Goal: Task Accomplishment & Management: Manage account settings

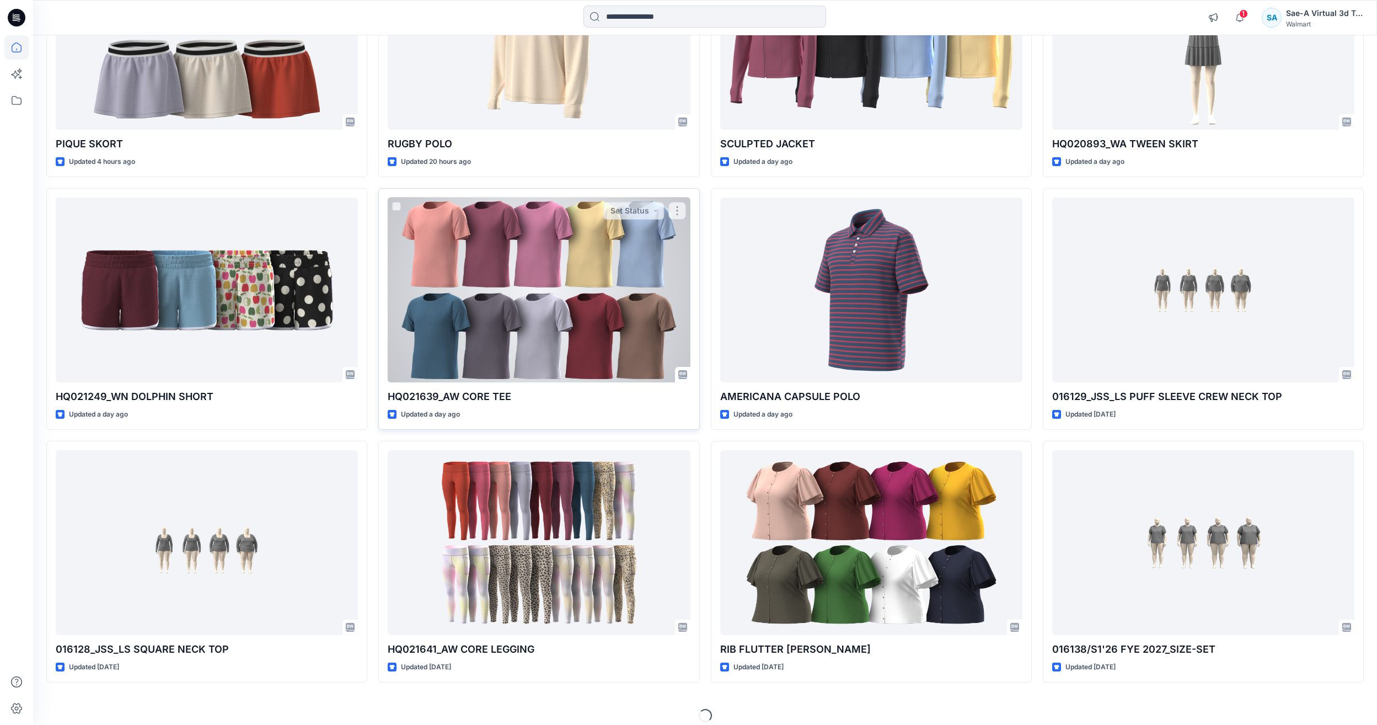
scroll to position [221, 0]
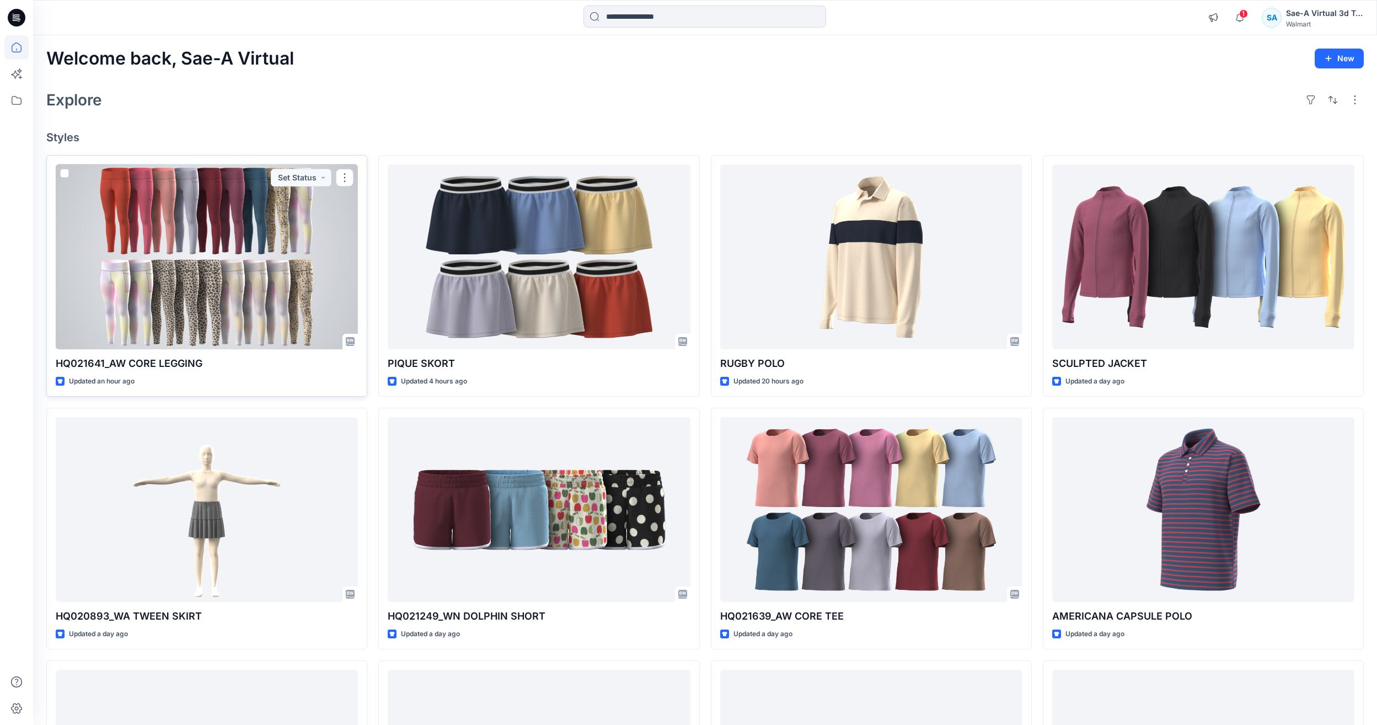
click at [142, 238] on div at bounding box center [207, 256] width 302 height 185
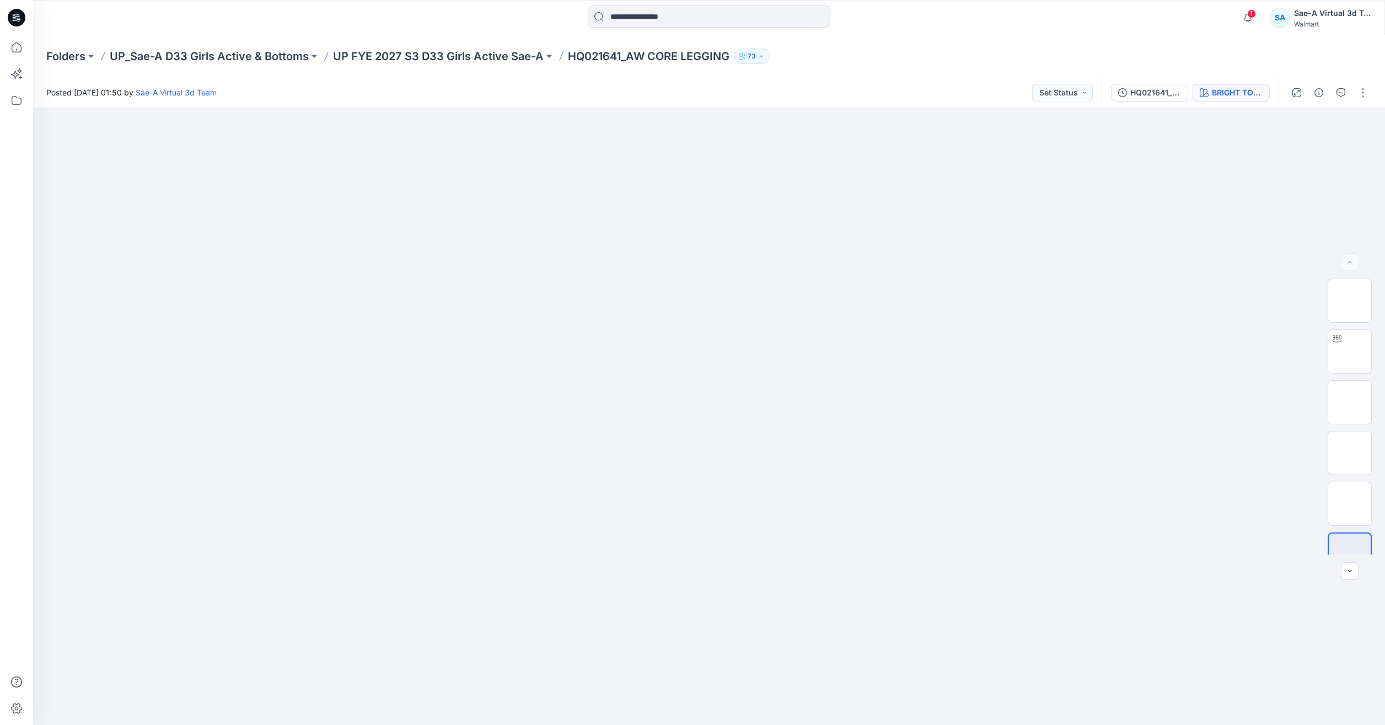
click at [1216, 92] on div "BRIGHT TOMATE RED 2033772" at bounding box center [1237, 93] width 51 height 12
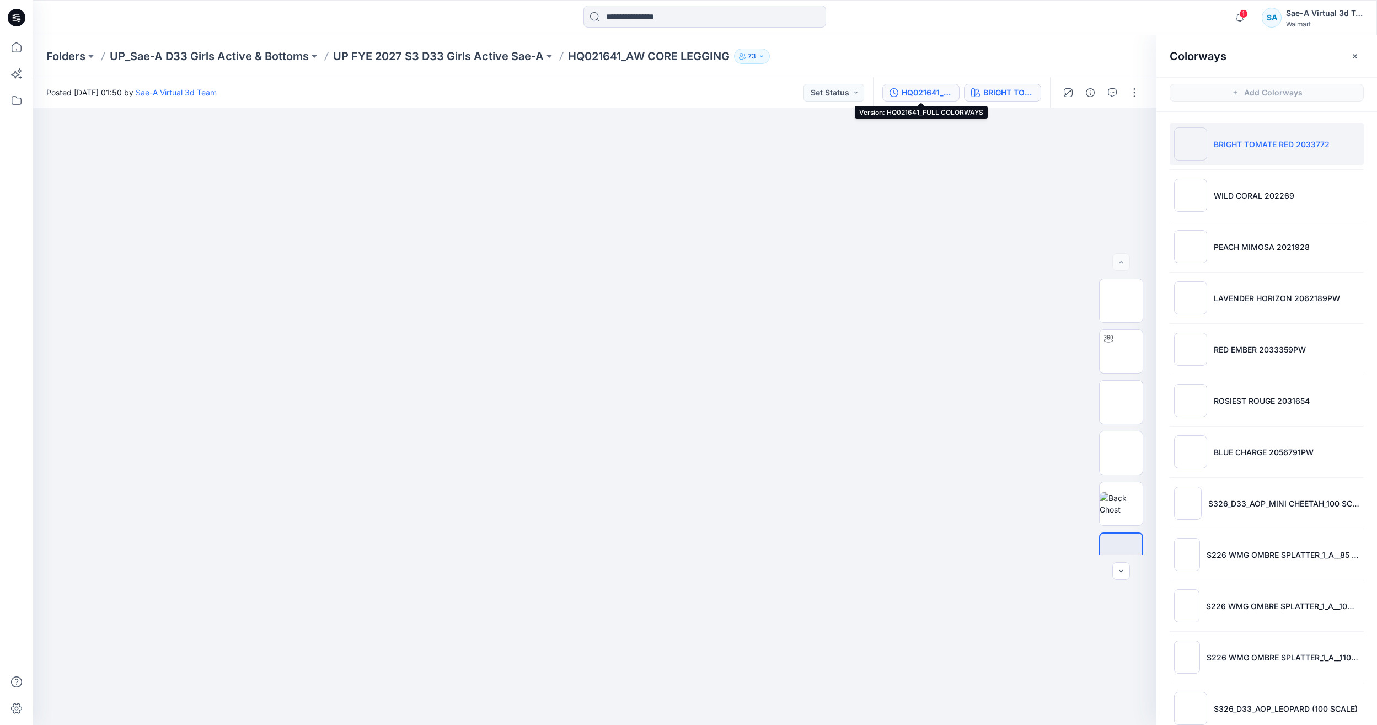
click at [923, 90] on div "HQ021641_FULL COLORWAYS" at bounding box center [927, 93] width 51 height 12
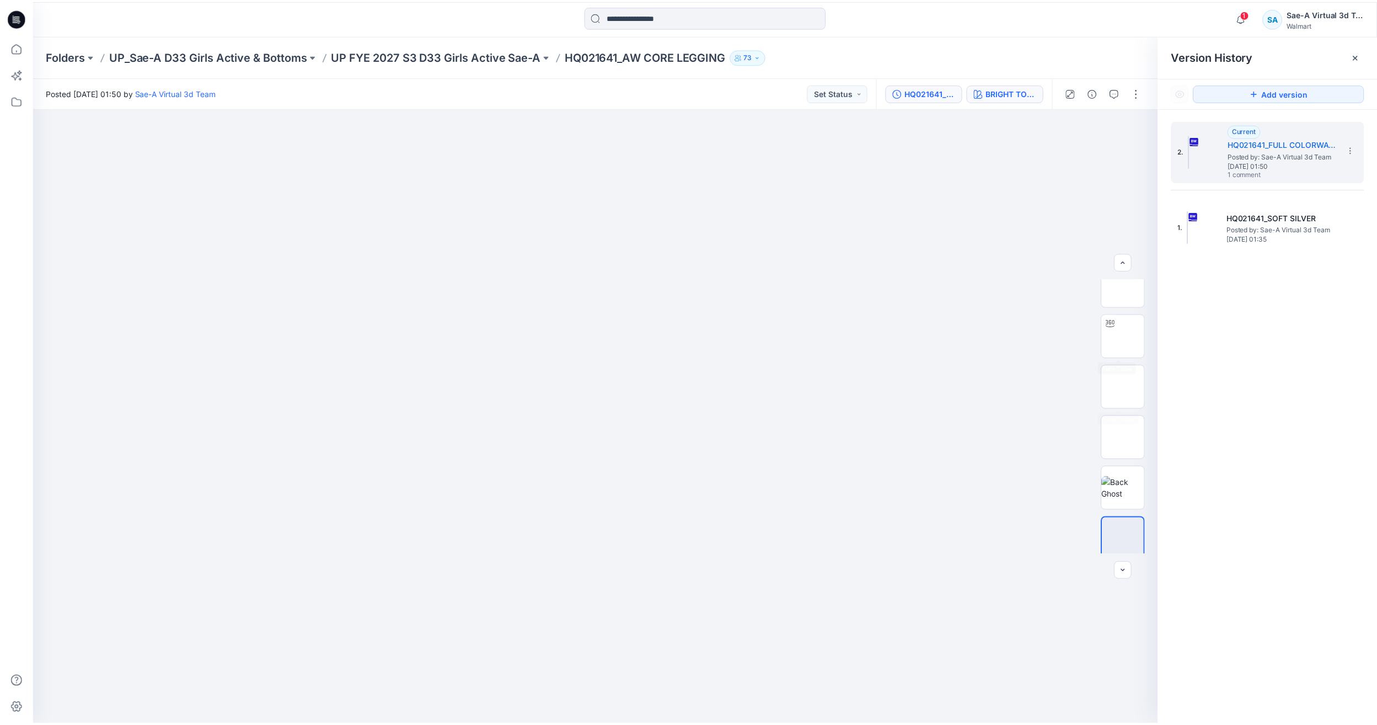
scroll to position [22, 0]
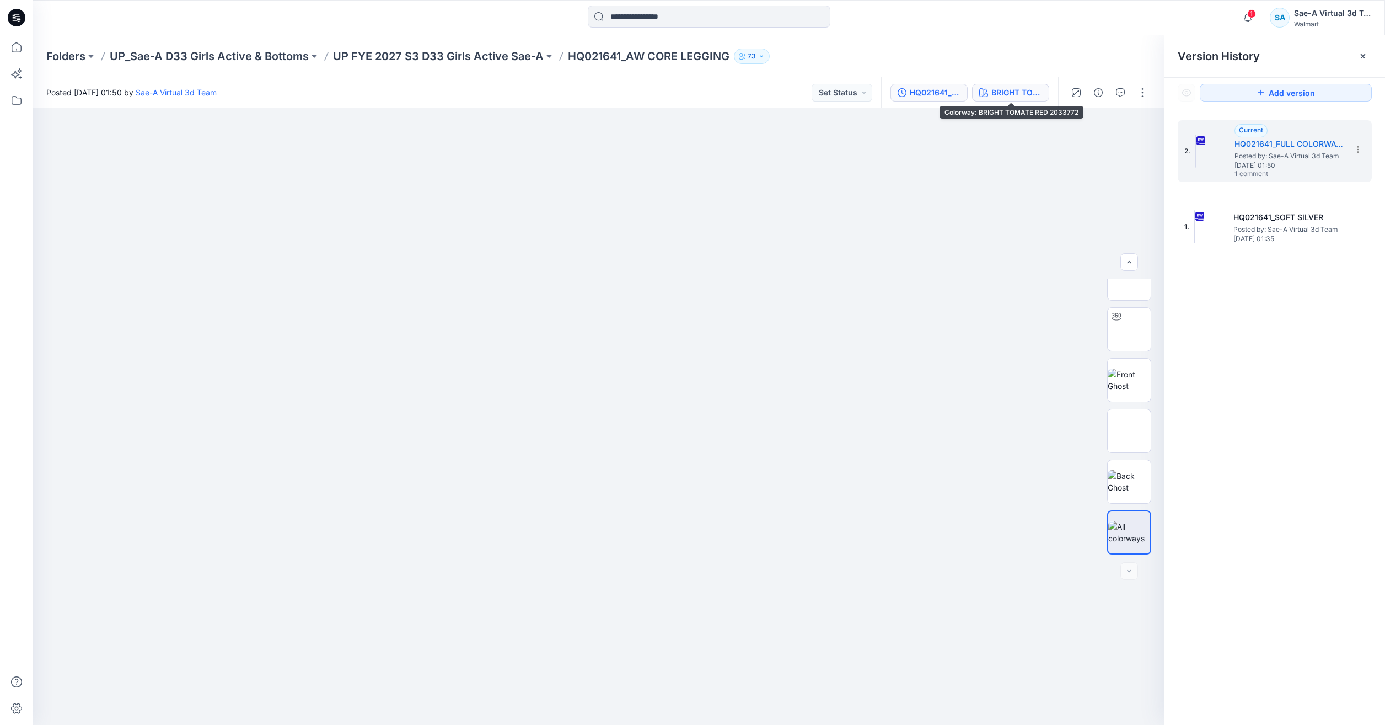
click at [1017, 95] on div "BRIGHT TOMATE RED 2033772" at bounding box center [1016, 93] width 51 height 12
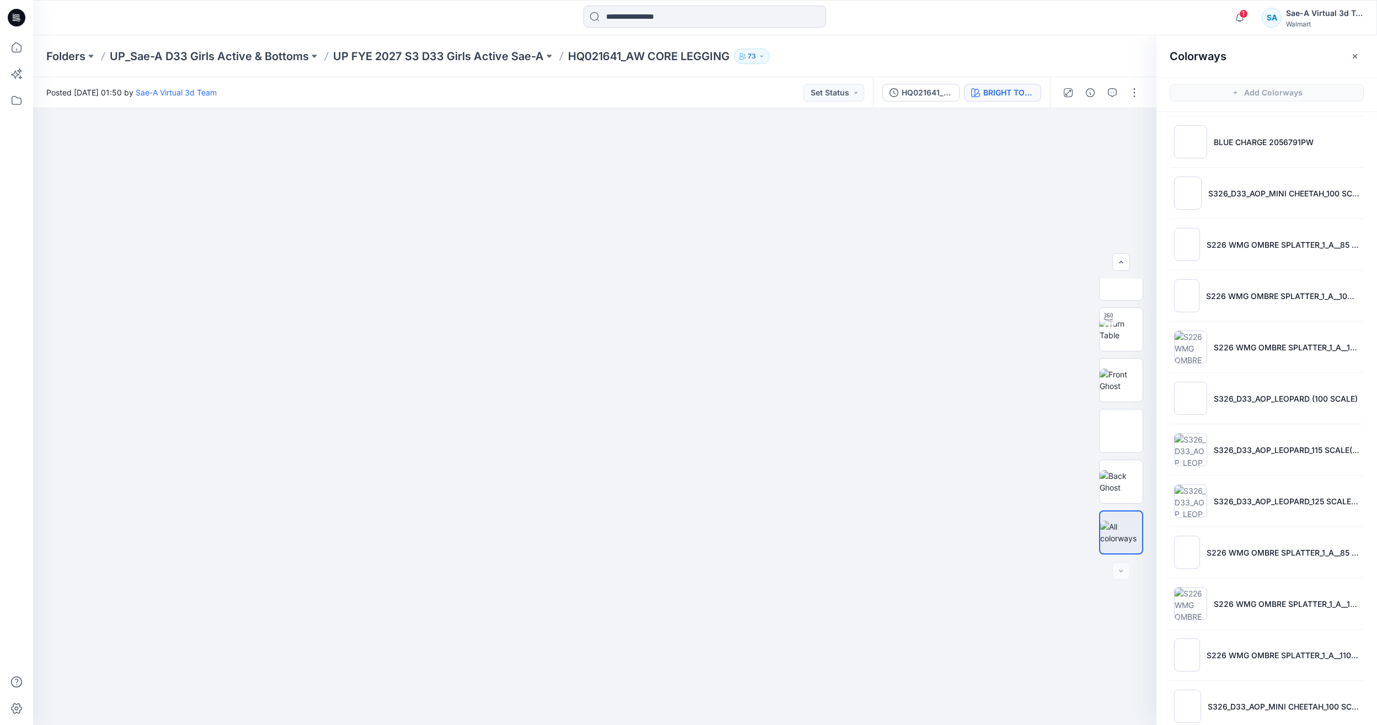
scroll to position [329, 0]
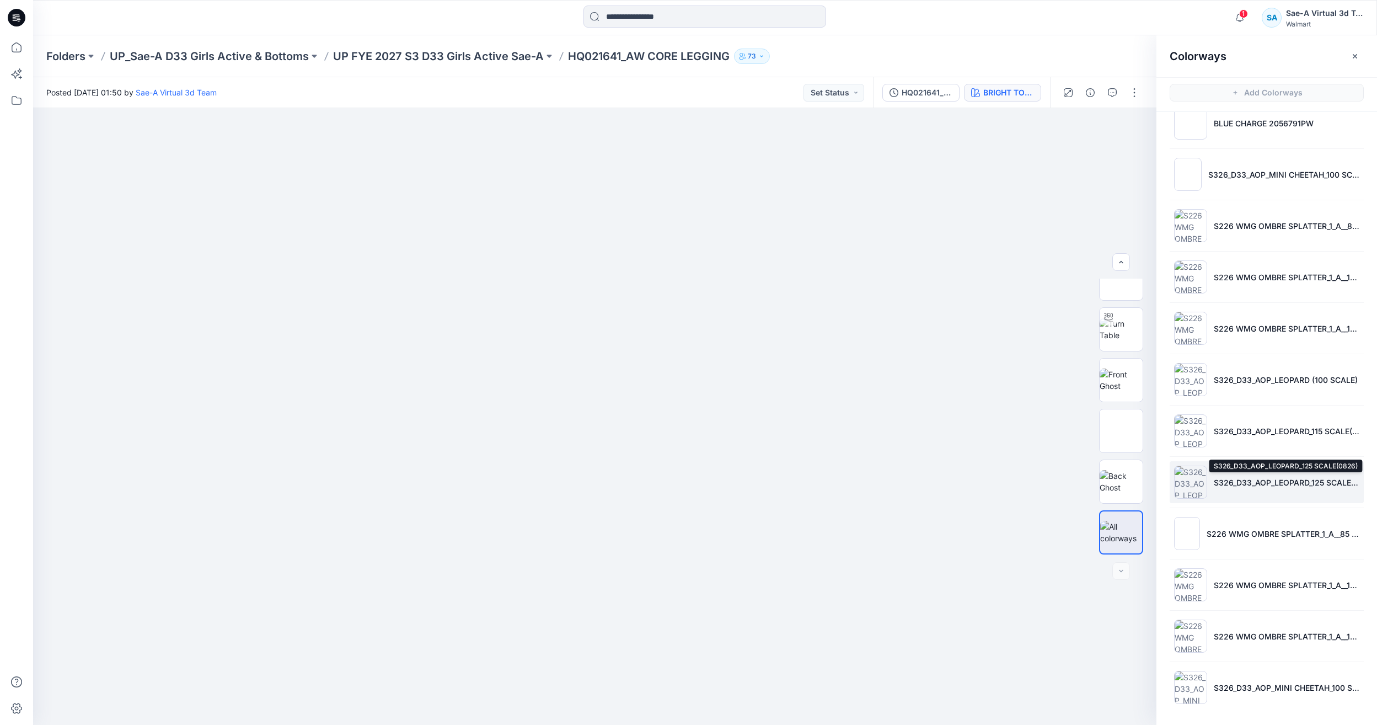
click at [1292, 484] on p "S326_D33_AOP_LEOPARD_125 SCALE(0826)" at bounding box center [1287, 482] width 146 height 12
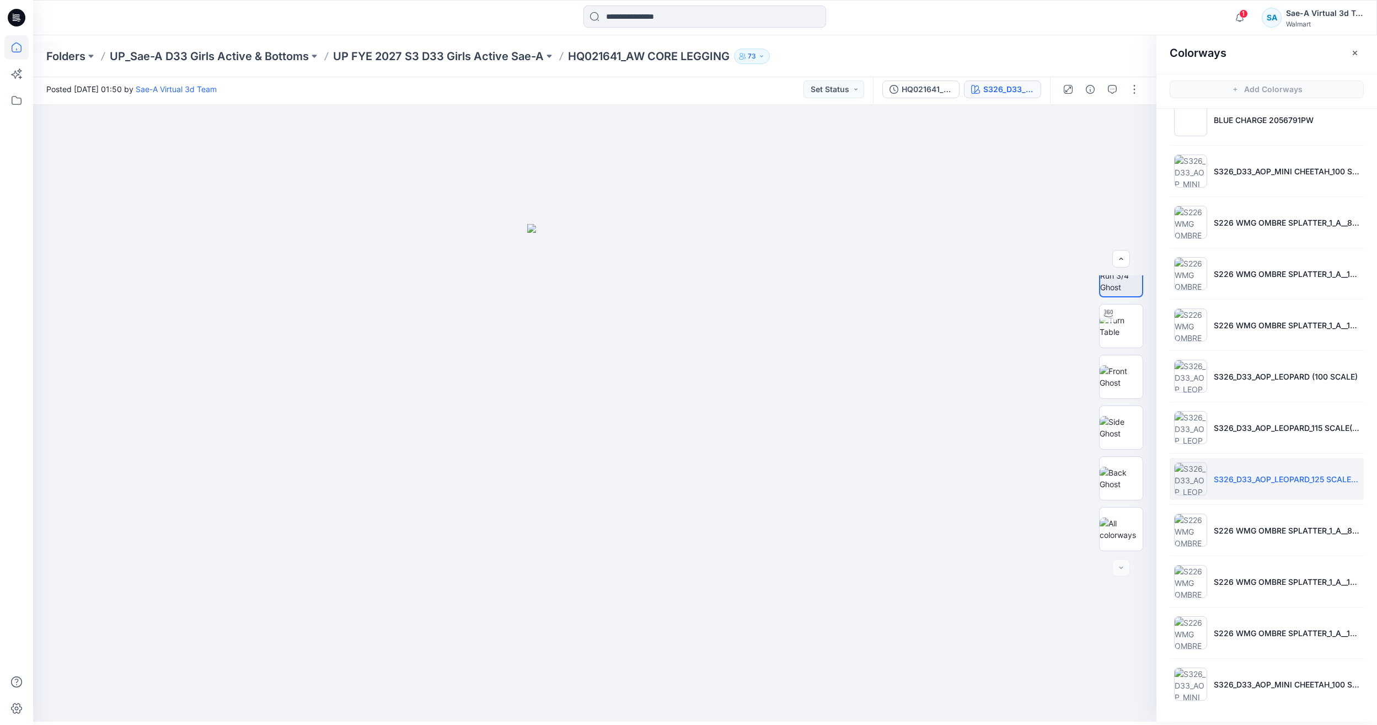
click at [13, 47] on icon at bounding box center [16, 47] width 24 height 24
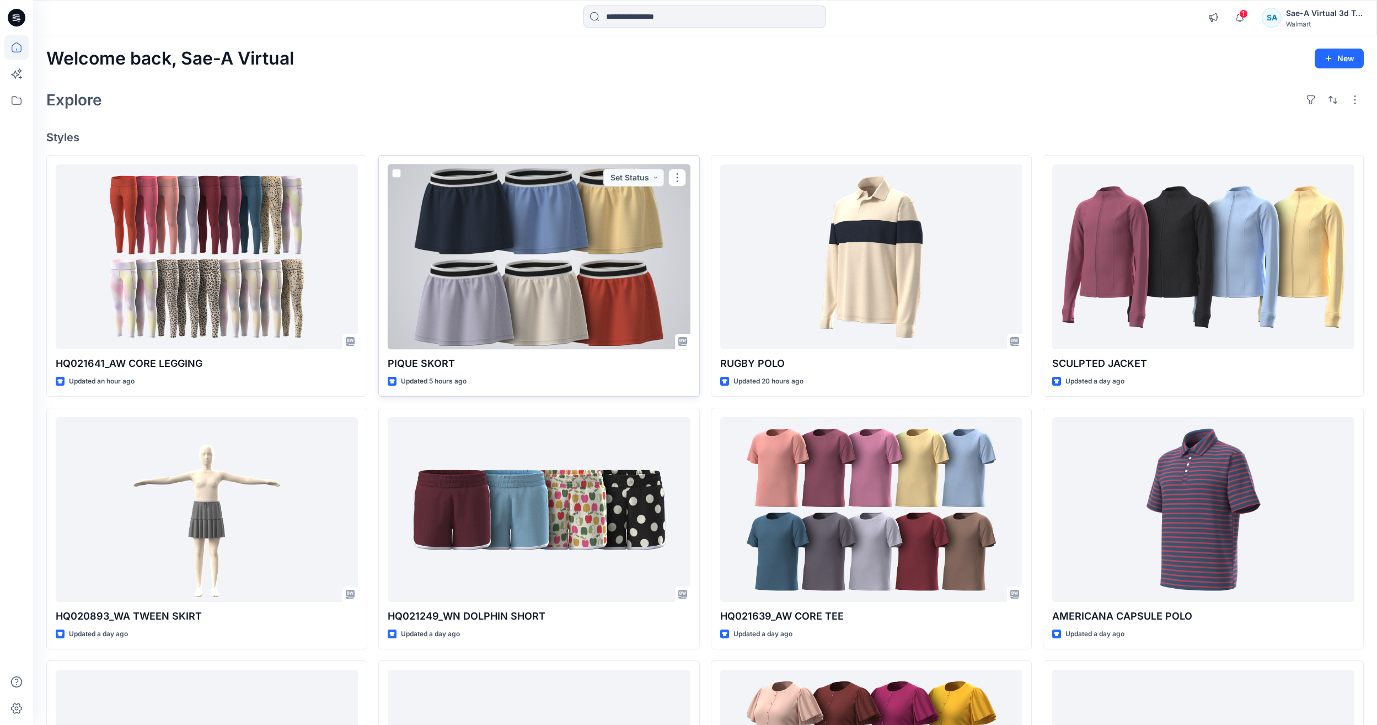
click at [438, 297] on div at bounding box center [539, 256] width 302 height 185
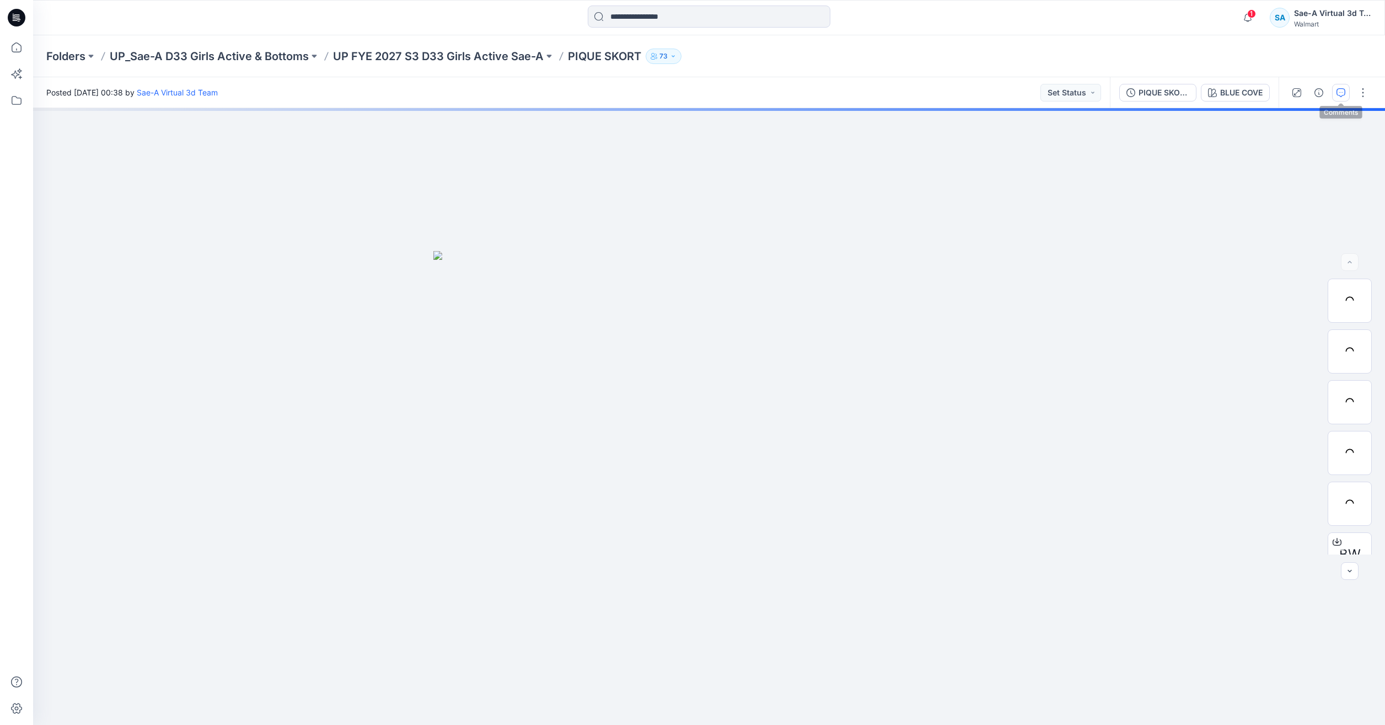
click at [1347, 85] on button "button" at bounding box center [1341, 93] width 18 height 18
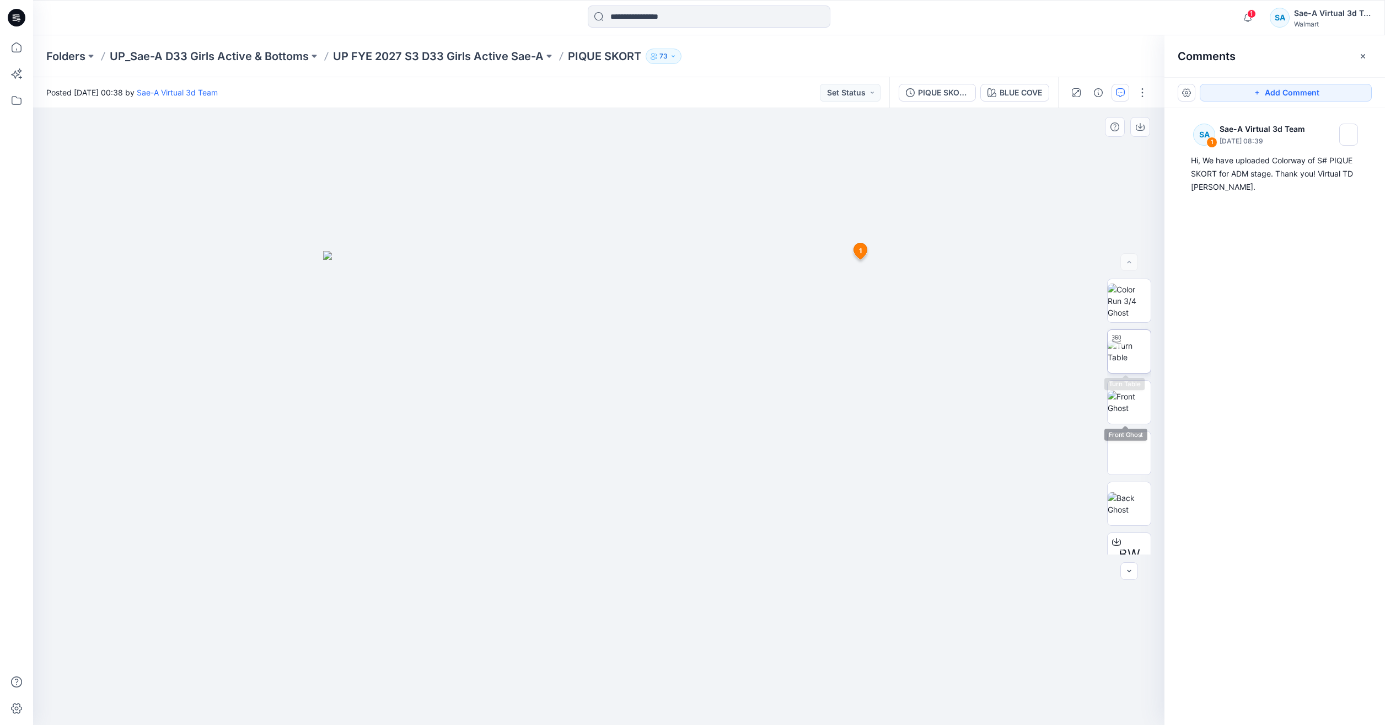
click at [1122, 362] on img at bounding box center [1129, 351] width 43 height 23
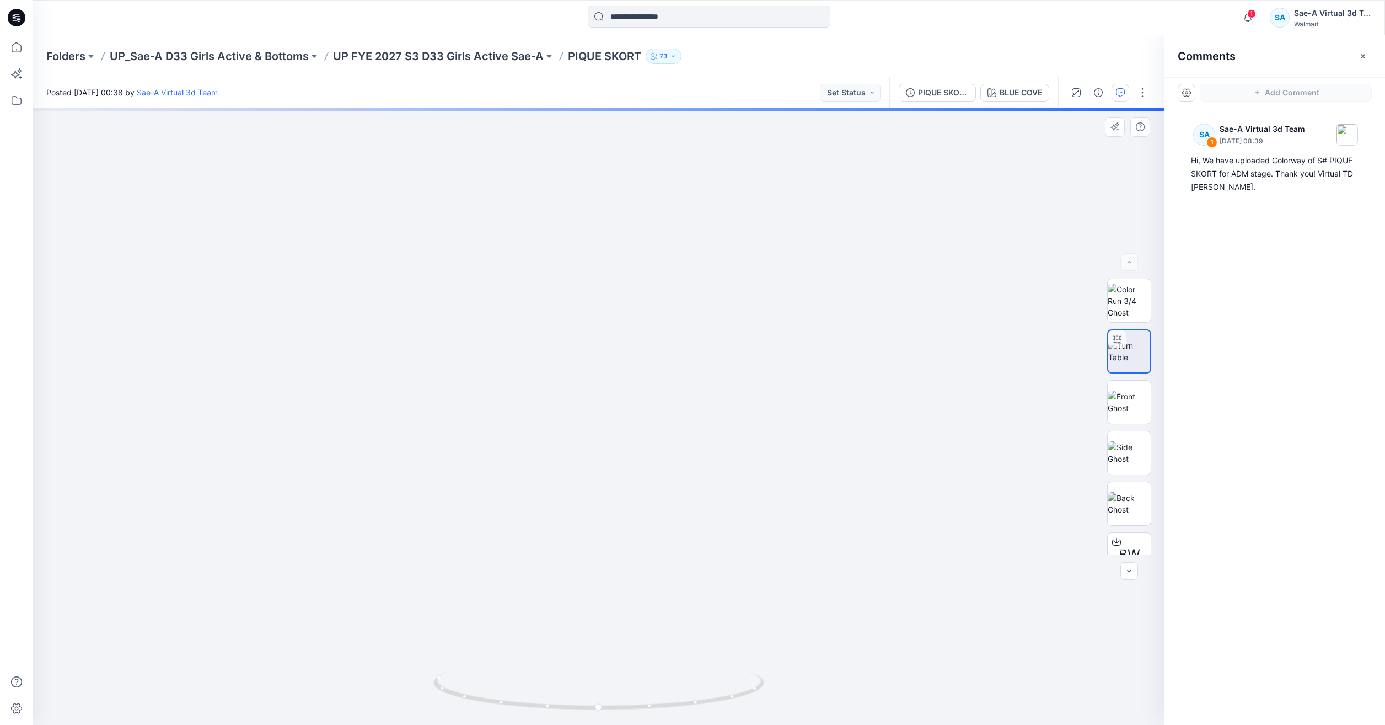
drag, startPoint x: 664, startPoint y: 578, endPoint x: 686, endPoint y: 226, distance: 352.5
drag, startPoint x: 710, startPoint y: 359, endPoint x: 710, endPoint y: 419, distance: 60.1
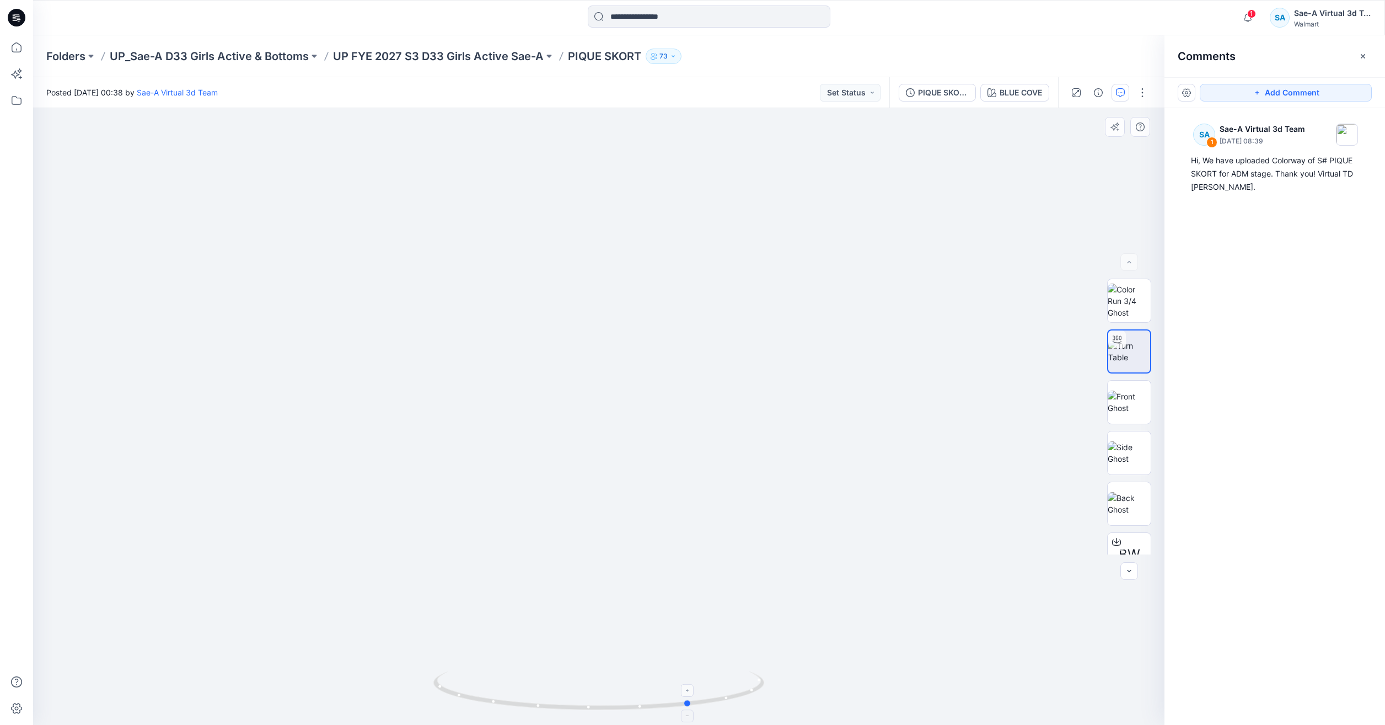
drag, startPoint x: 756, startPoint y: 695, endPoint x: 517, endPoint y: 691, distance: 238.8
click at [517, 691] on icon at bounding box center [600, 691] width 334 height 41
click at [952, 94] on div "PIQUE SKORT_Full Colorways" at bounding box center [943, 93] width 51 height 12
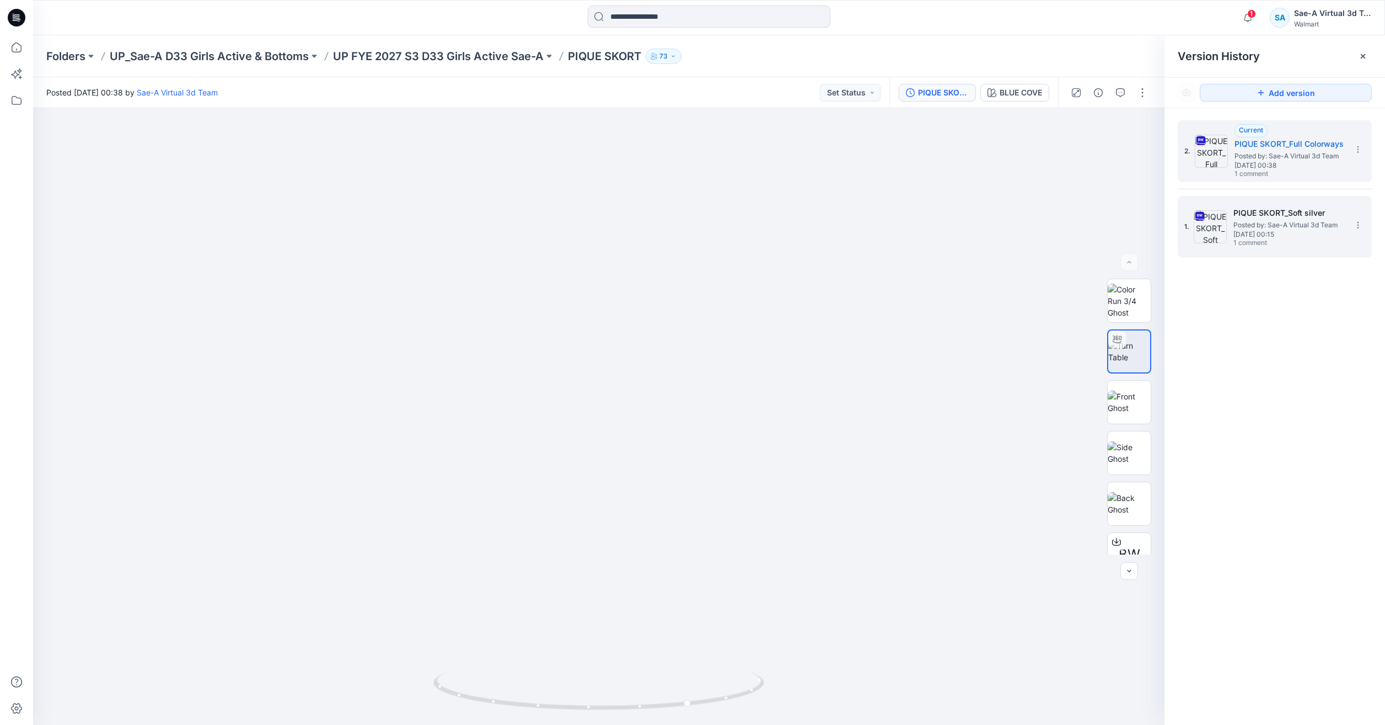
click at [1327, 224] on span "Posted by: Sae-A Virtual 3d Team" at bounding box center [1288, 224] width 110 height 11
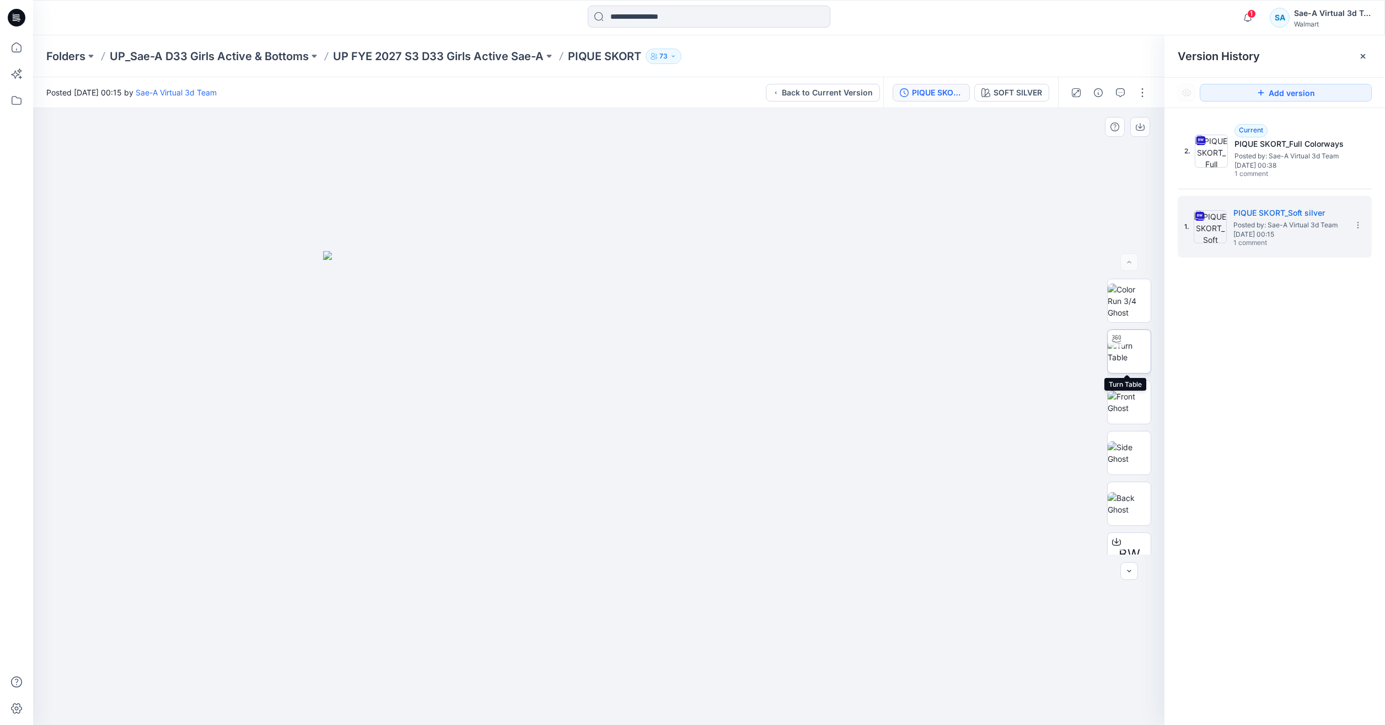
click at [1135, 340] on img at bounding box center [1129, 351] width 43 height 23
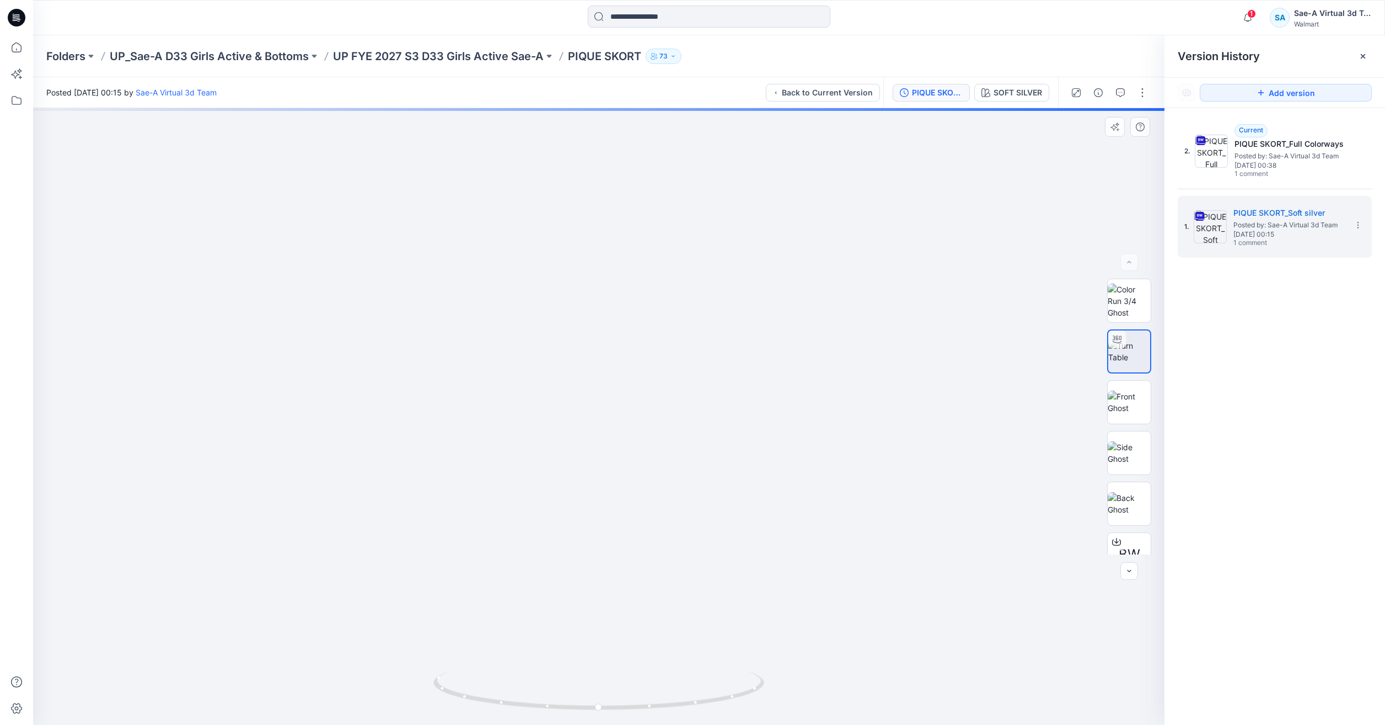
drag, startPoint x: 679, startPoint y: 584, endPoint x: 719, endPoint y: 345, distance: 242.6
drag, startPoint x: 747, startPoint y: 317, endPoint x: 627, endPoint y: 509, distance: 227.4
drag, startPoint x: 745, startPoint y: 712, endPoint x: 441, endPoint y: 670, distance: 307.2
click at [441, 670] on div at bounding box center [598, 696] width 331 height 55
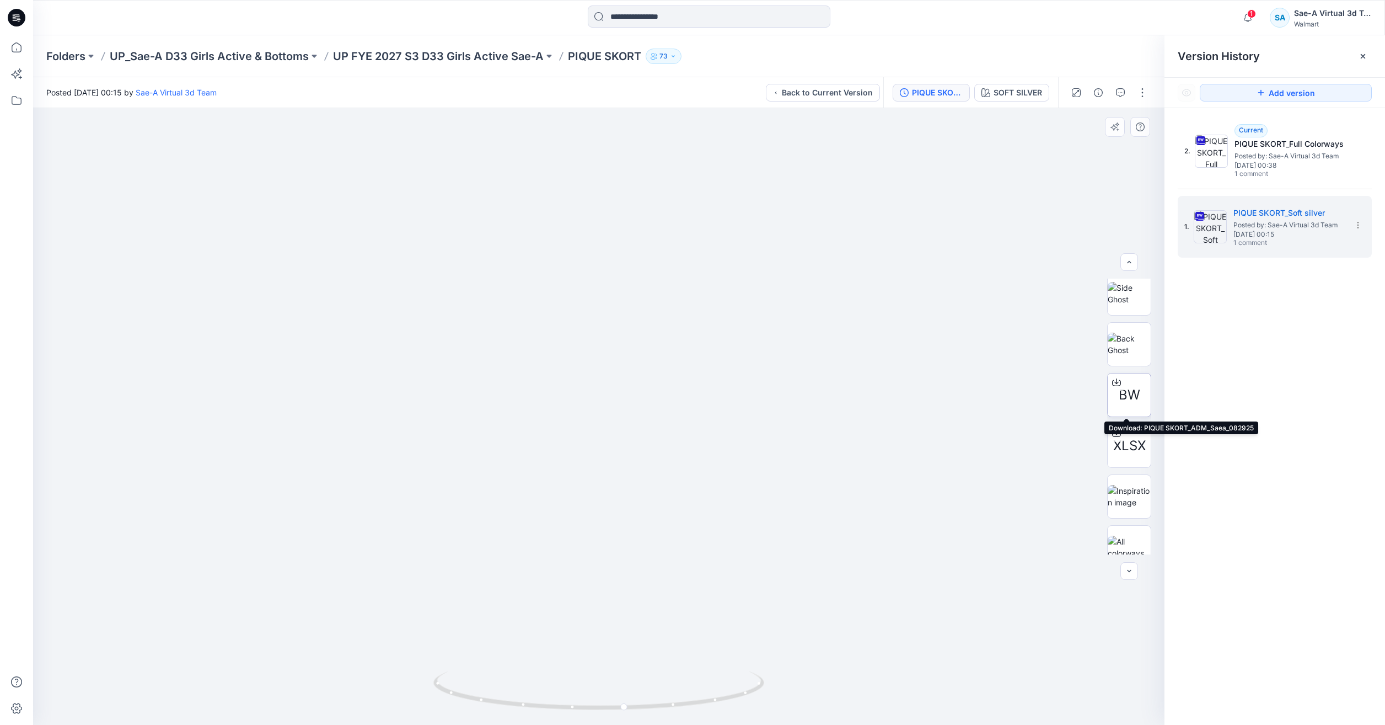
scroll to position [174, 0]
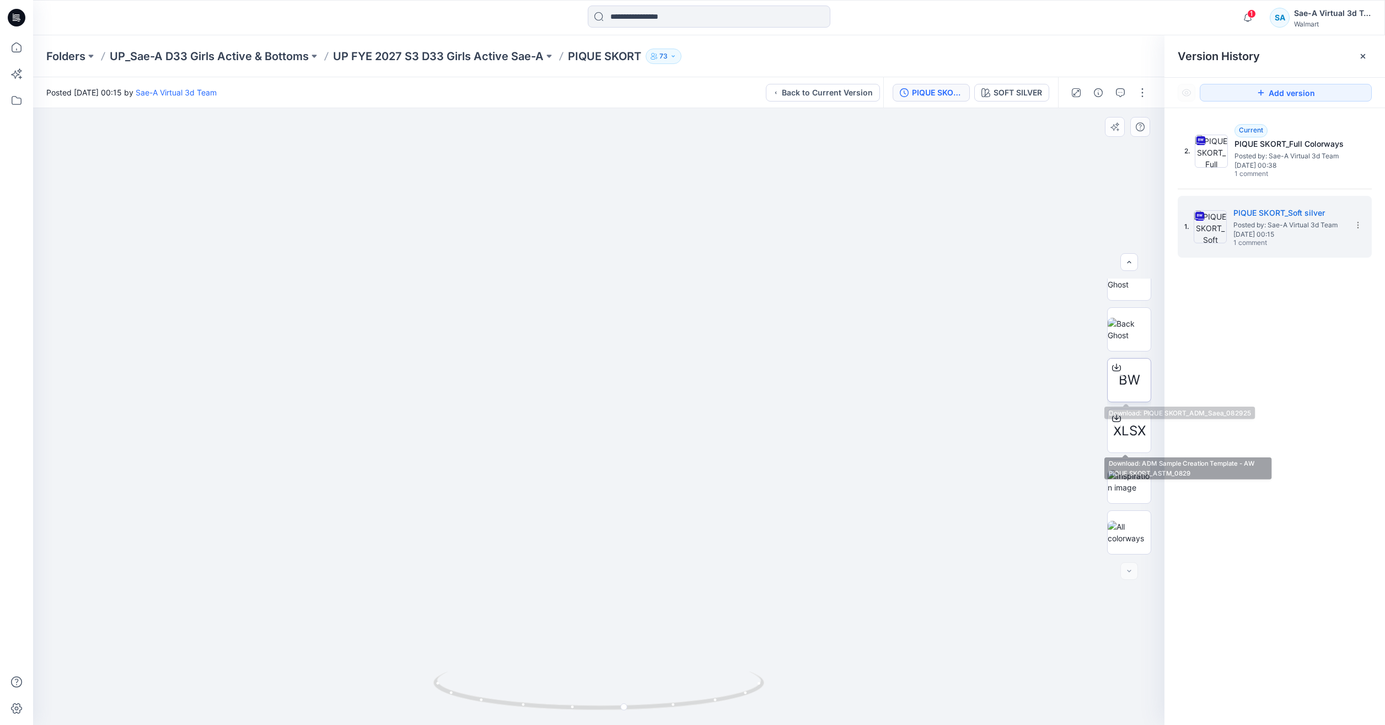
drag, startPoint x: 1129, startPoint y: 427, endPoint x: 1136, endPoint y: 378, distance: 49.0
click at [1136, 378] on div "BW XLSX" at bounding box center [1129, 416] width 44 height 276
click at [1136, 378] on span "BW" at bounding box center [1130, 380] width 22 height 20
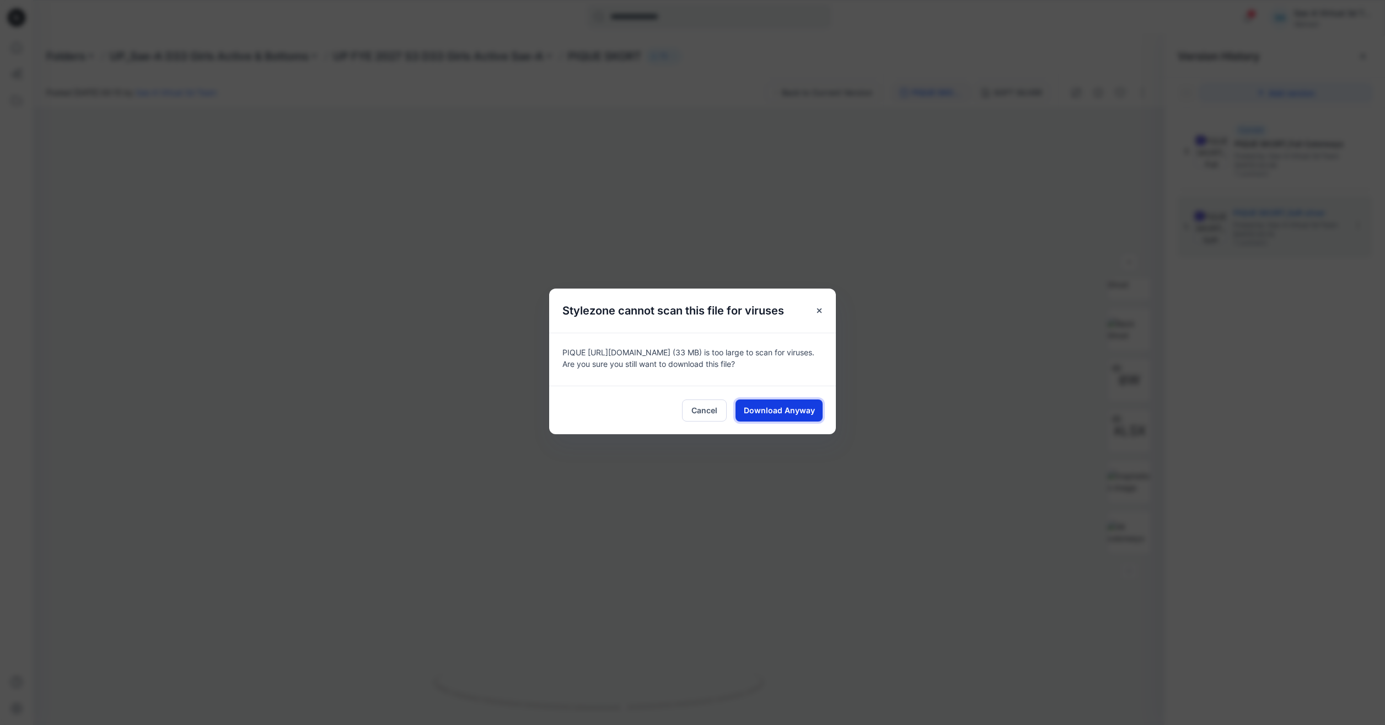
click at [775, 407] on span "Download Anyway" at bounding box center [779, 410] width 71 height 12
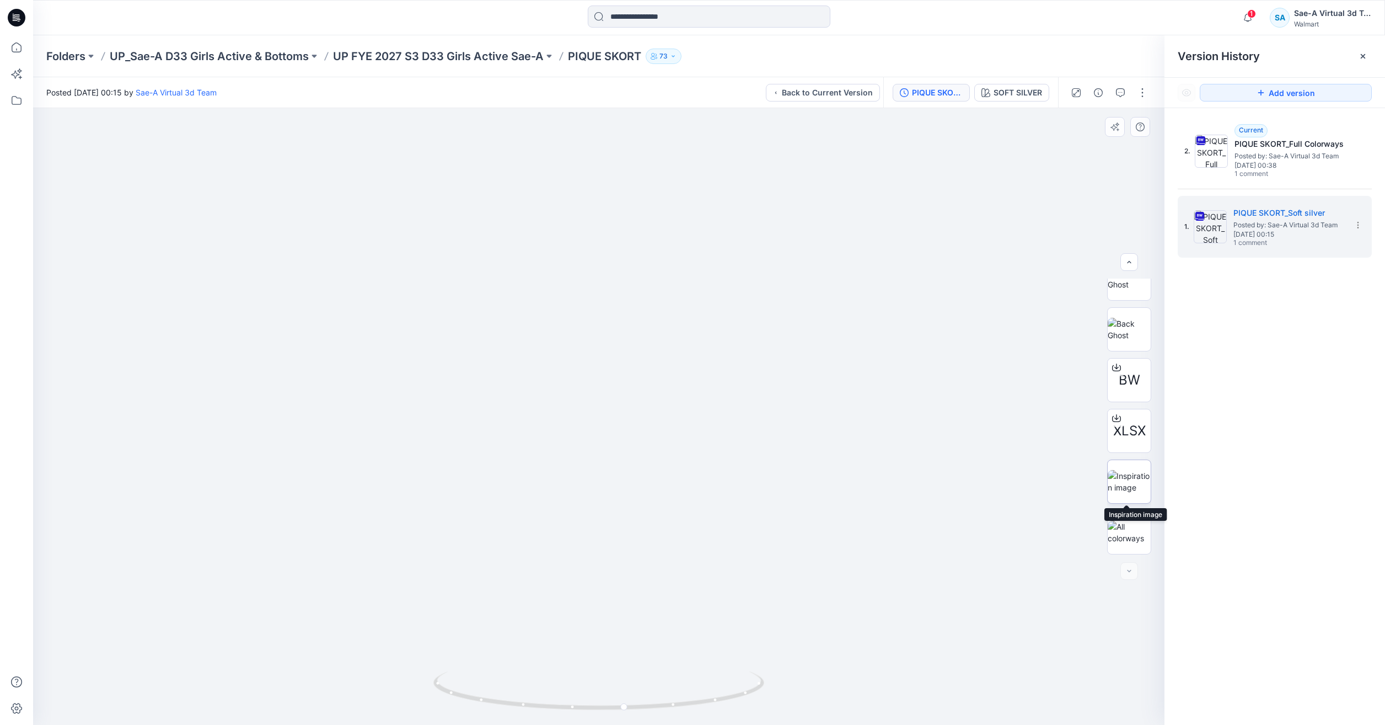
click at [1124, 480] on img at bounding box center [1129, 481] width 43 height 23
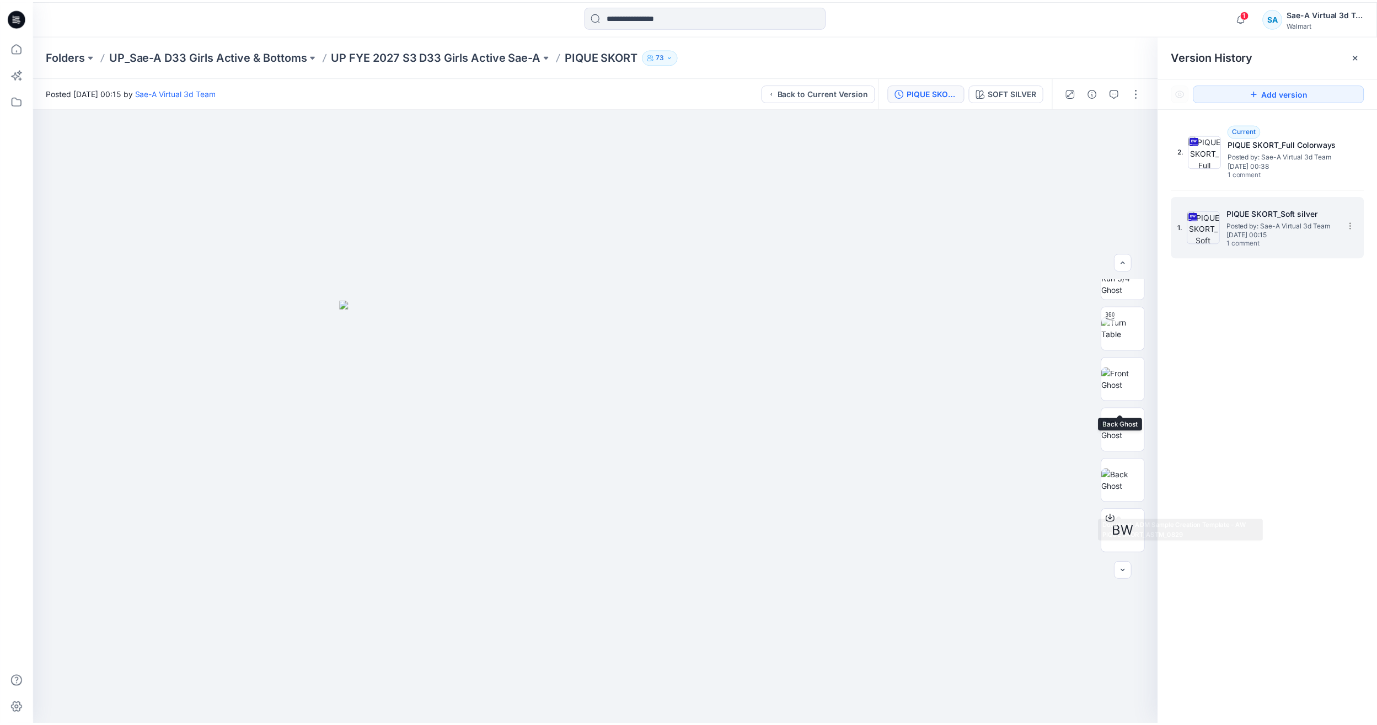
scroll to position [0, 0]
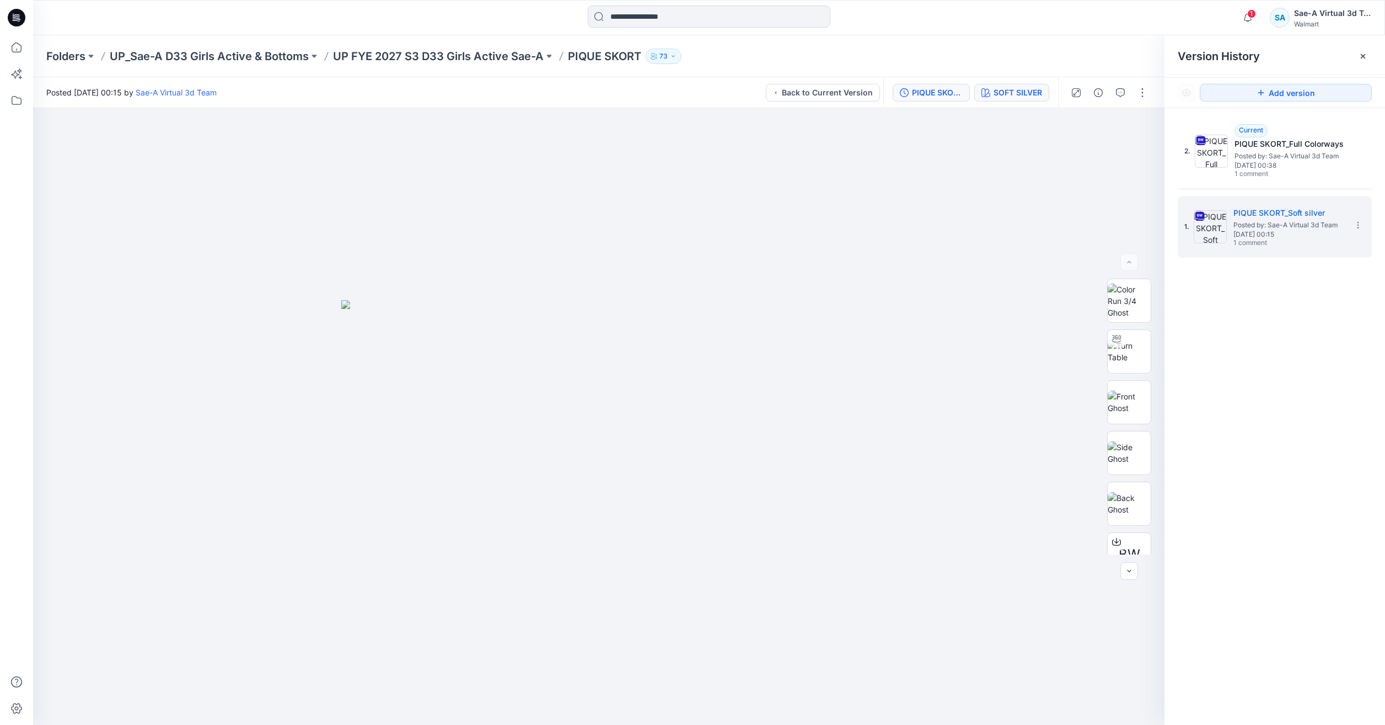
click at [1040, 100] on button "SOFT SILVER" at bounding box center [1011, 93] width 75 height 18
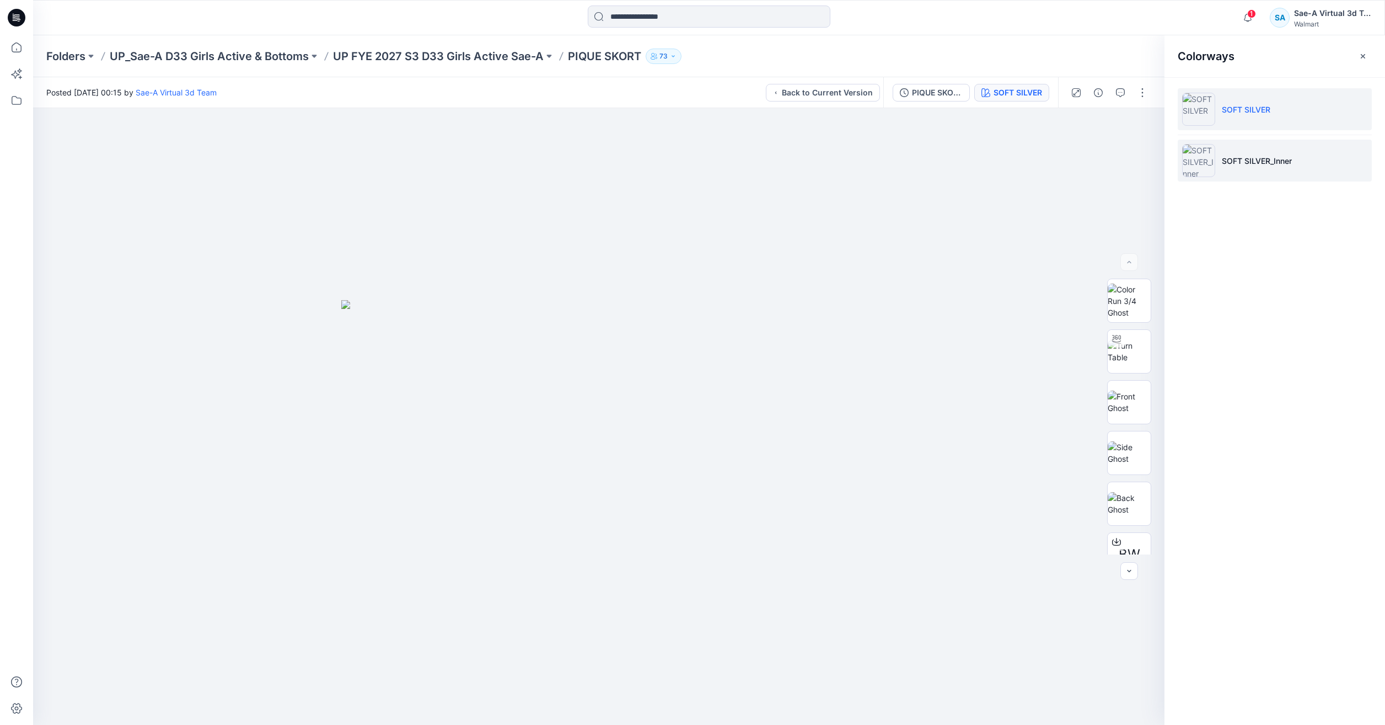
click at [1245, 149] on li "SOFT SILVER_Inner" at bounding box center [1275, 161] width 194 height 42
click at [1124, 352] on img at bounding box center [1129, 351] width 43 height 23
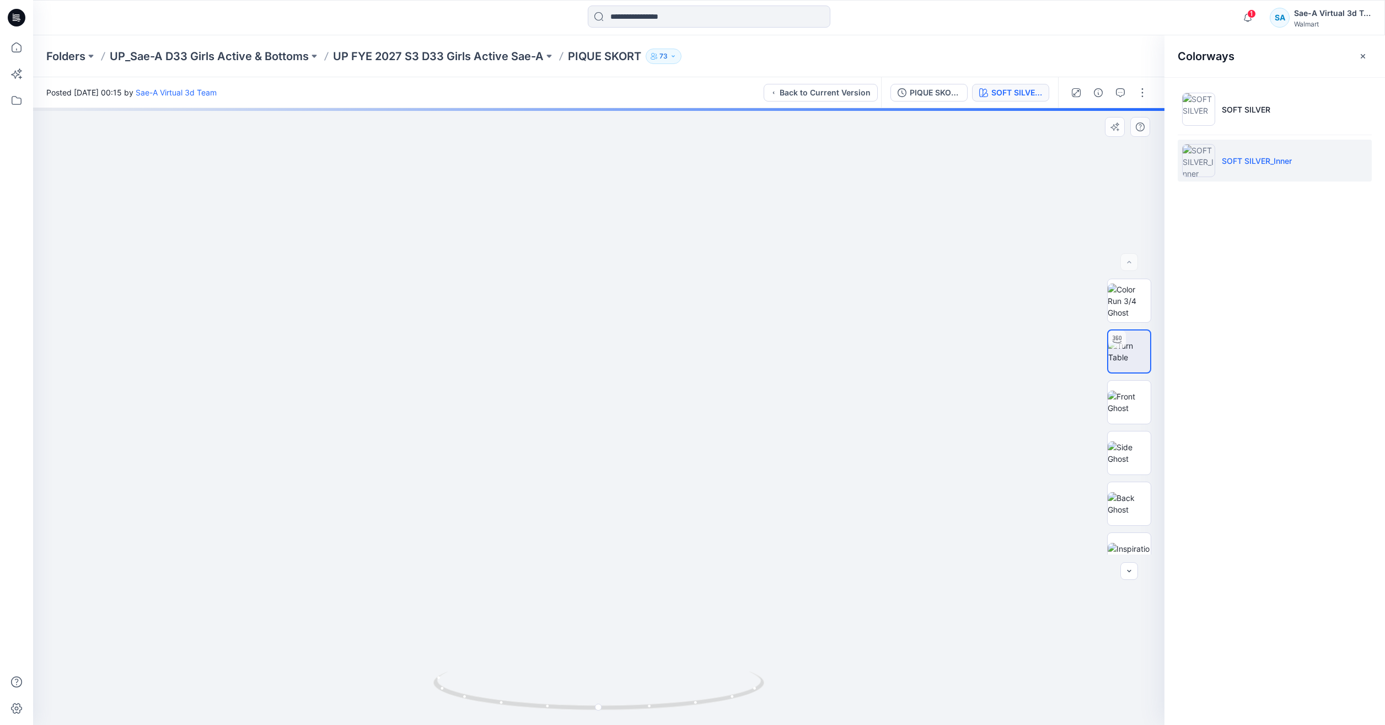
drag, startPoint x: 639, startPoint y: 507, endPoint x: 636, endPoint y: 394, distance: 113.6
drag, startPoint x: 729, startPoint y: 702, endPoint x: 589, endPoint y: 673, distance: 143.0
click at [589, 673] on icon at bounding box center [600, 691] width 334 height 41
click at [3, 50] on div at bounding box center [16, 362] width 33 height 725
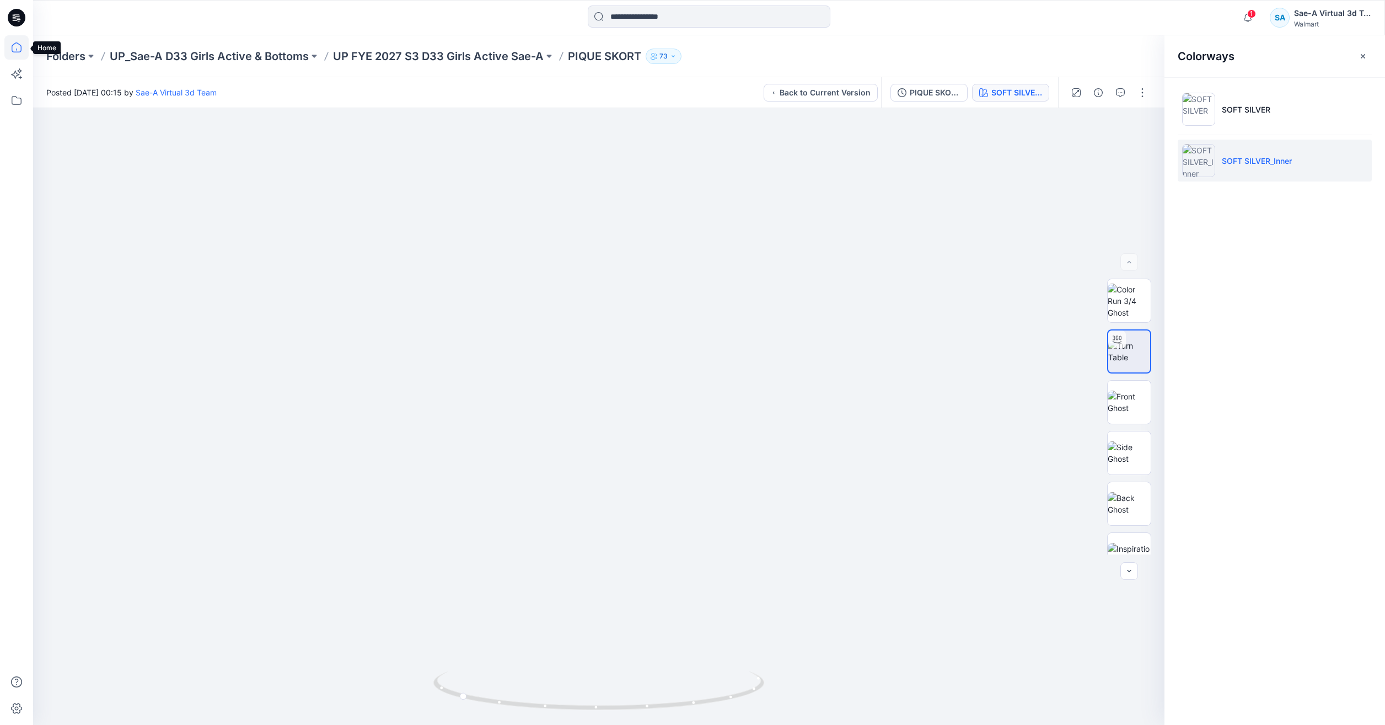
click at [20, 43] on icon at bounding box center [16, 47] width 24 height 24
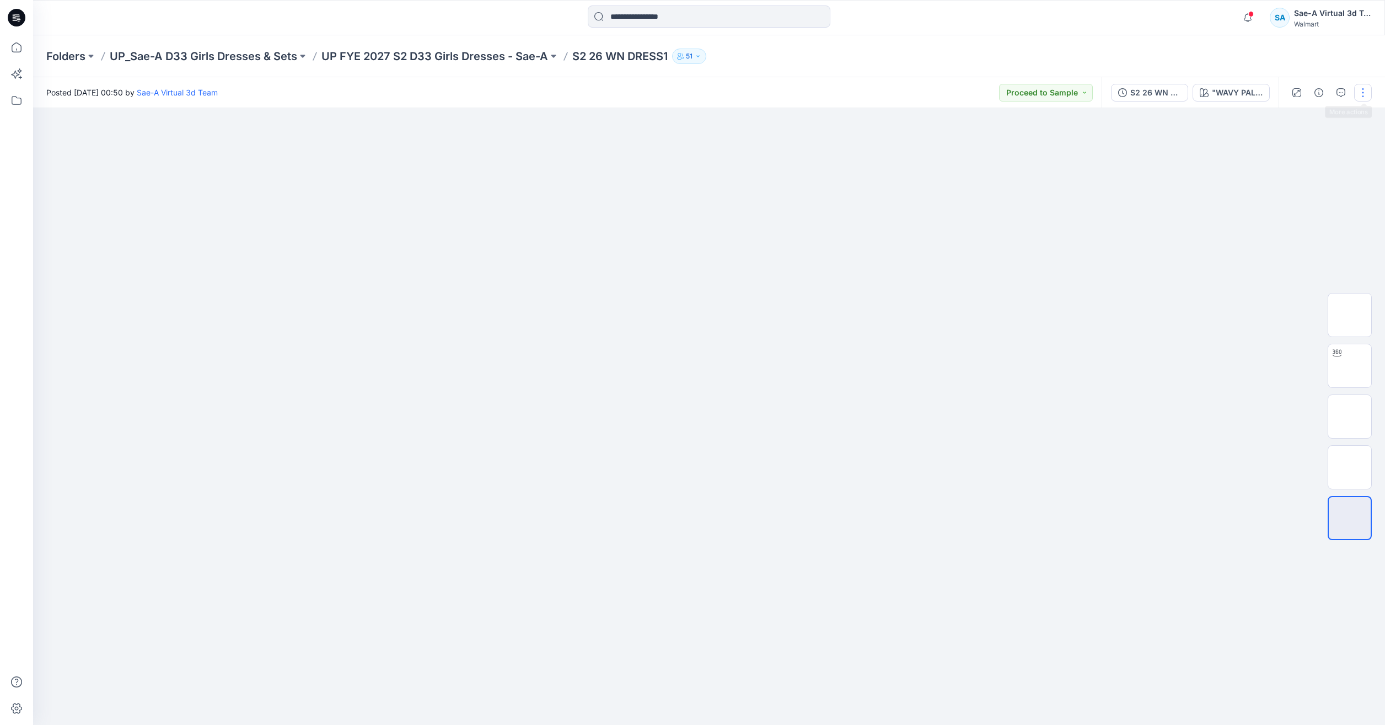
click at [1356, 94] on button "button" at bounding box center [1363, 93] width 18 height 18
click at [1299, 153] on p "Edit" at bounding box center [1293, 149] width 14 height 12
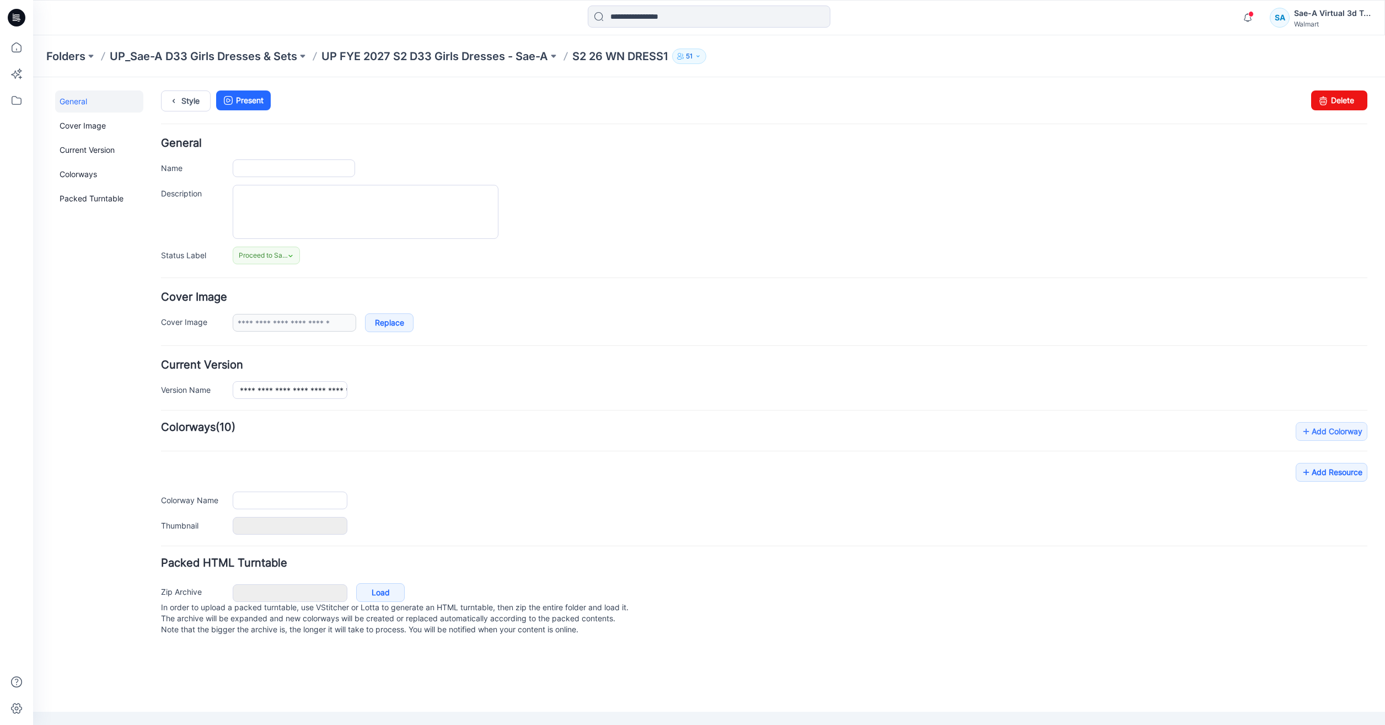
type input "**********"
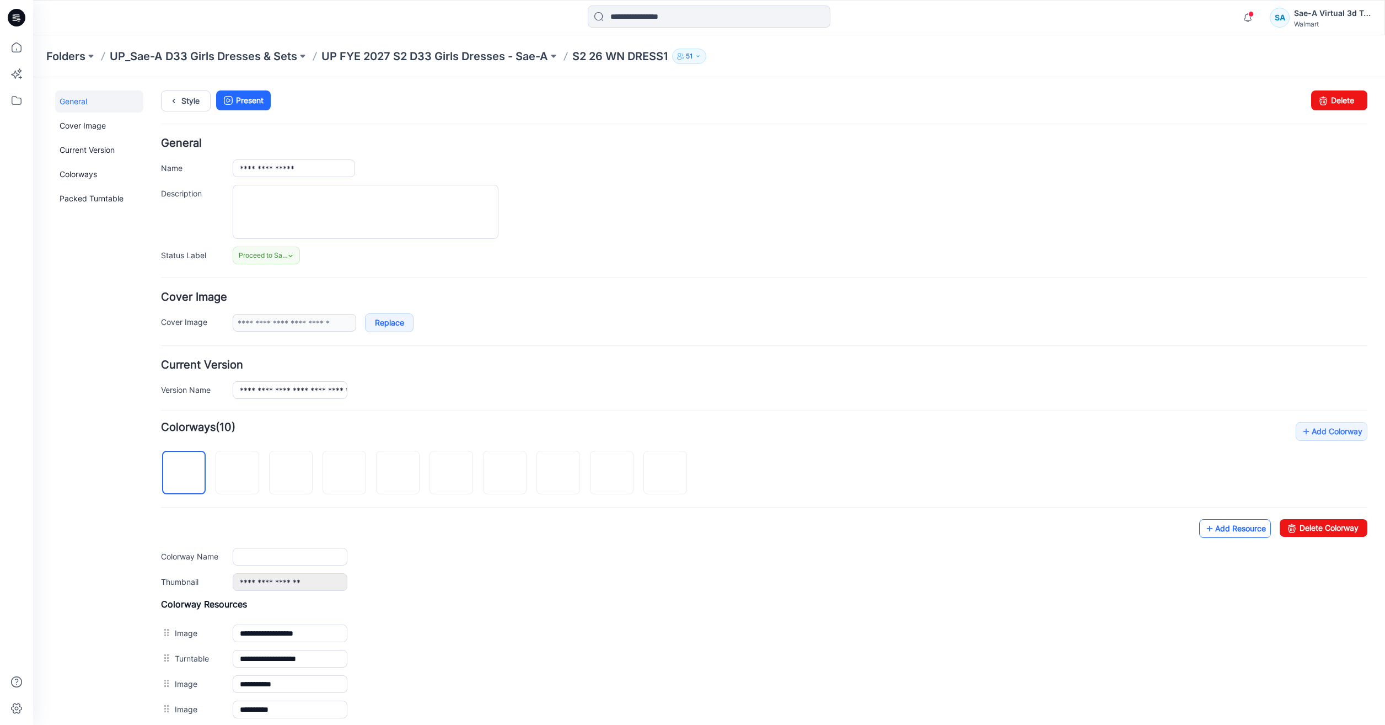
click at [1216, 520] on link "Add Resource" at bounding box center [1235, 528] width 72 height 19
click at [457, 51] on p "UP FYE 2027 S2 D33 Girls Dresses - Sae-A" at bounding box center [434, 56] width 227 height 15
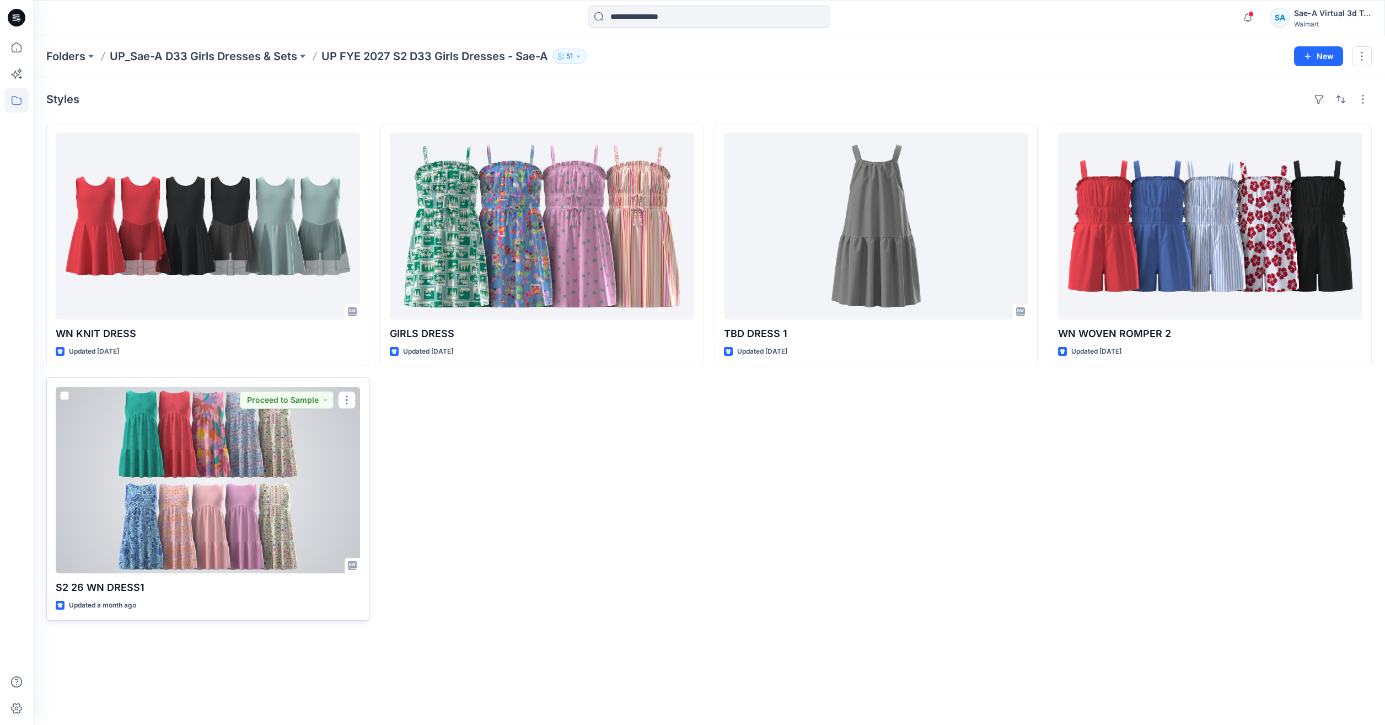
click at [249, 458] on div at bounding box center [208, 480] width 304 height 186
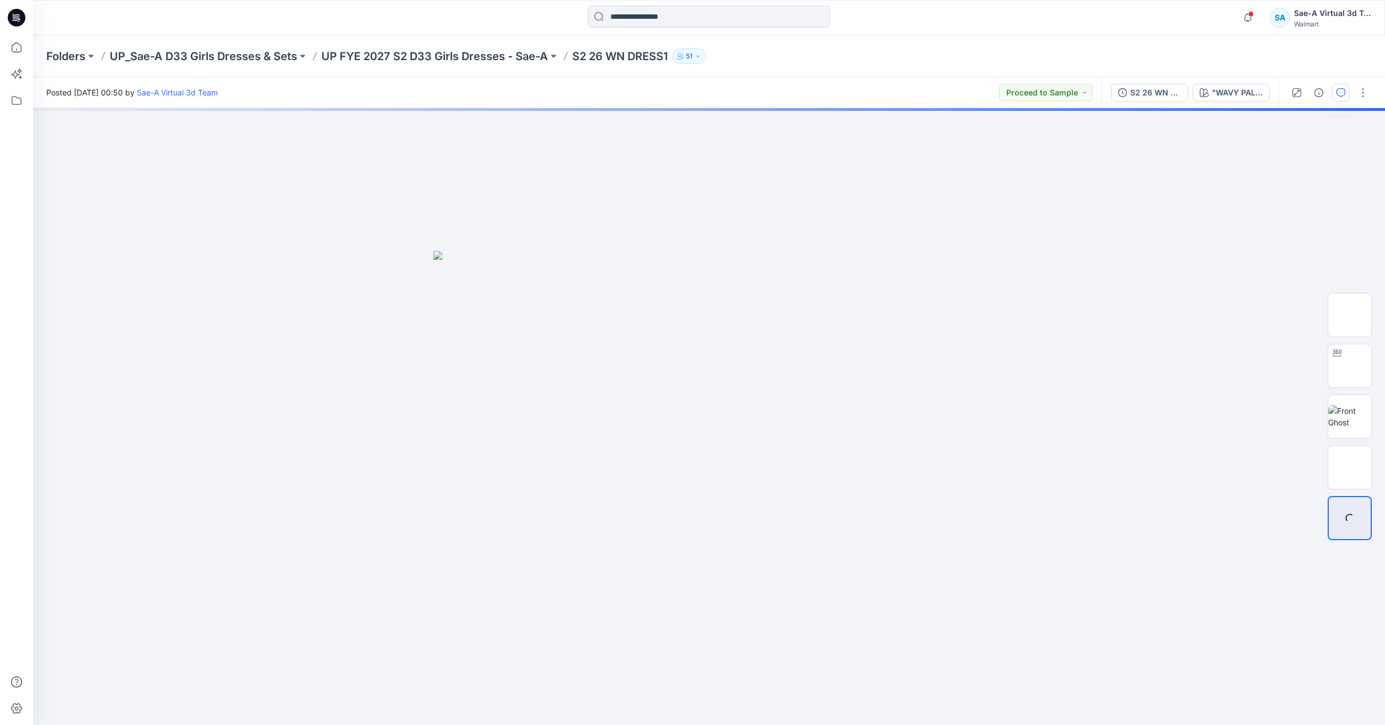
click at [1349, 91] on button "button" at bounding box center [1341, 93] width 18 height 18
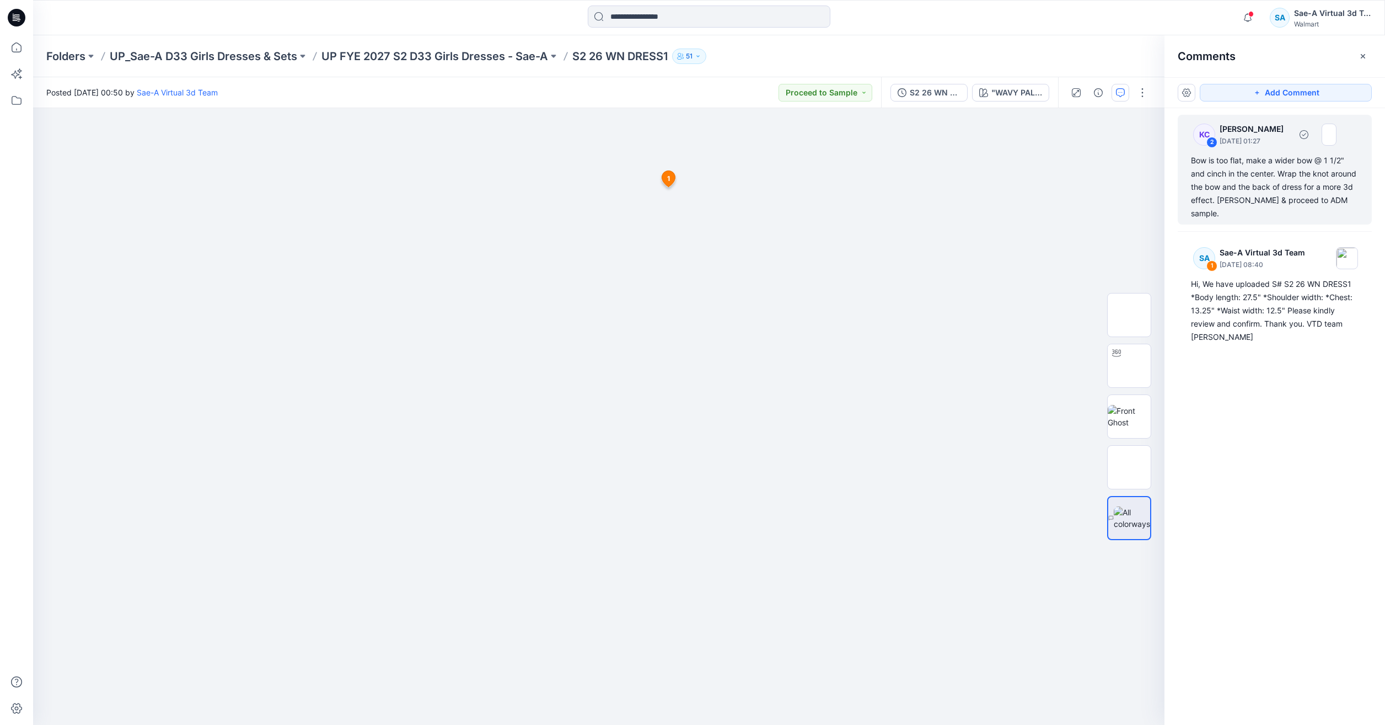
click at [1242, 198] on div "Bow is too flat, make a wider bow @ 1 1/2" and cinch in the center. Wrap the kn…" at bounding box center [1275, 187] width 168 height 66
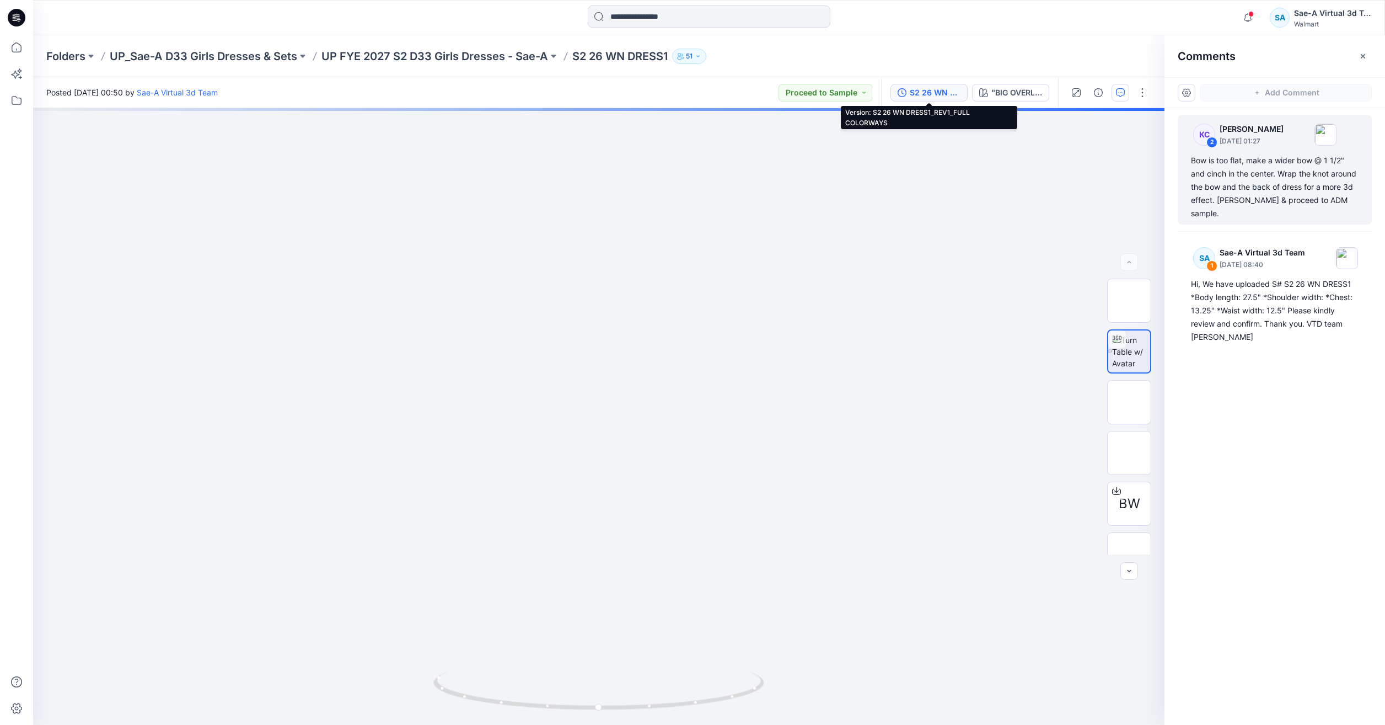
click at [921, 94] on div "S2 26 WN DRESS1_REV1_FULL COLORWAYS" at bounding box center [935, 93] width 51 height 12
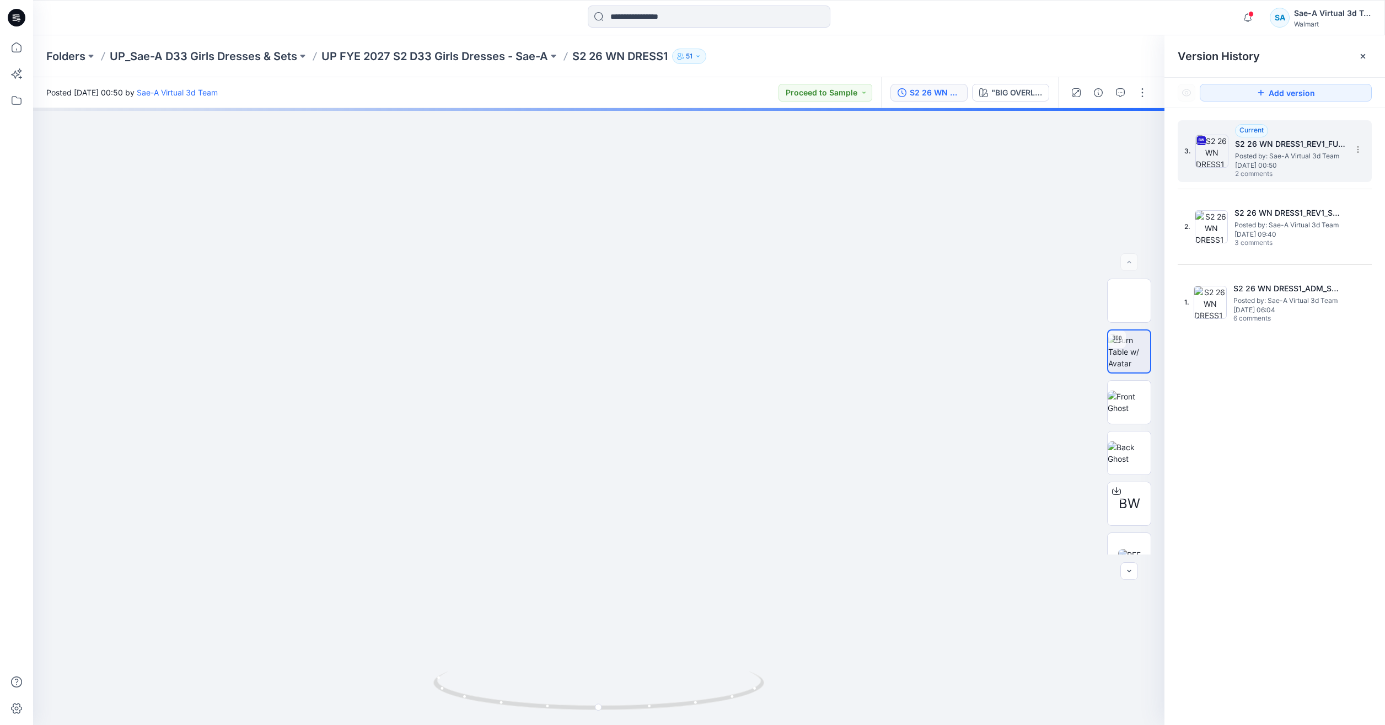
click at [1274, 162] on span "Wednesday, July 16, 2025 00:50" at bounding box center [1290, 166] width 110 height 8
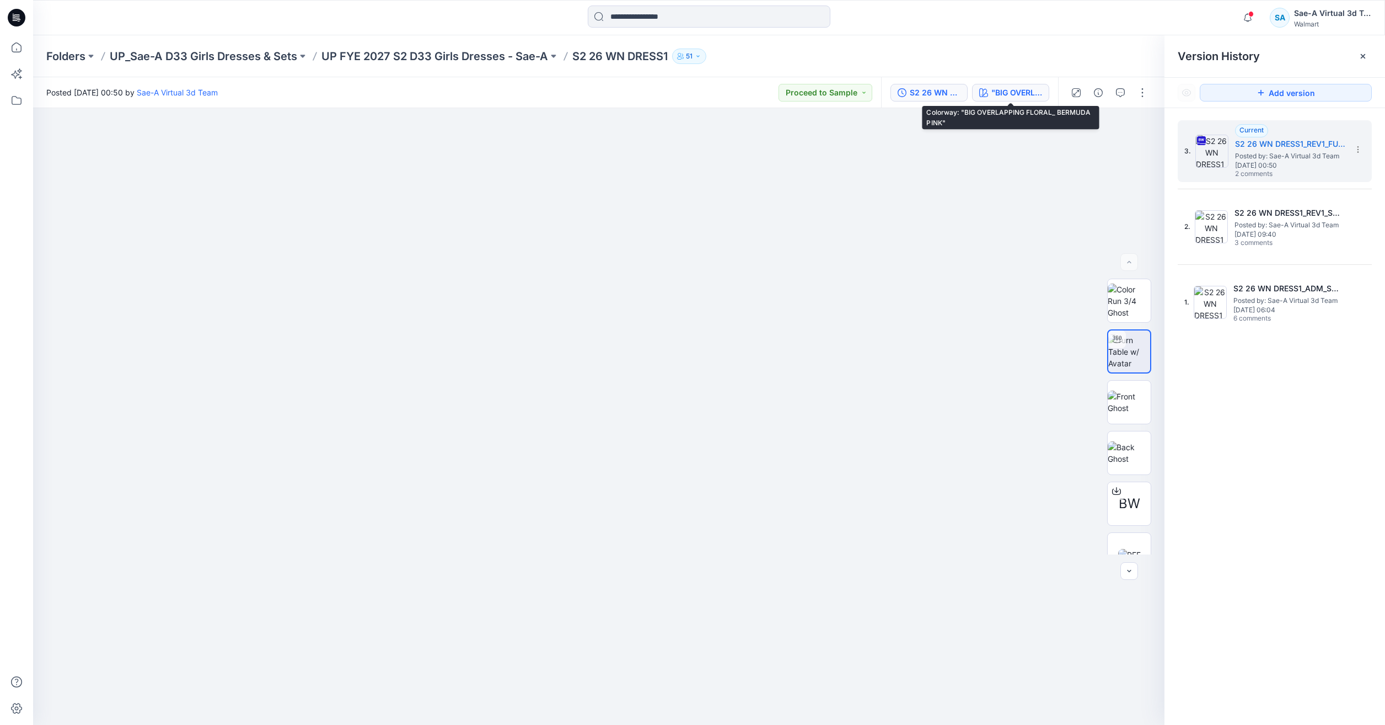
click at [1021, 89] on div ""BIG OVERLAPPING FLORAL_ BERMUDA PINK"" at bounding box center [1016, 93] width 51 height 12
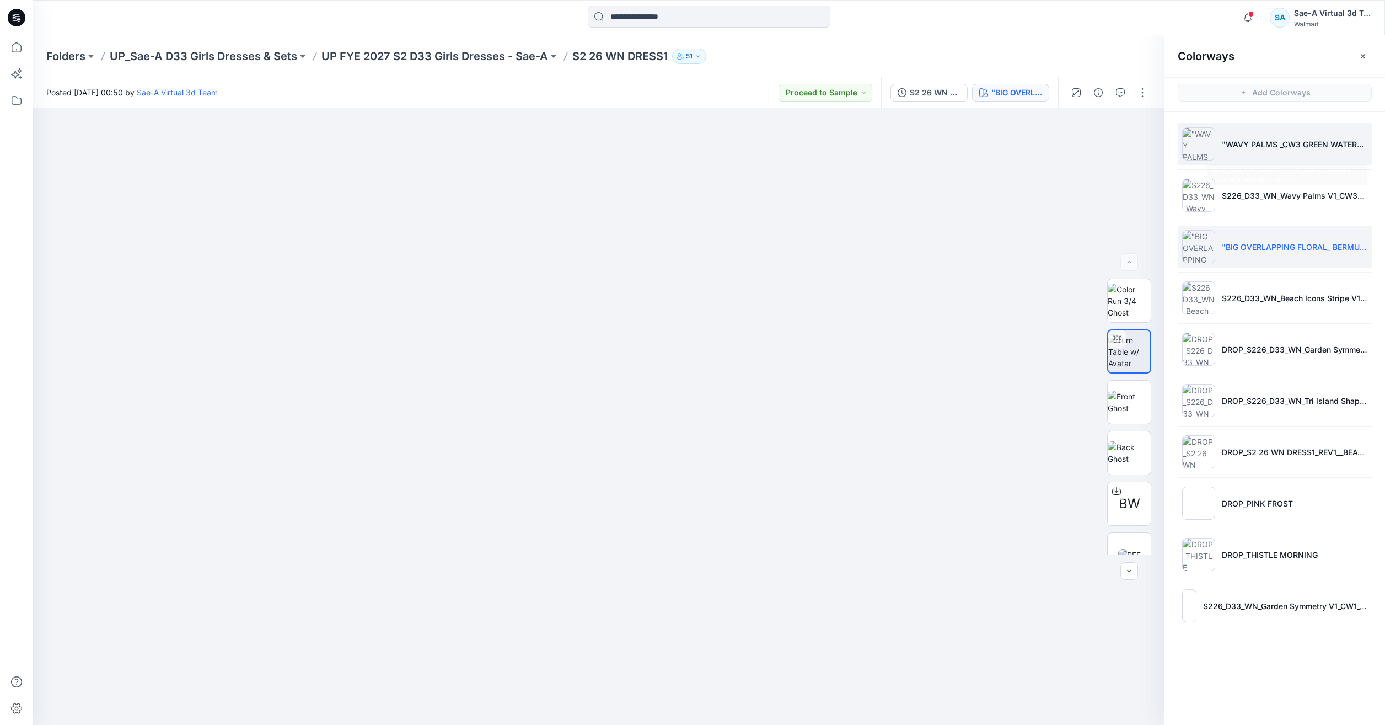
click at [1279, 151] on li ""WAVY PALMS _CW3 GREEN WATERFALL"" at bounding box center [1275, 144] width 194 height 42
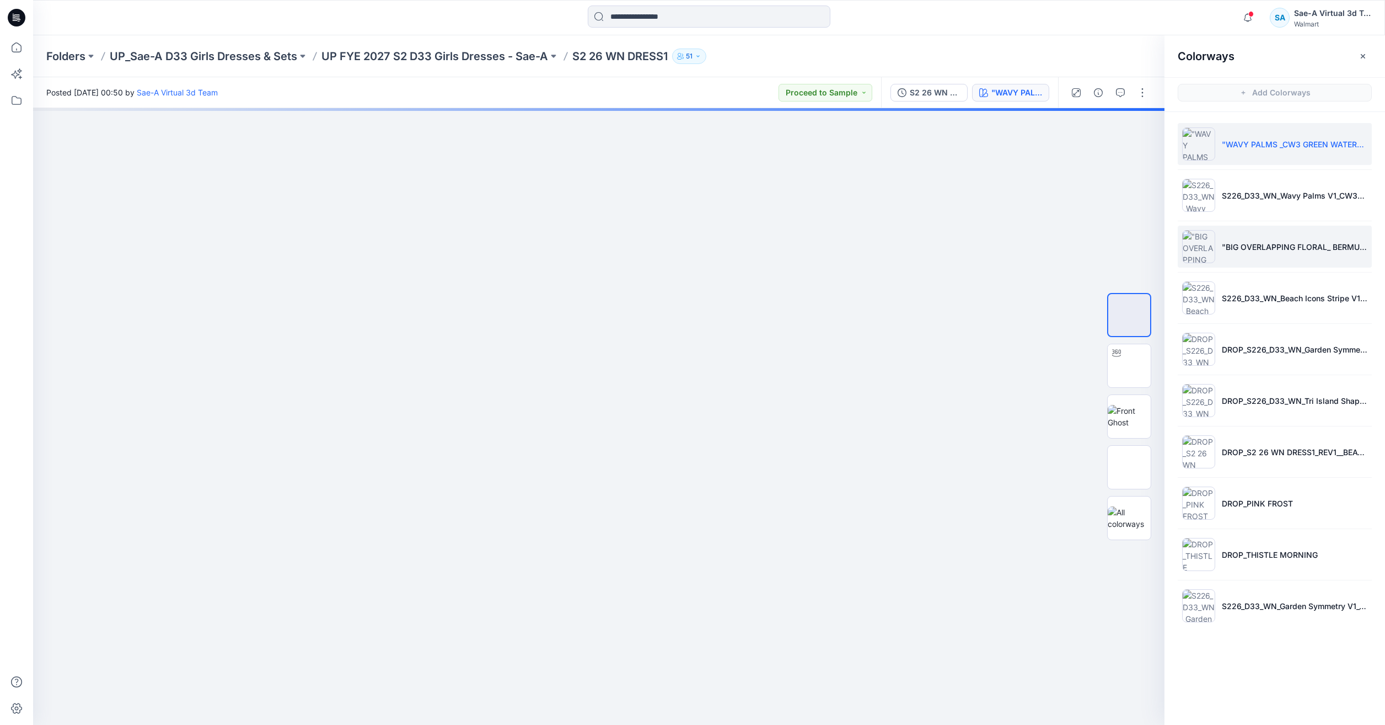
click at [1259, 253] on li ""BIG OVERLAPPING FLORAL_ BERMUDA PINK"" at bounding box center [1275, 247] width 194 height 42
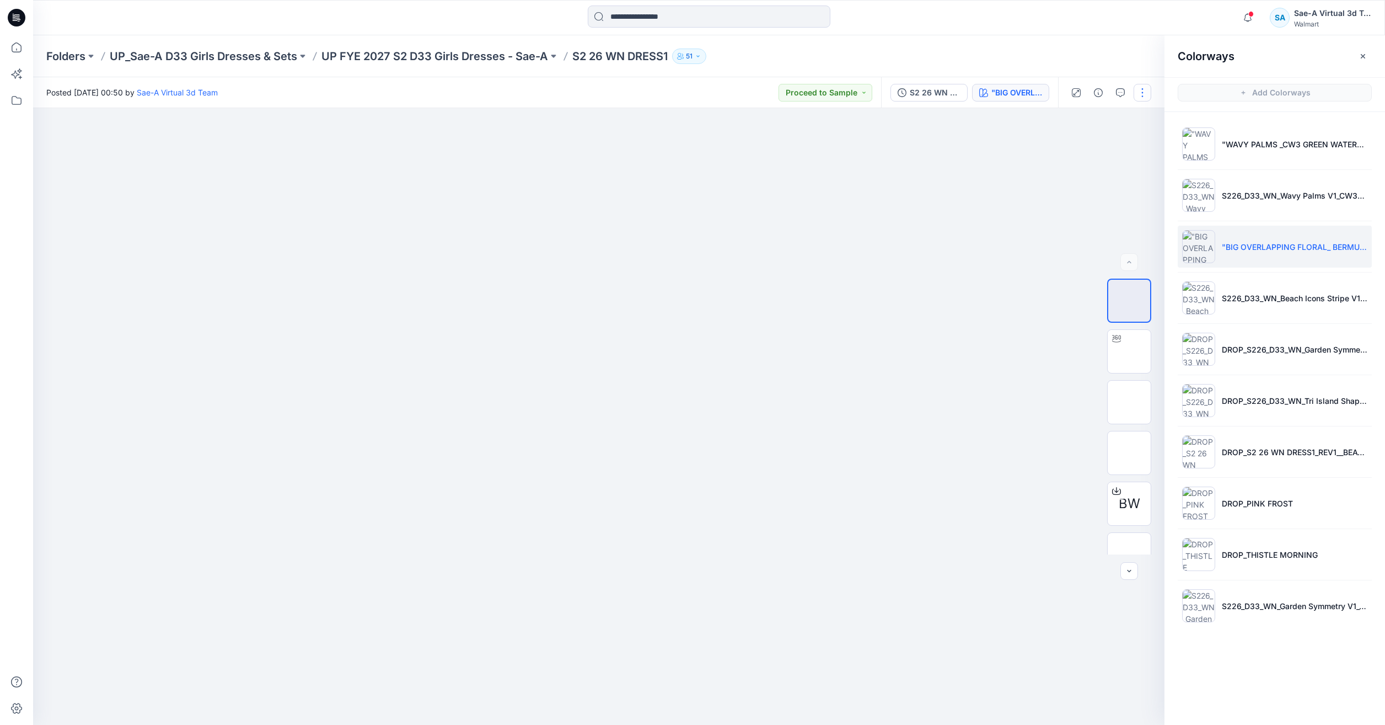
click at [1142, 100] on button "button" at bounding box center [1143, 93] width 18 height 18
click at [1091, 139] on button "Edit" at bounding box center [1095, 149] width 101 height 20
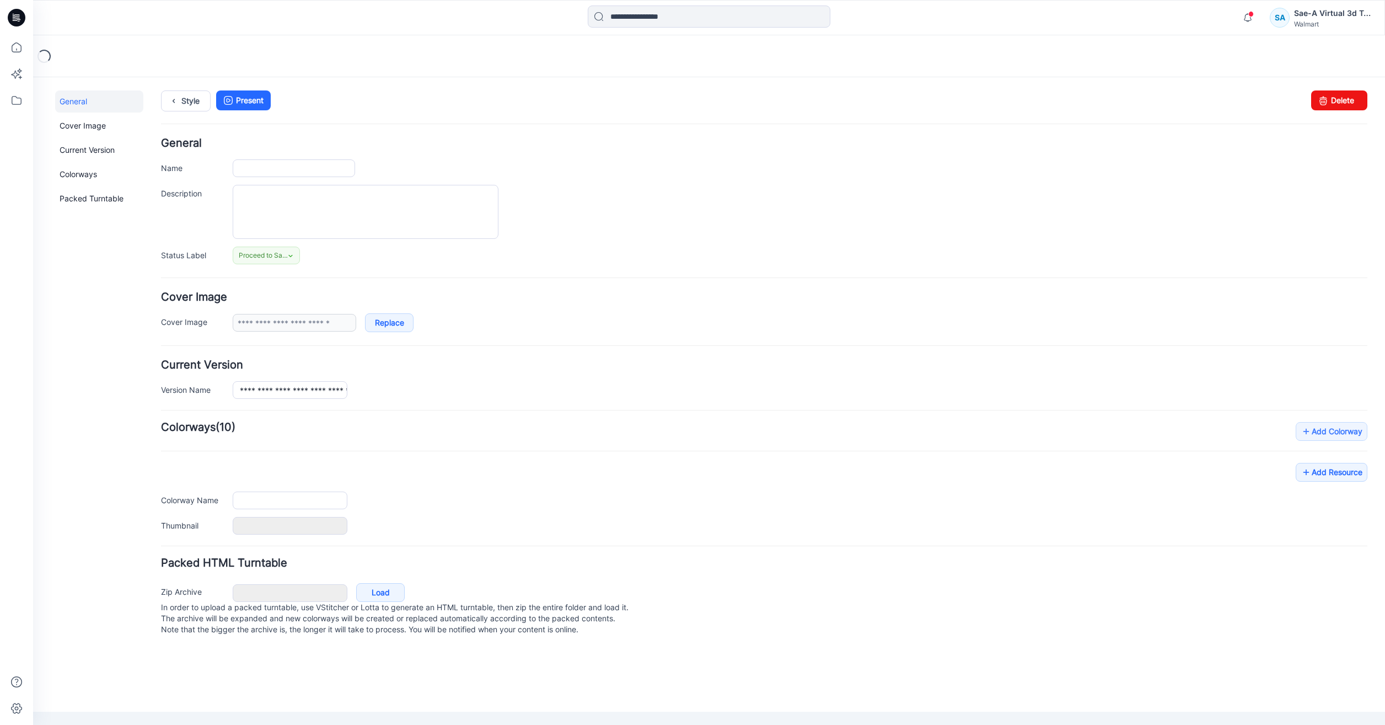
type input "**********"
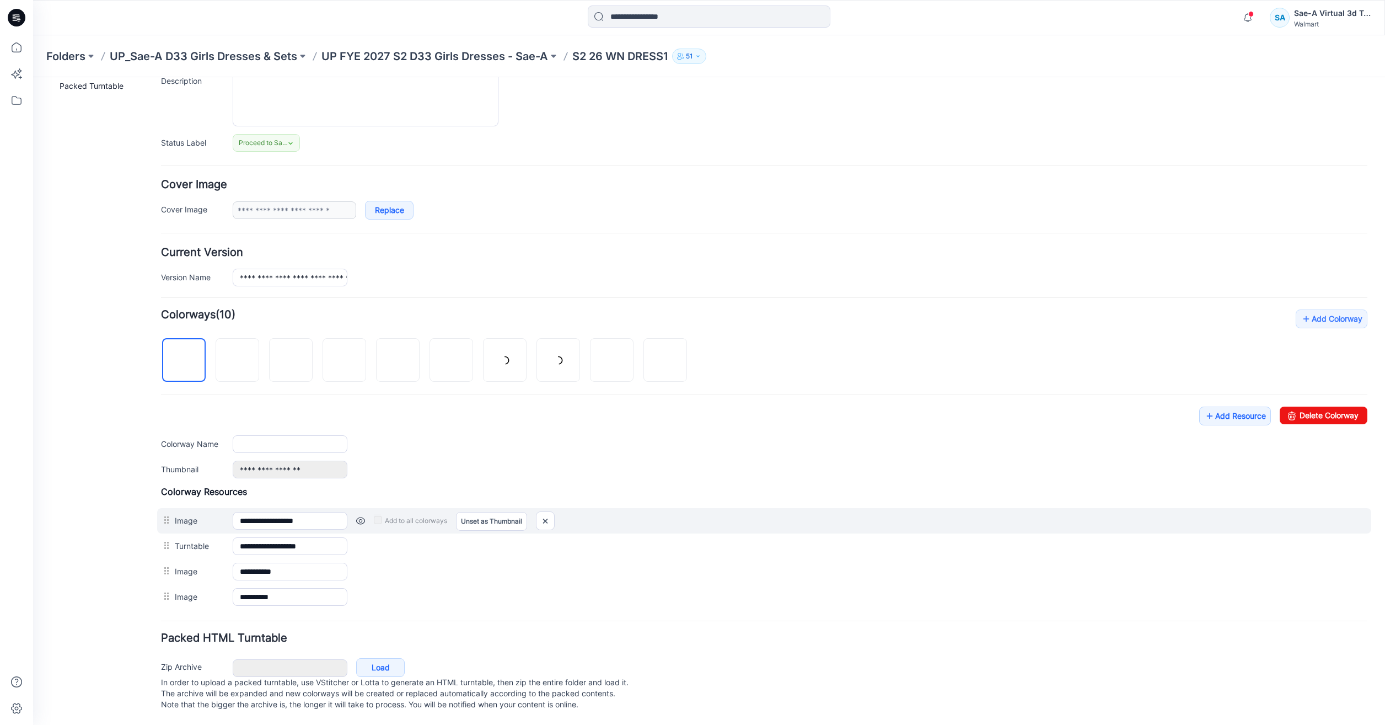
scroll to position [124, 0]
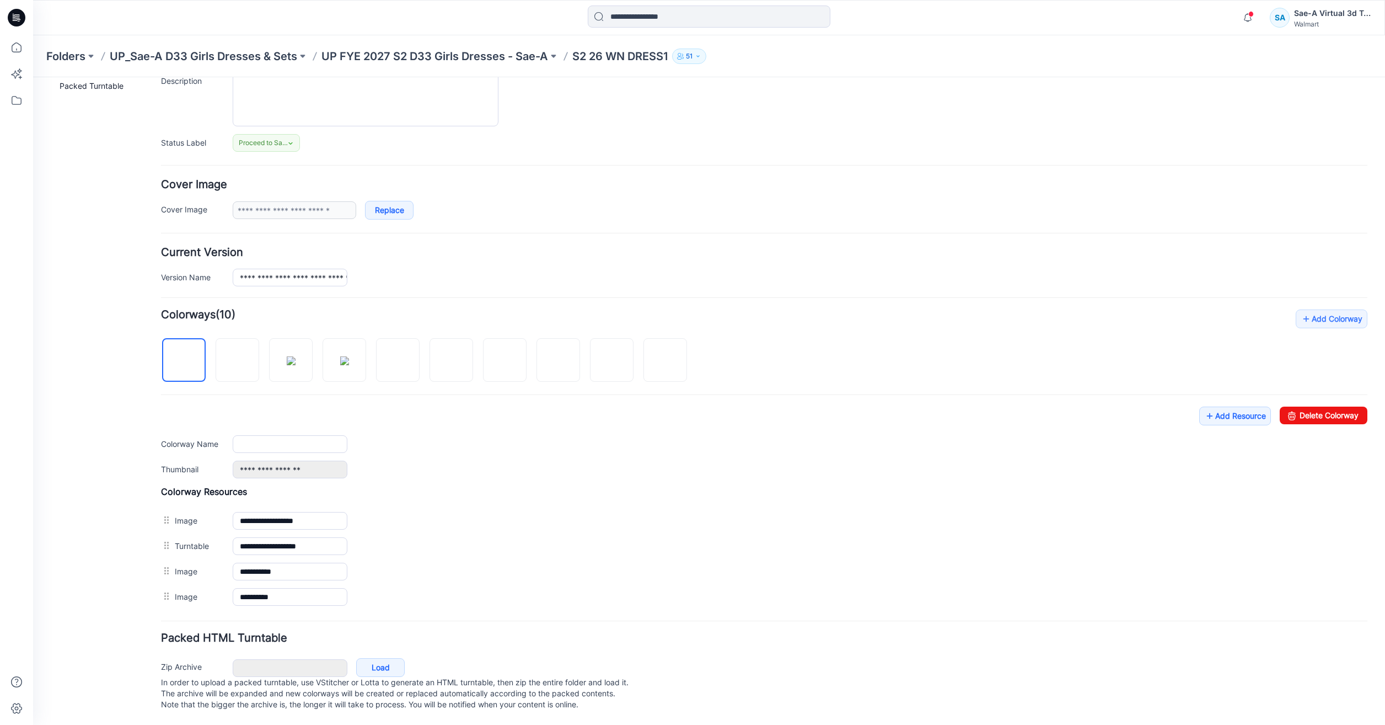
click at [315, 366] on div at bounding box center [428, 354] width 535 height 57
click at [296, 363] on img at bounding box center [291, 360] width 9 height 9
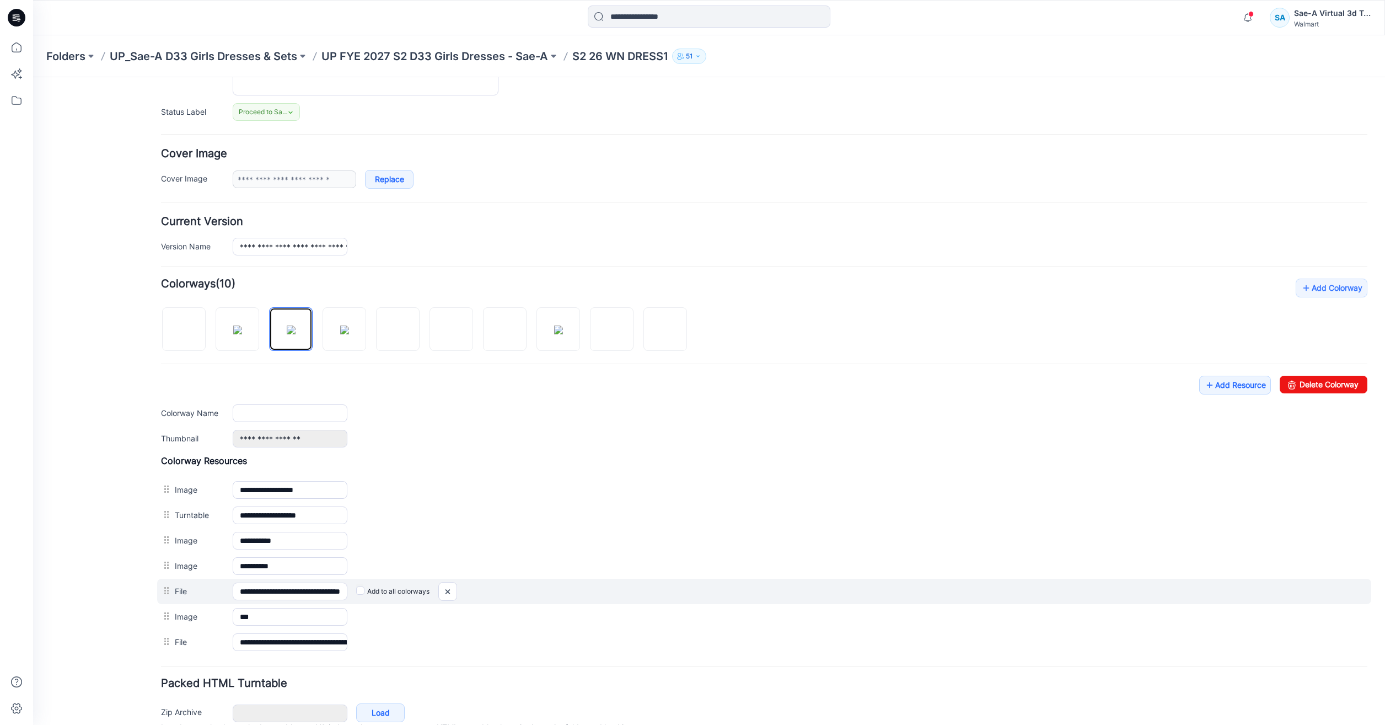
scroll to position [200, 0]
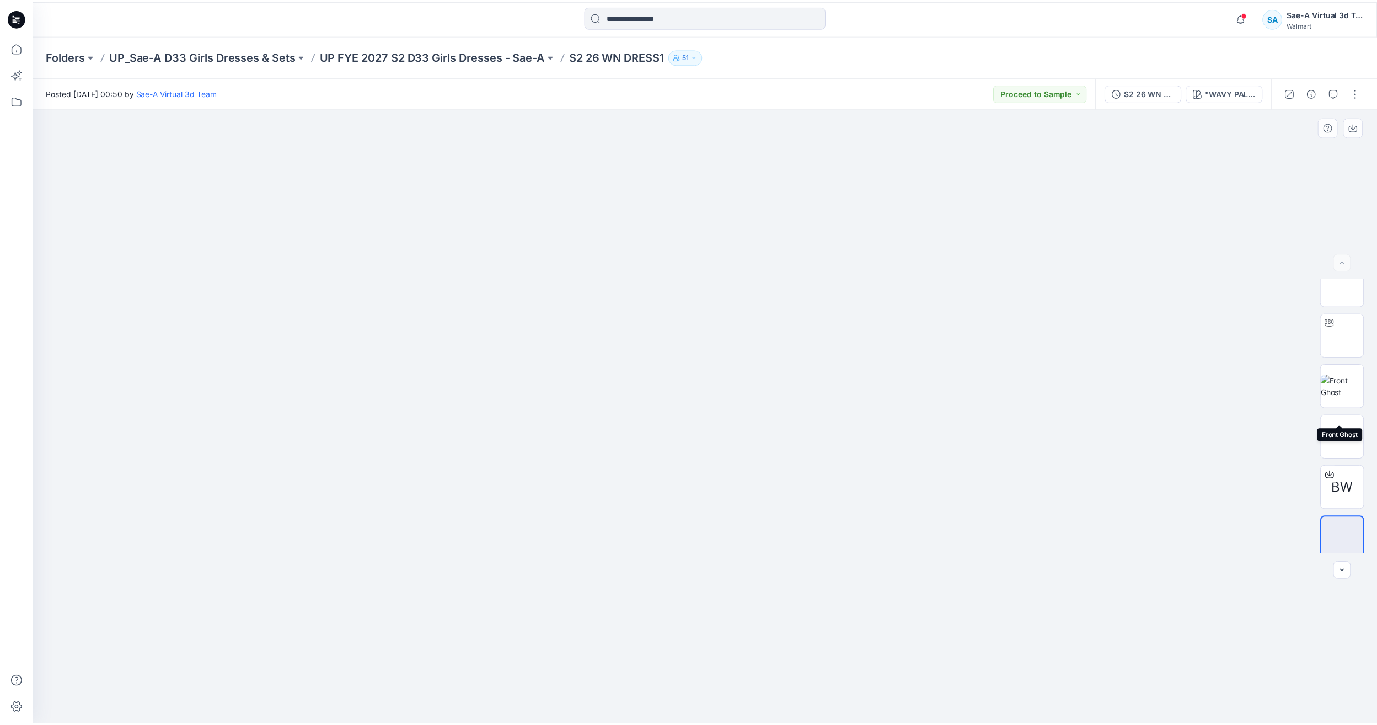
scroll to position [22, 0]
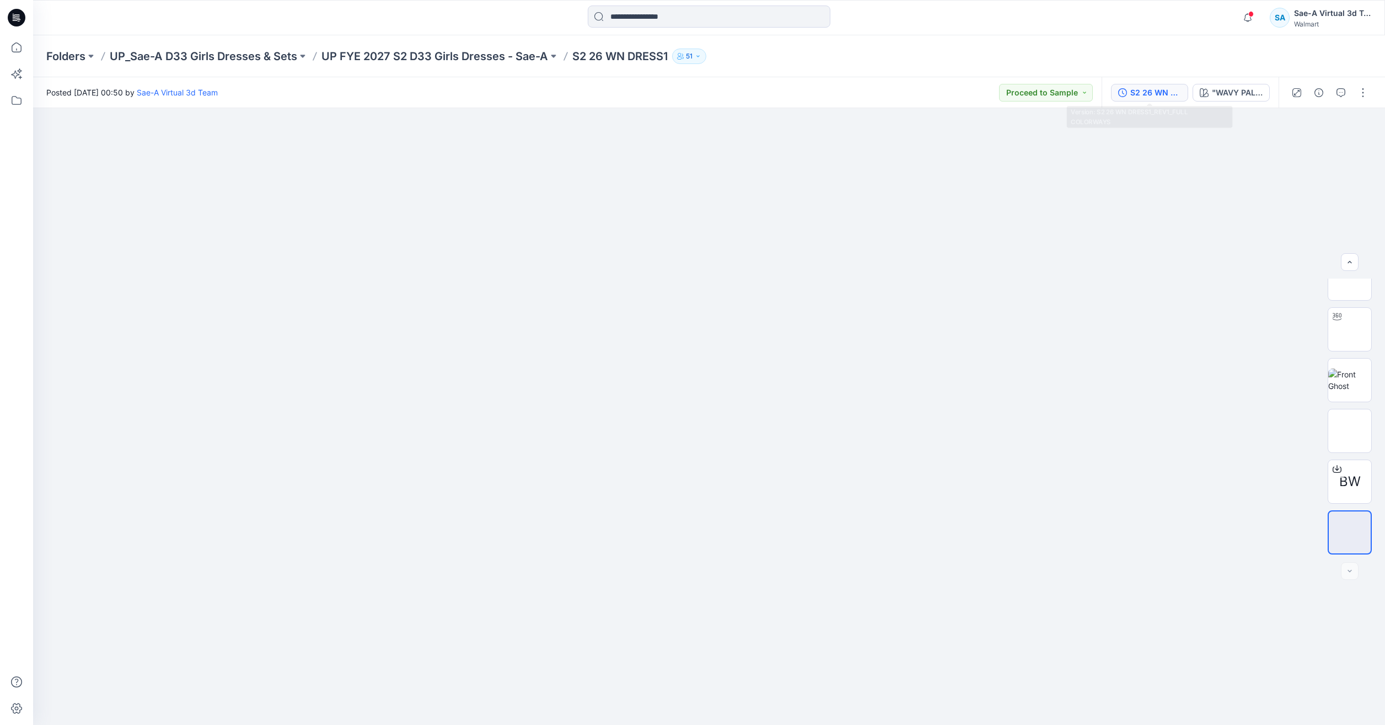
click at [1116, 94] on button "S2 26 WN DRESS1_REV1_FULL COLORWAYS" at bounding box center [1149, 93] width 77 height 18
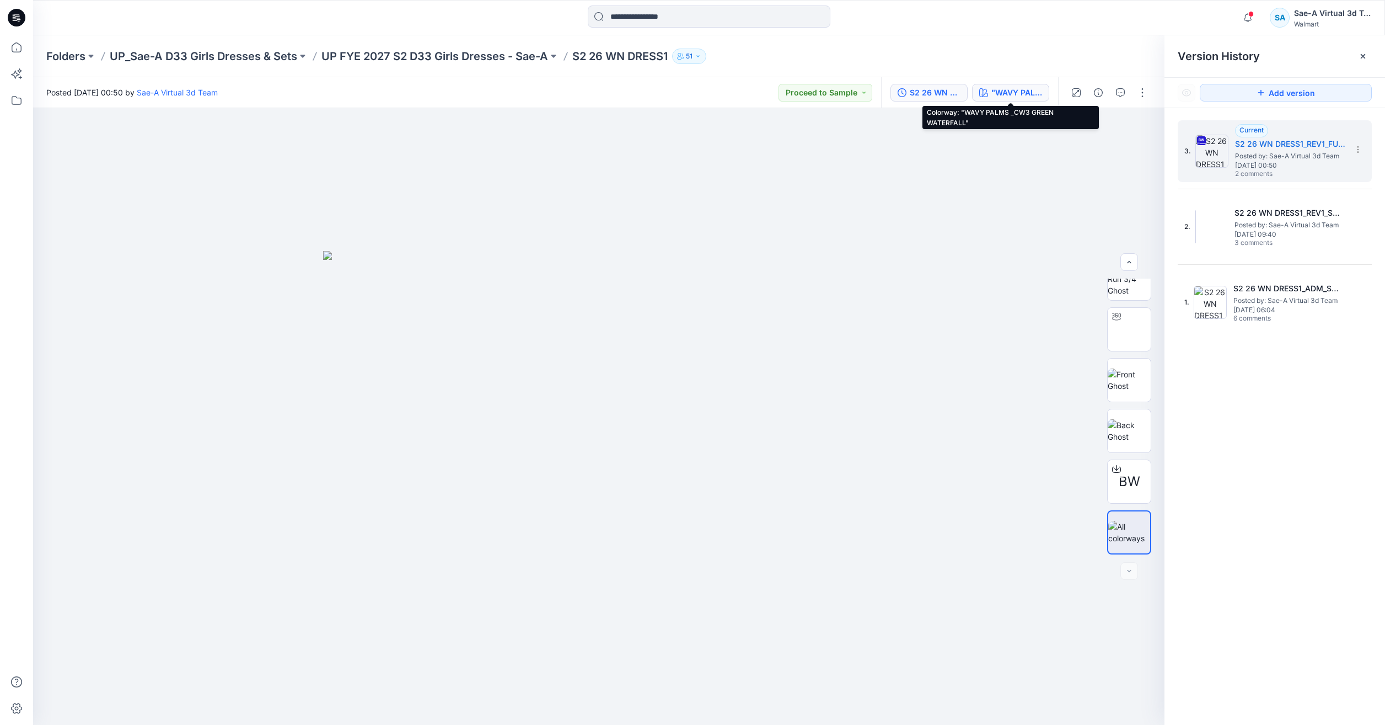
click at [988, 94] on button ""WAVY PALMS _CW3 GREEN WATERFALL"" at bounding box center [1010, 93] width 77 height 18
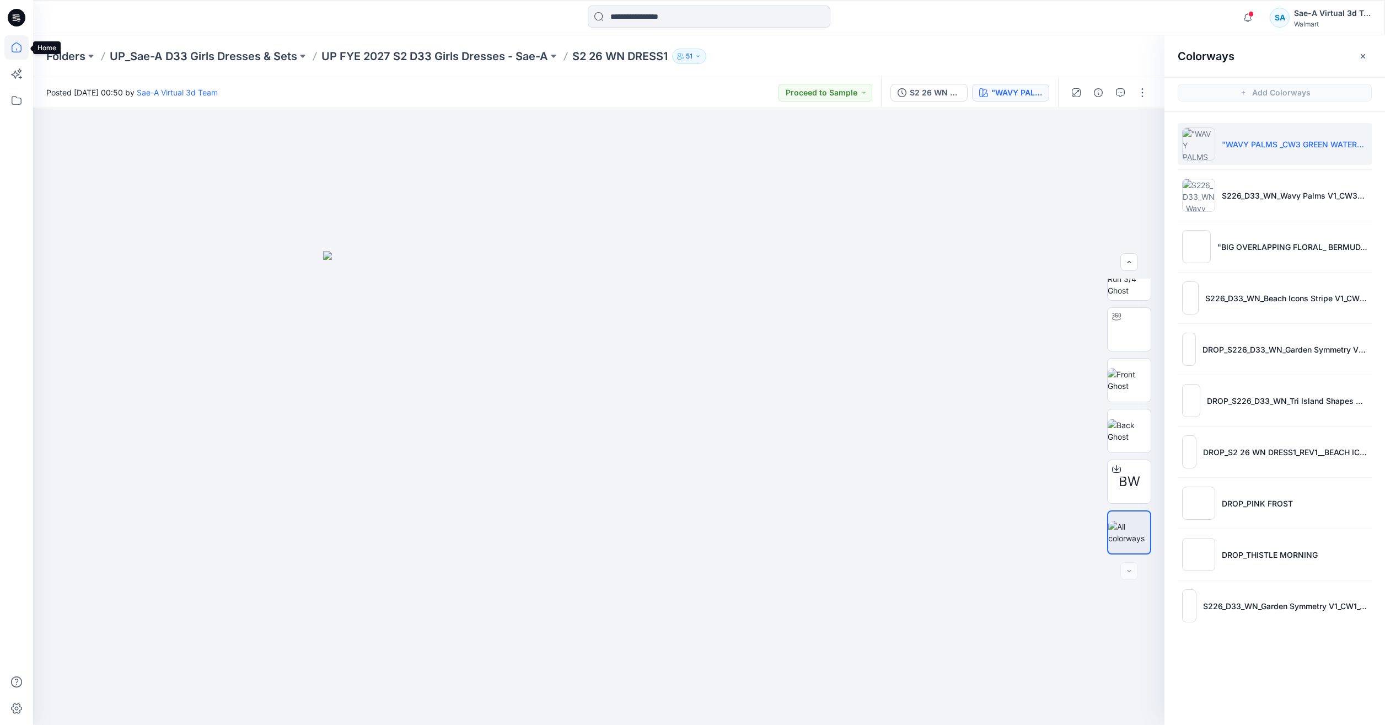
click at [13, 44] on icon at bounding box center [16, 47] width 24 height 24
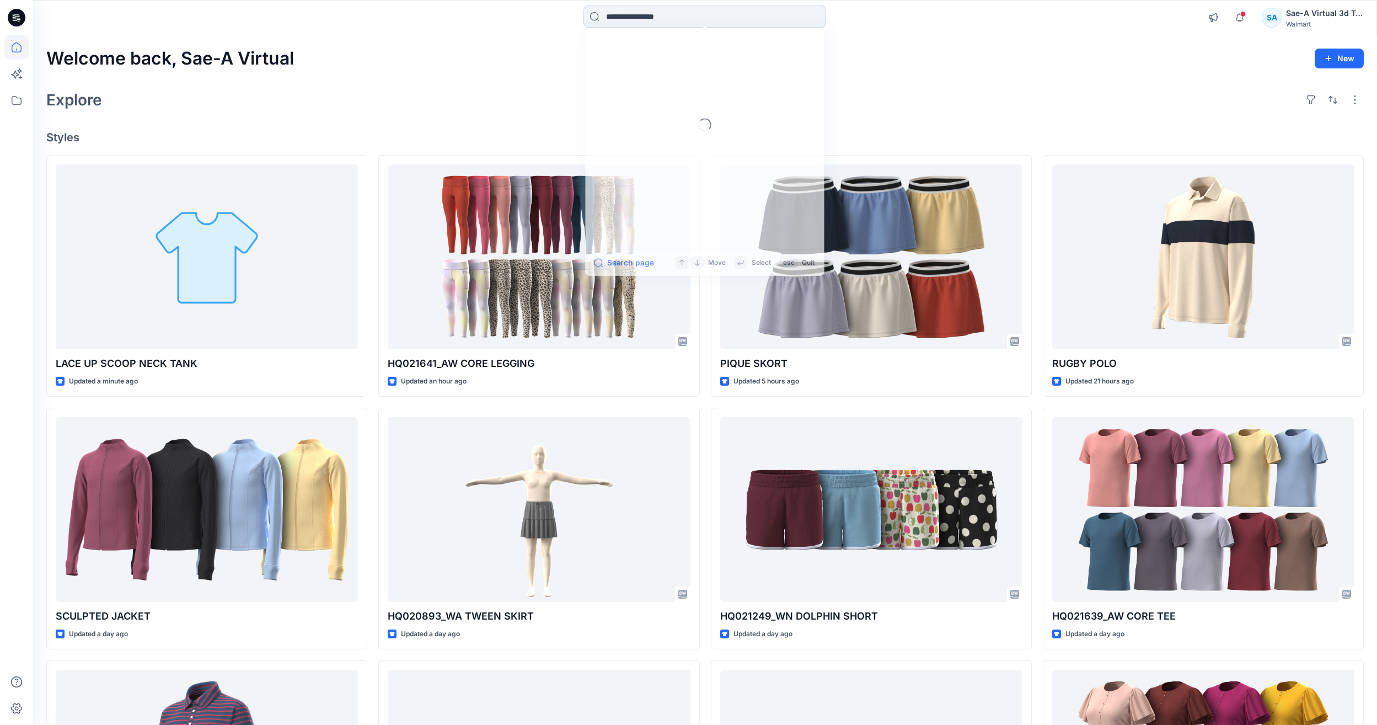
click at [599, 13] on input at bounding box center [704, 17] width 243 height 22
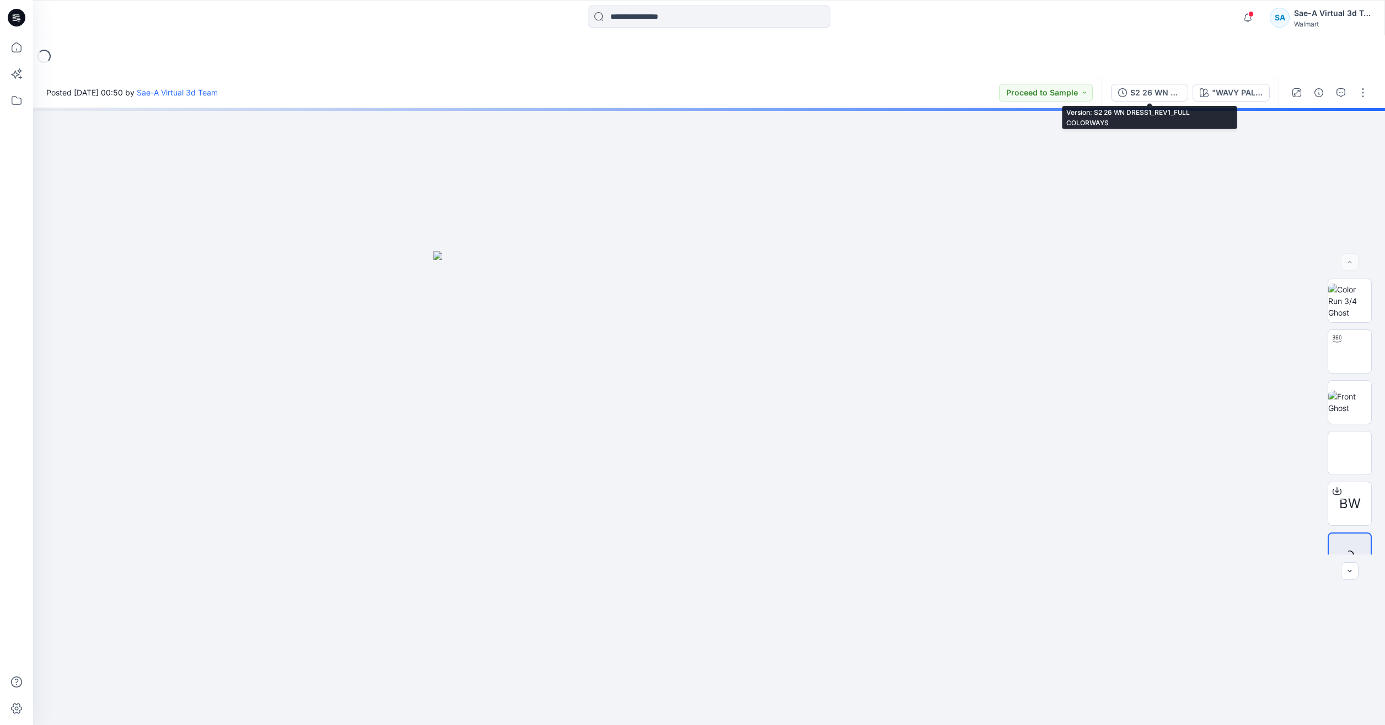
click at [1214, 79] on div "S2 26 WN DRESS1_REV1_FULL COLORWAYS "WAVY PALMS _CW3 GREEN WATERFALL"" at bounding box center [1190, 92] width 177 height 31
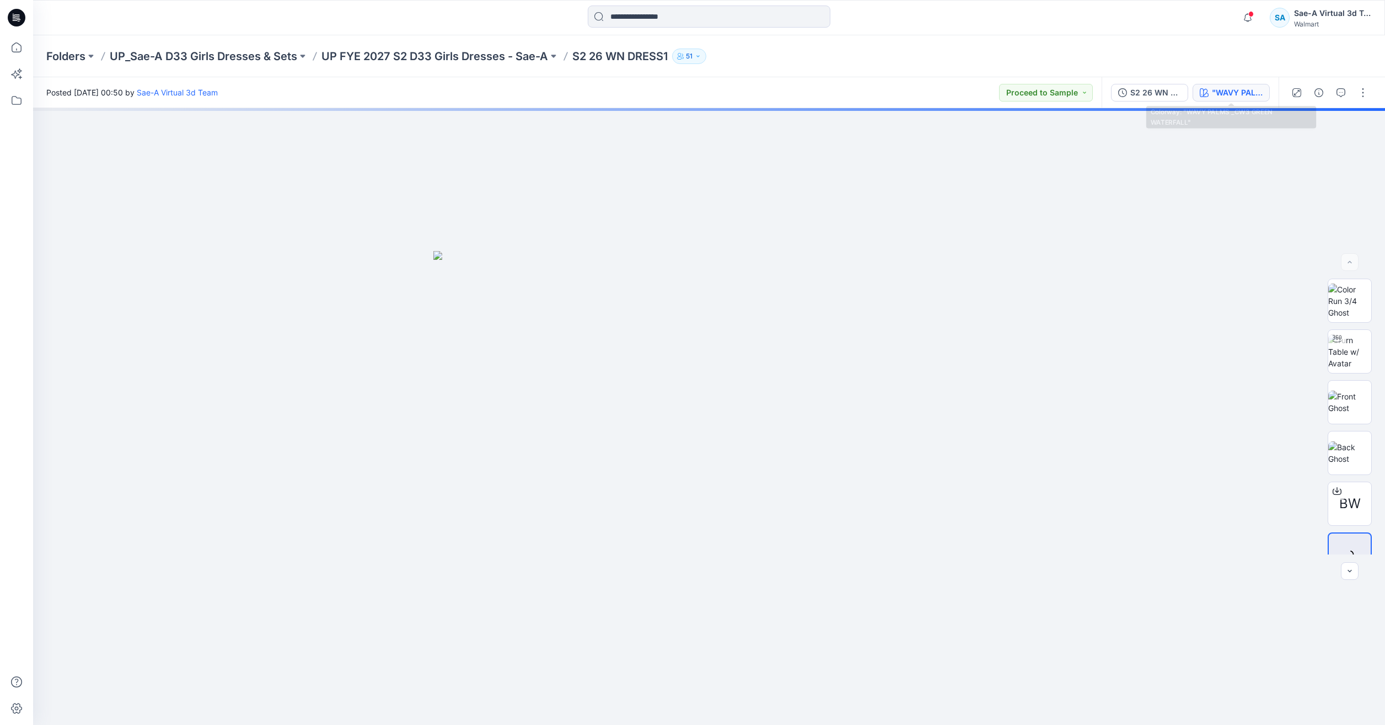
click at [1205, 89] on icon "button" at bounding box center [1204, 92] width 9 height 9
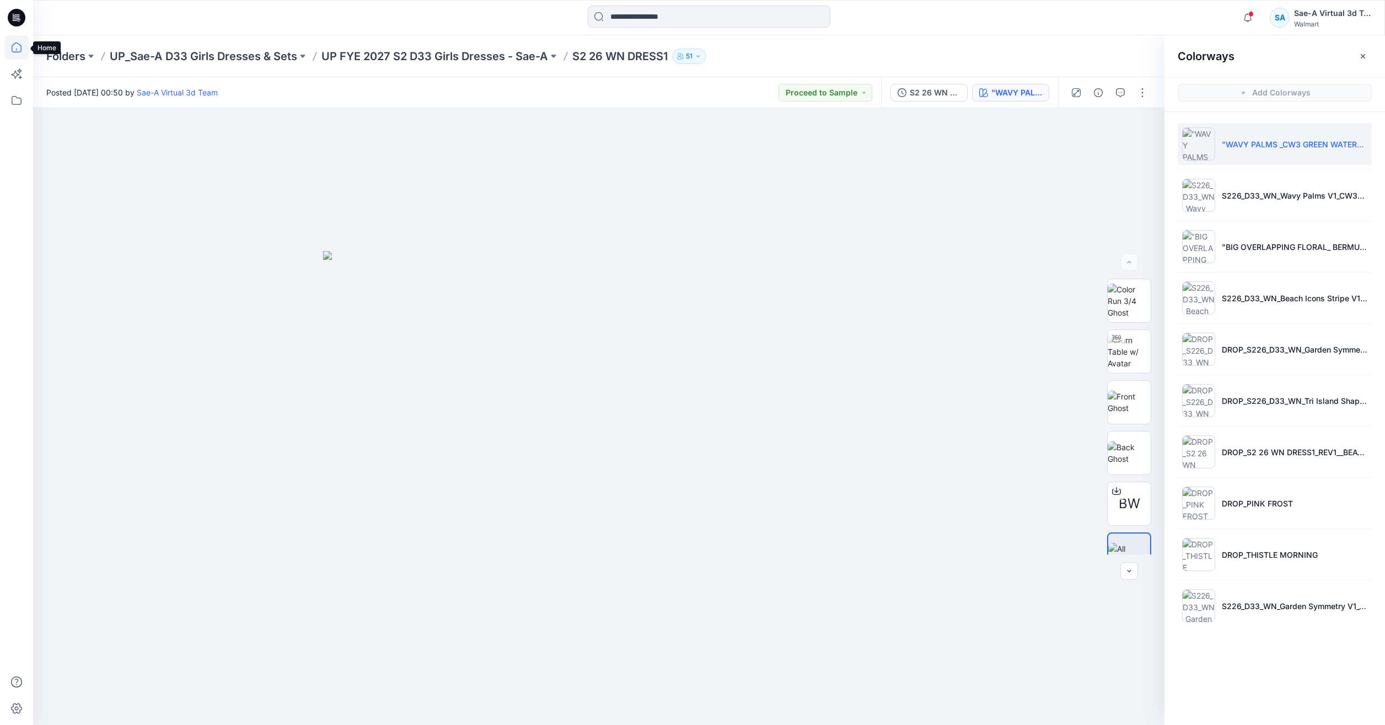
click at [10, 52] on icon at bounding box center [16, 47] width 24 height 24
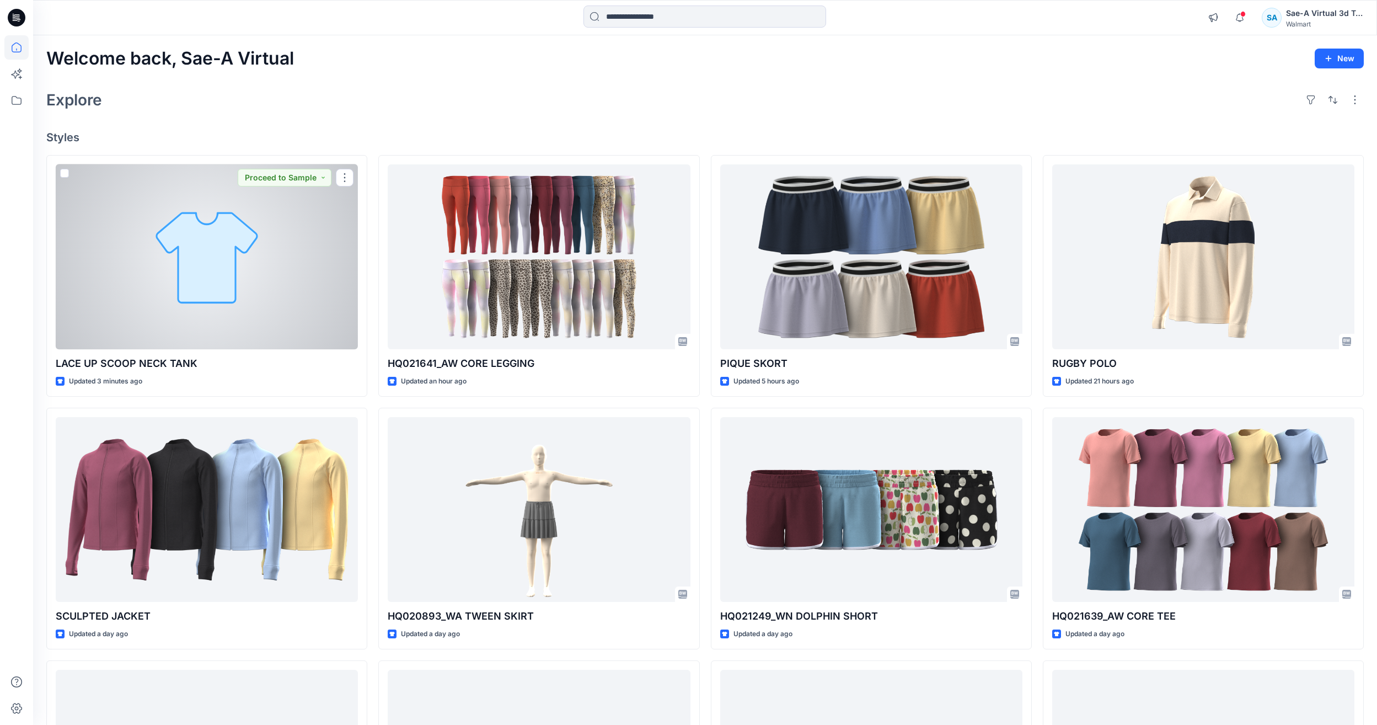
click at [186, 244] on div at bounding box center [207, 256] width 302 height 185
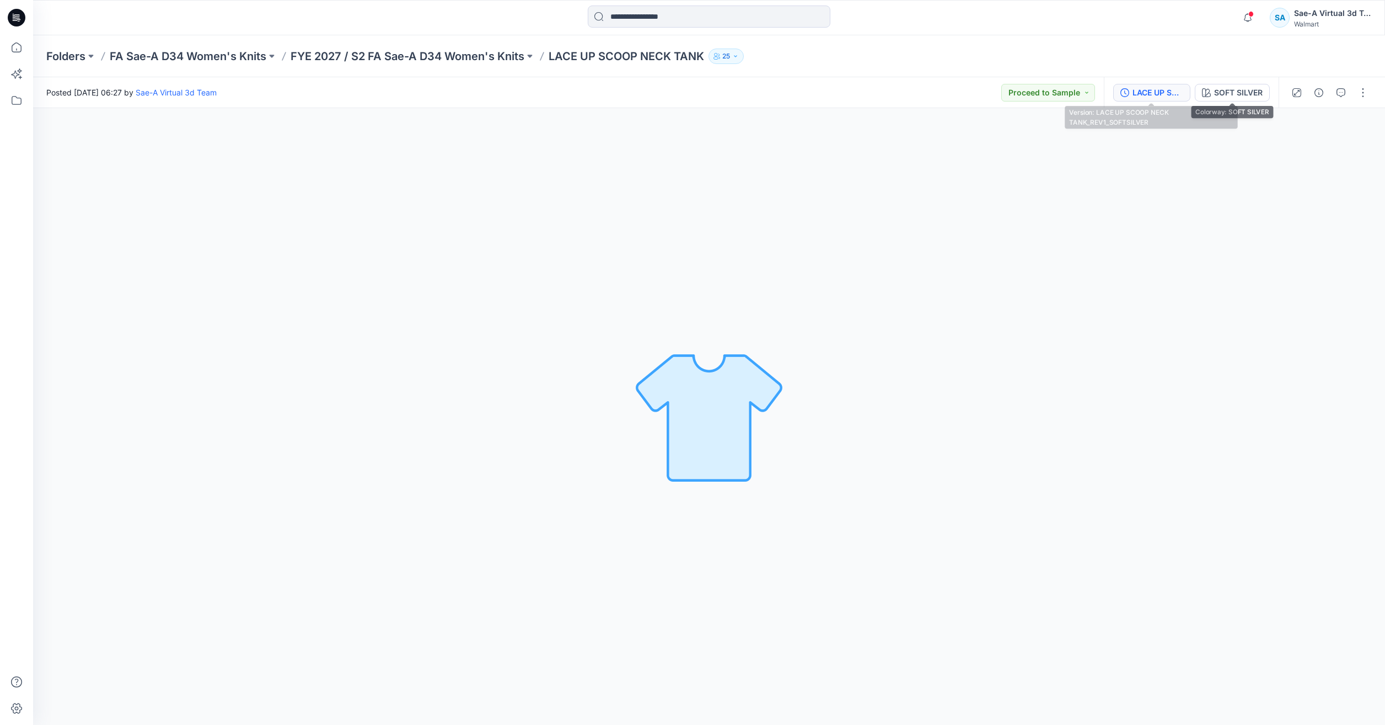
click at [1158, 94] on div "LACE UP SCOOP NECK TANK_REV1_SOFTSILVER" at bounding box center [1158, 93] width 51 height 12
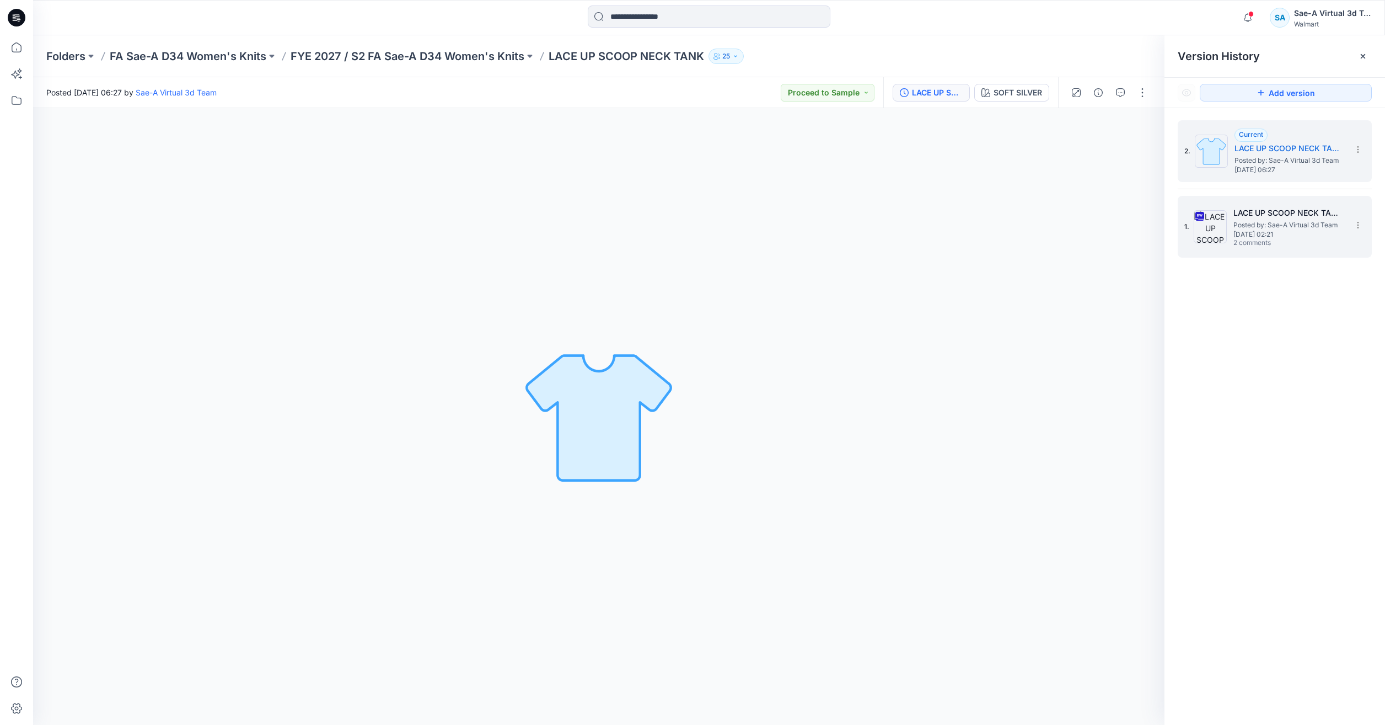
click at [1252, 216] on h5 "LACE UP SCOOP NECK TANK_ADM_LACE UP SCOOP NECK TANK SAEA 060225" at bounding box center [1288, 212] width 110 height 13
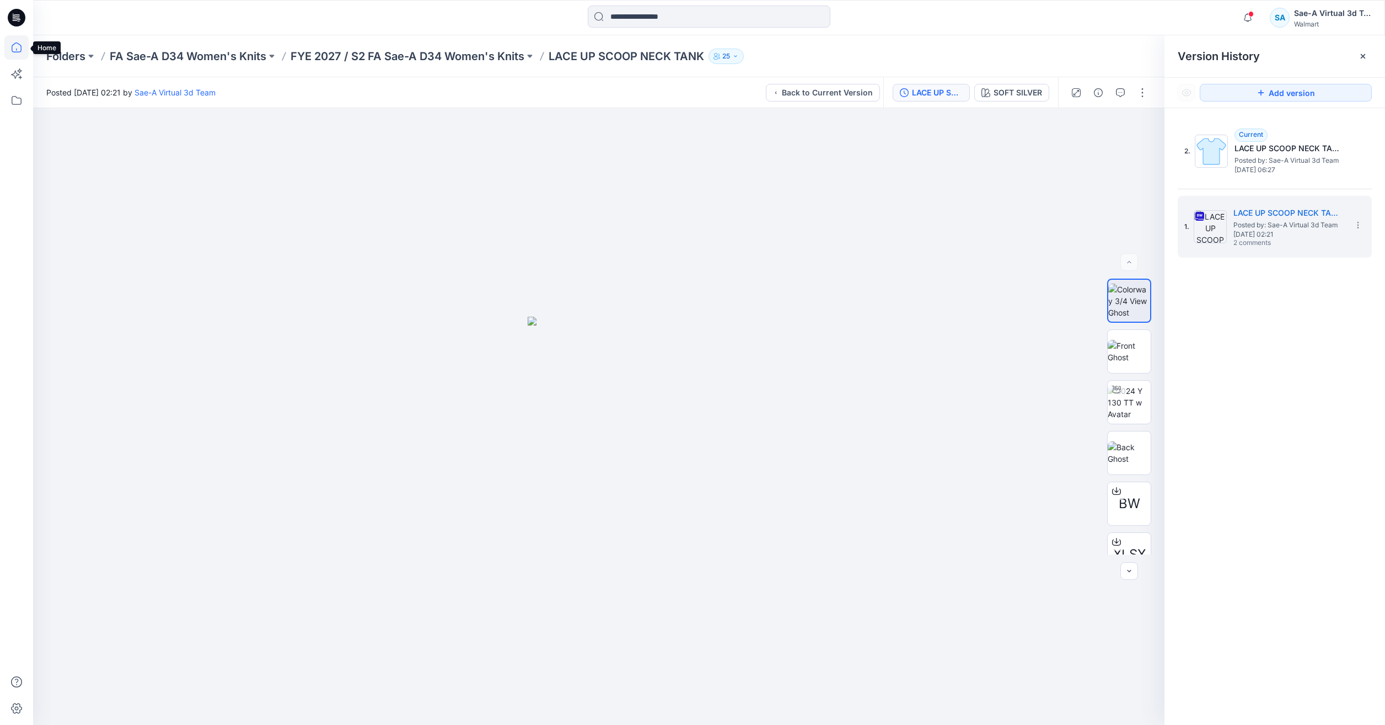
click at [19, 45] on icon at bounding box center [16, 47] width 24 height 24
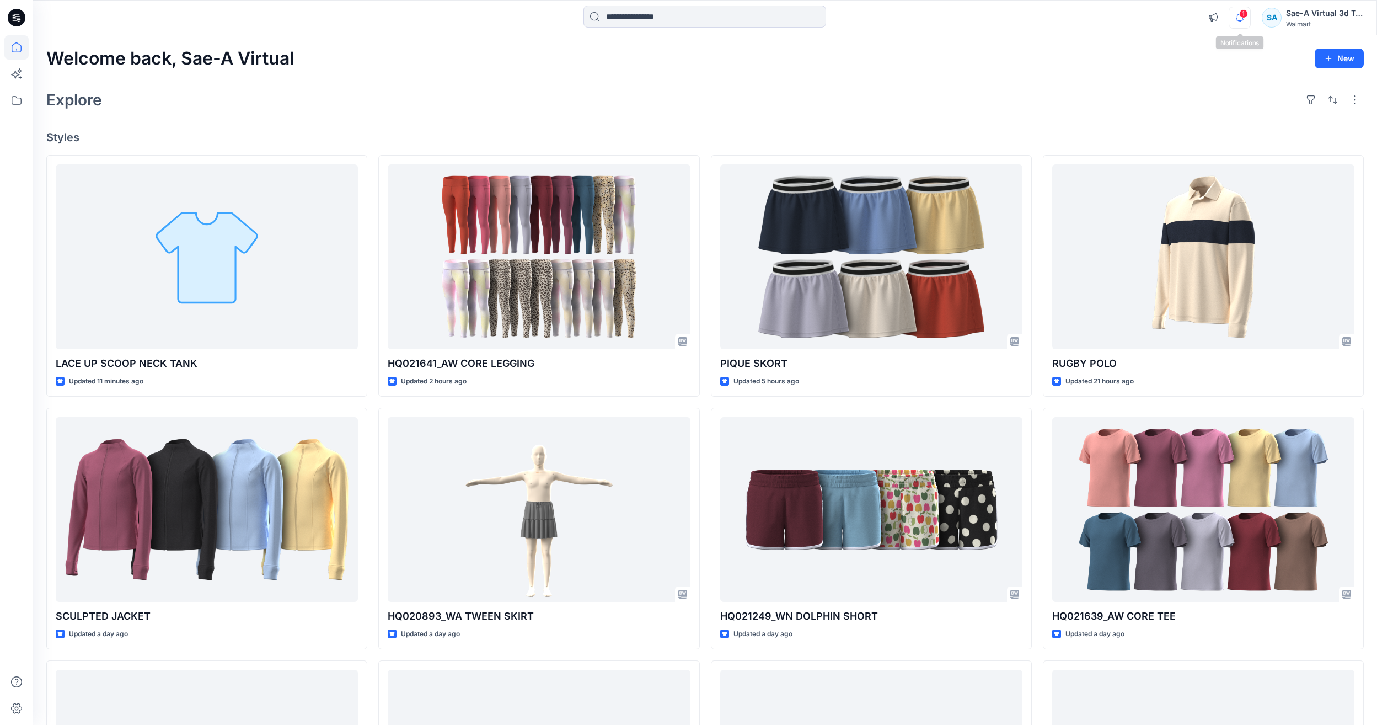
click at [1240, 17] on icon "button" at bounding box center [1239, 18] width 21 height 22
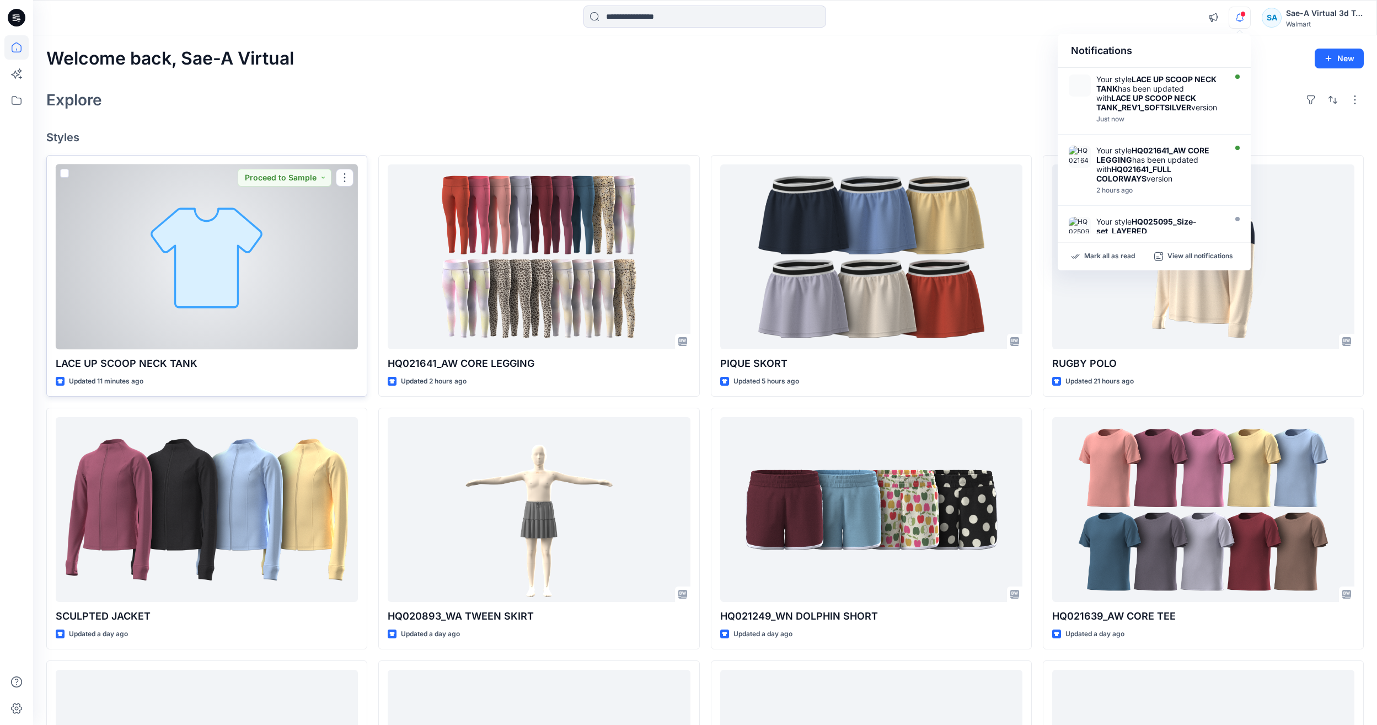
click at [242, 240] on div at bounding box center [207, 256] width 302 height 185
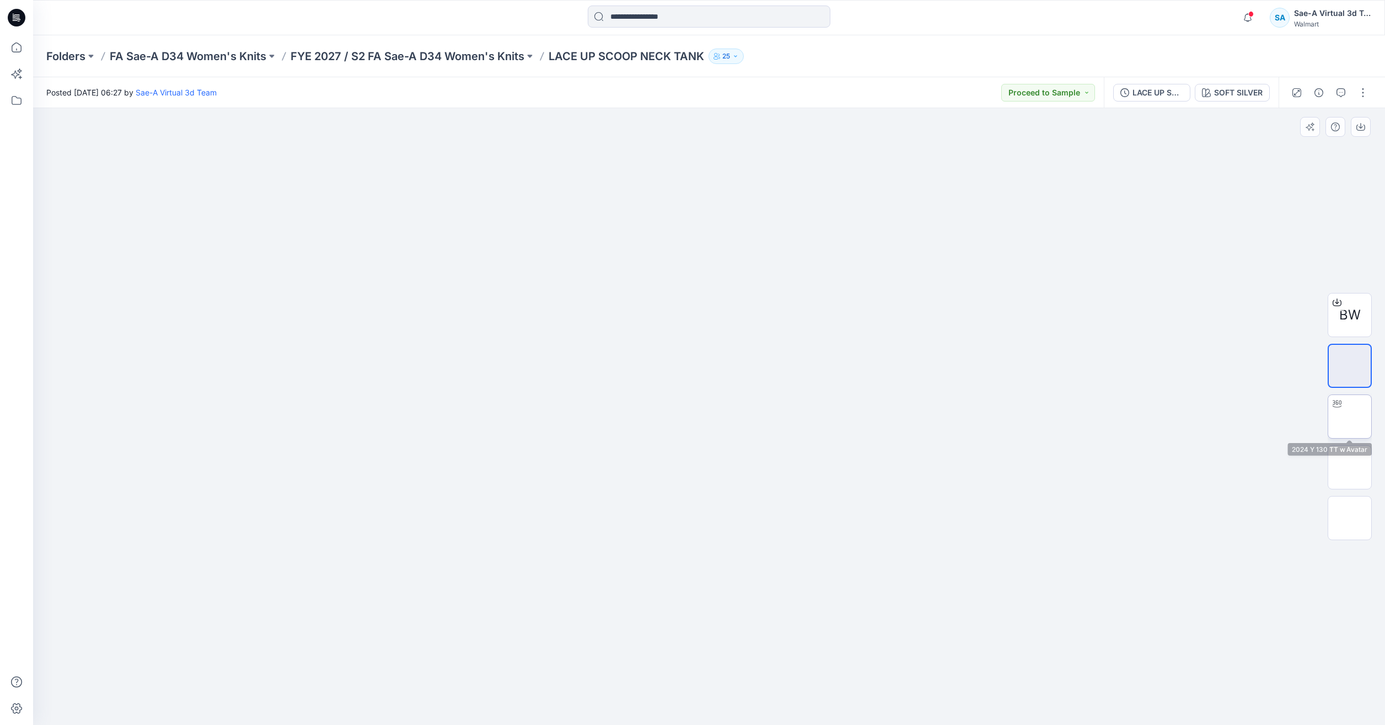
click at [1335, 412] on div at bounding box center [1337, 404] width 18 height 18
drag, startPoint x: 814, startPoint y: 704, endPoint x: 659, endPoint y: 731, distance: 157.2
click at [659, 724] on html "Notifications Your style LACE UP SCOOP NECK TANK has been updated with LACE UP …" at bounding box center [692, 362] width 1385 height 725
drag, startPoint x: 781, startPoint y: 695, endPoint x: 605, endPoint y: 651, distance: 181.9
click at [605, 651] on div at bounding box center [709, 416] width 1352 height 616
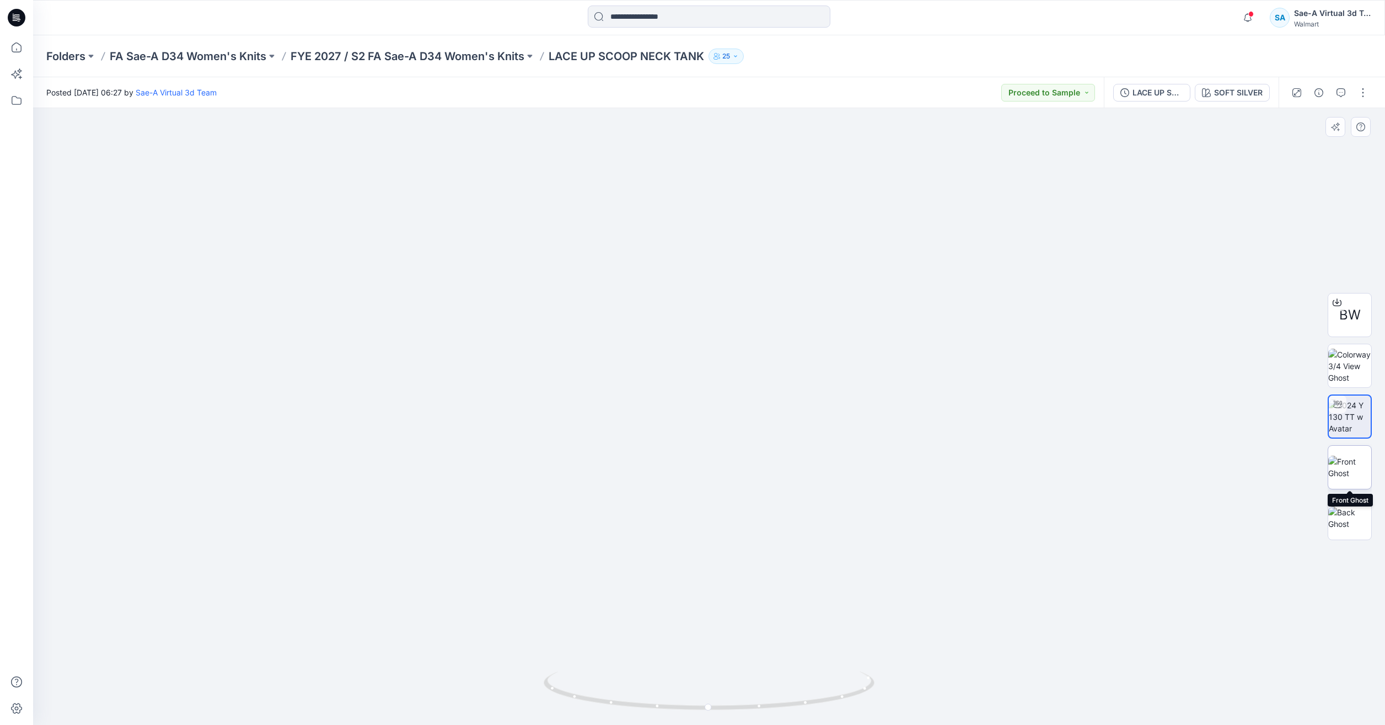
click at [1342, 460] on img at bounding box center [1349, 466] width 43 height 23
click at [1343, 529] on img at bounding box center [1349, 517] width 43 height 23
click at [14, 49] on icon at bounding box center [16, 47] width 24 height 24
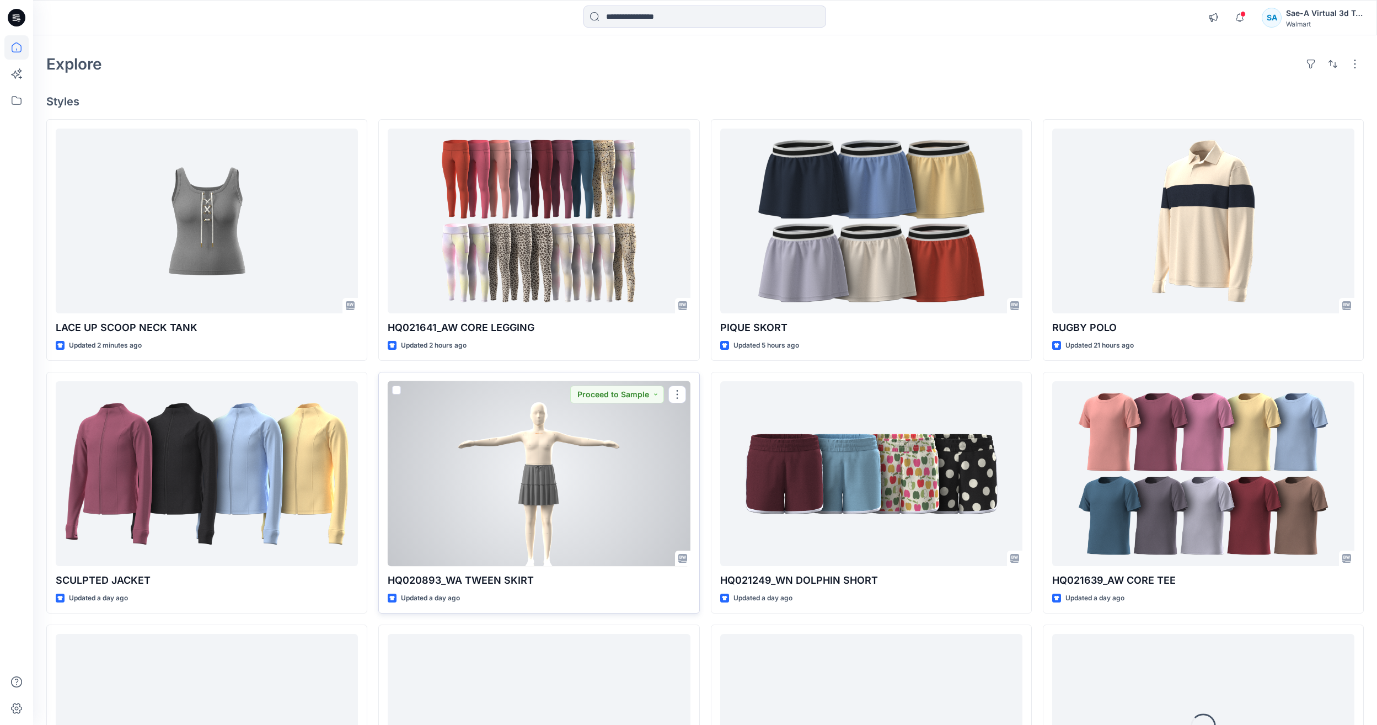
scroll to position [55, 0]
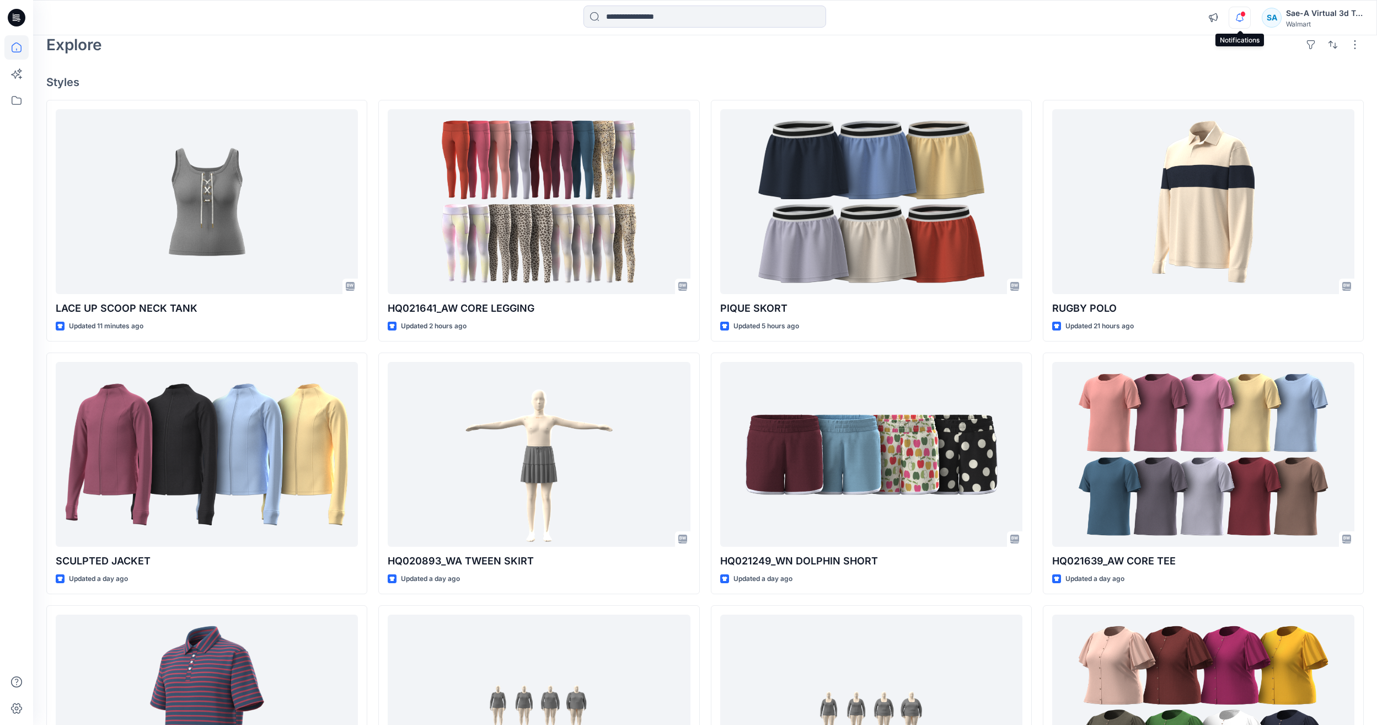
click at [1240, 17] on icon "button" at bounding box center [1239, 18] width 21 height 22
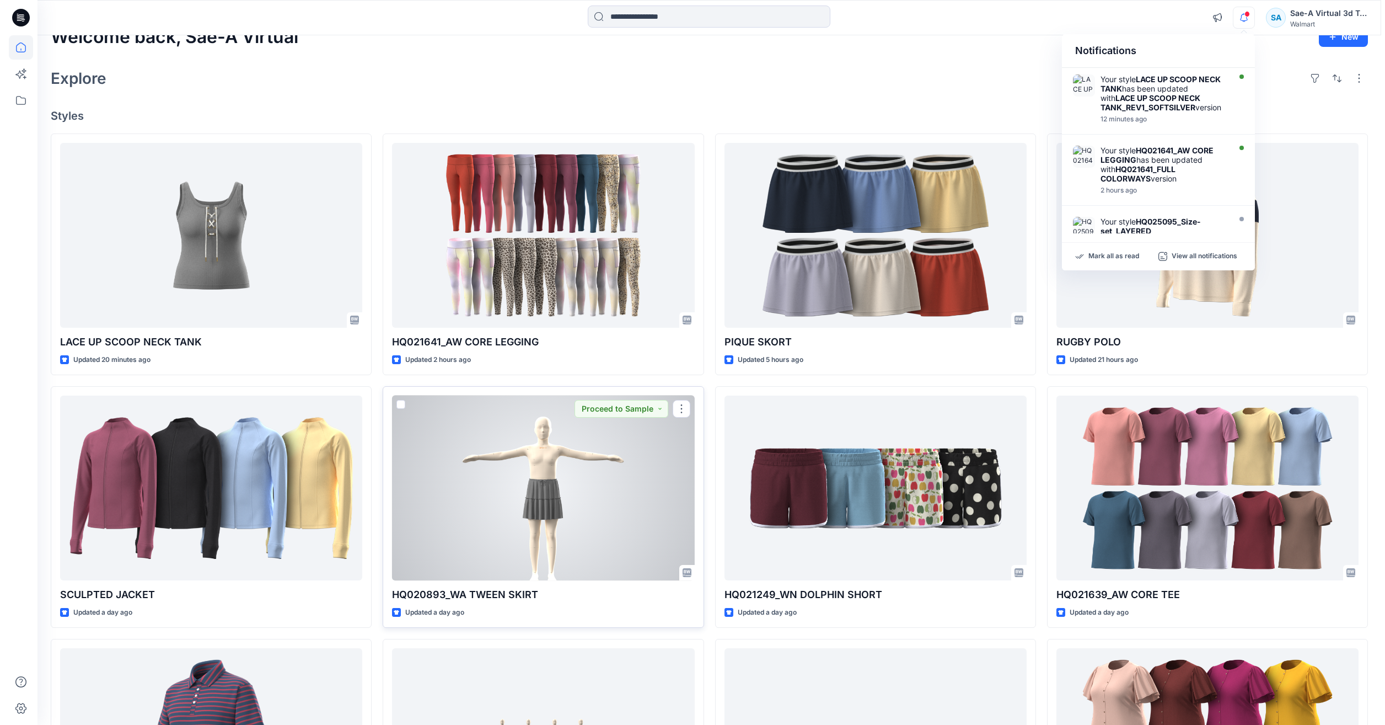
scroll to position [0, 0]
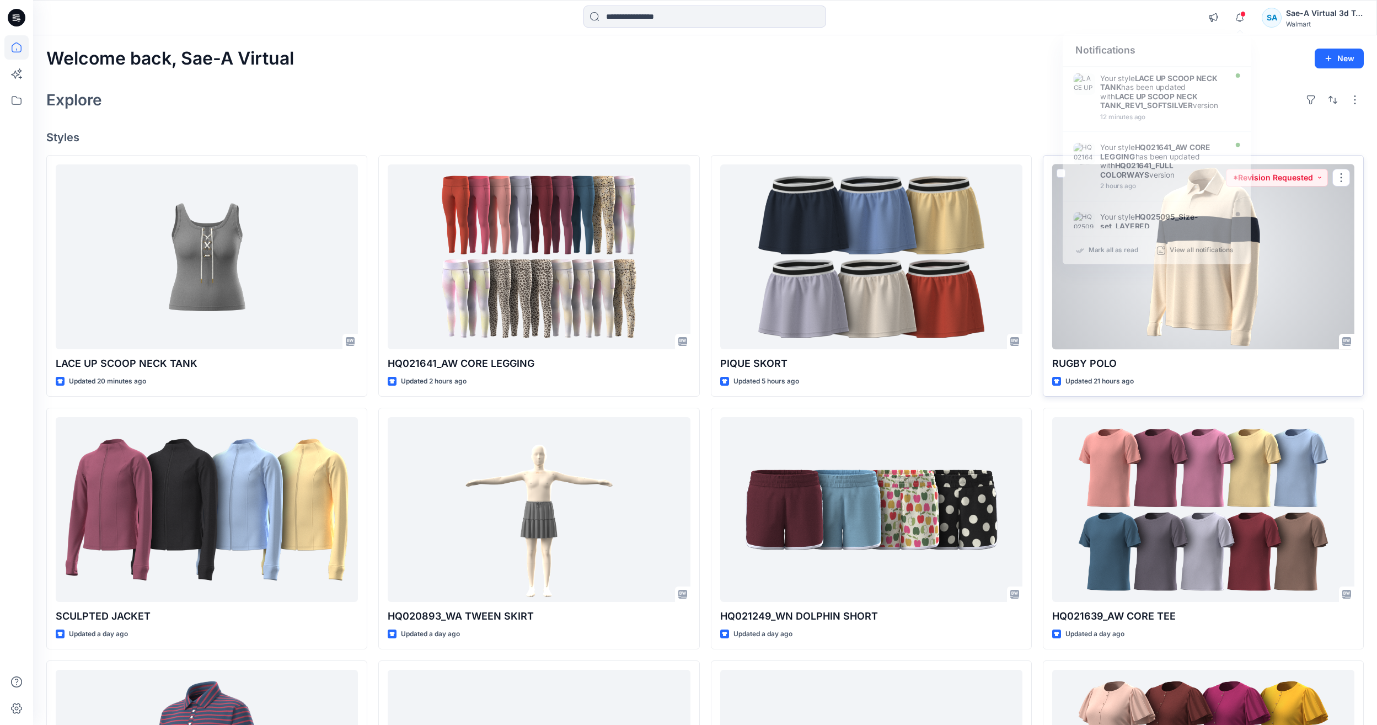
click at [1125, 313] on div at bounding box center [1203, 256] width 302 height 185
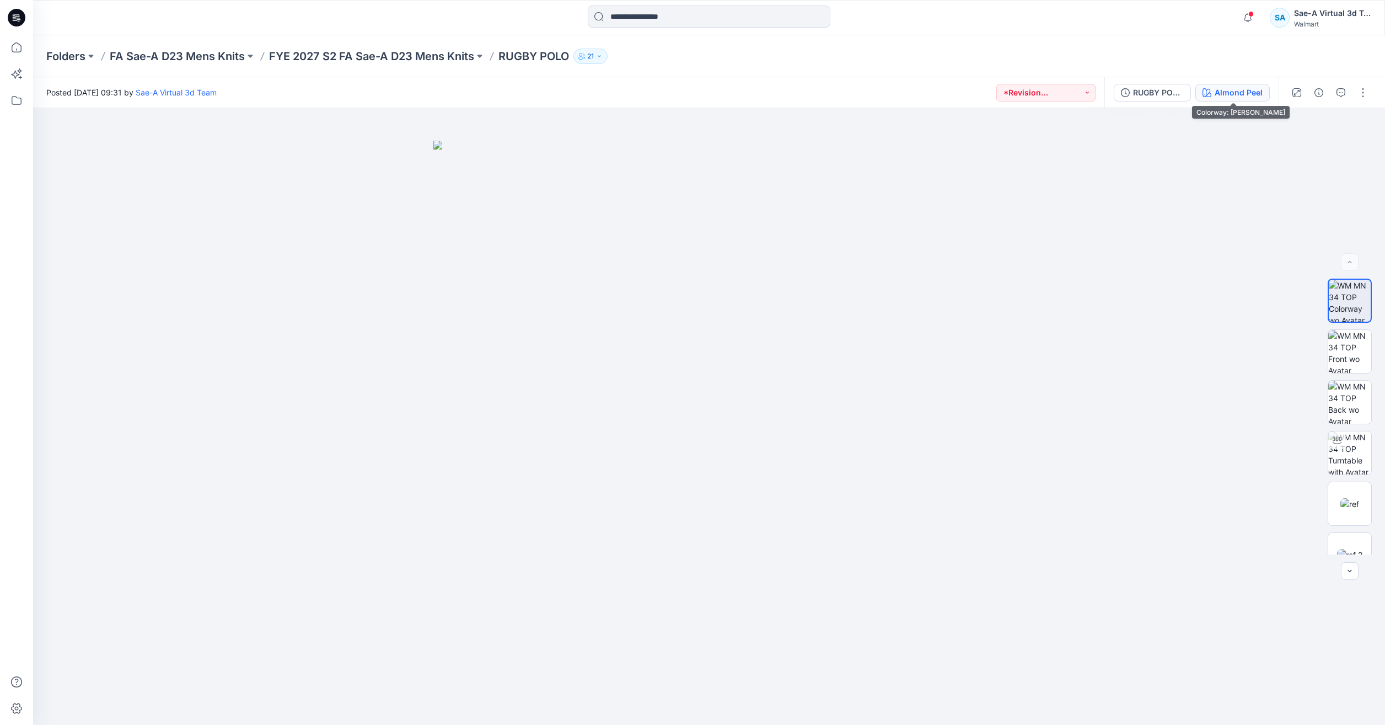
click at [1220, 97] on div "Almond Peel" at bounding box center [1239, 93] width 48 height 12
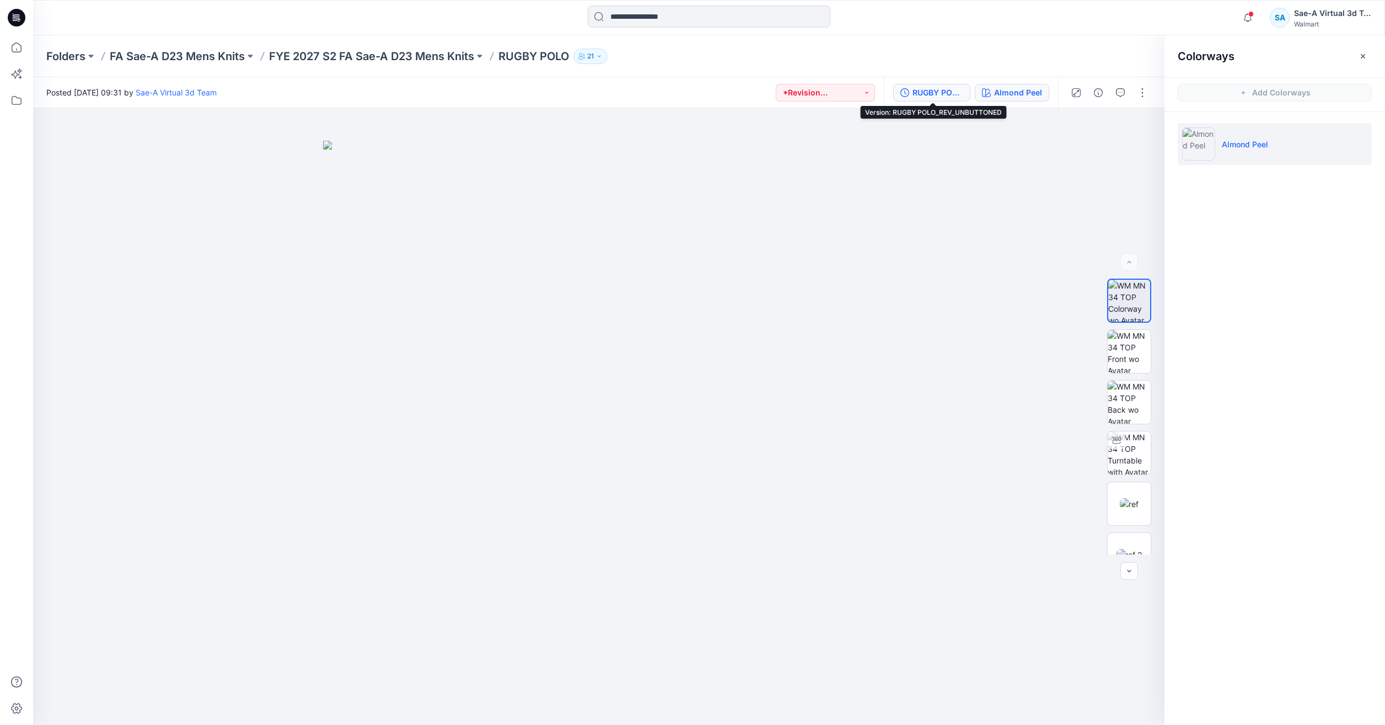
click at [943, 85] on button "RUGBY POLO_REV_UNBUTTONED" at bounding box center [931, 93] width 77 height 18
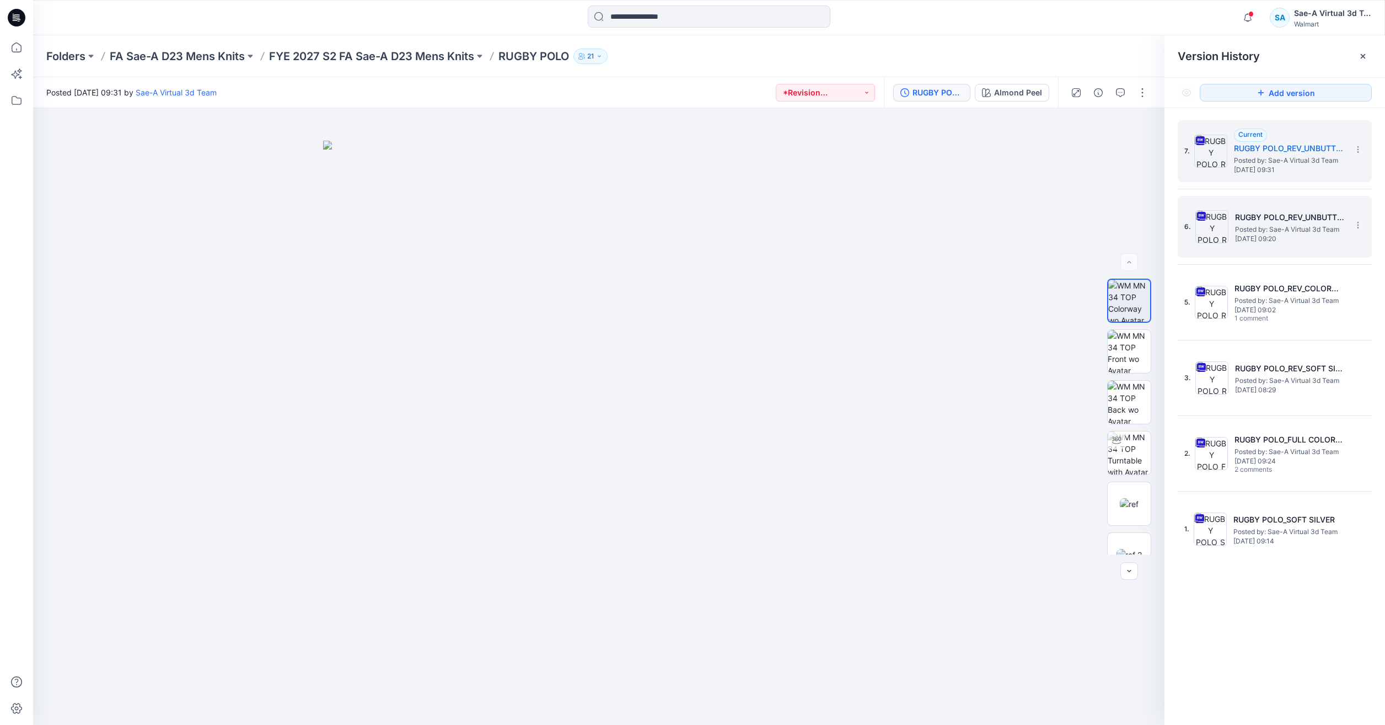
click at [1203, 243] on div "6. RUGBY POLO_REV_UNBUTTONED Posted by: Sae-A Virtual 3d Team Thursday, August …" at bounding box center [1266, 226] width 165 height 53
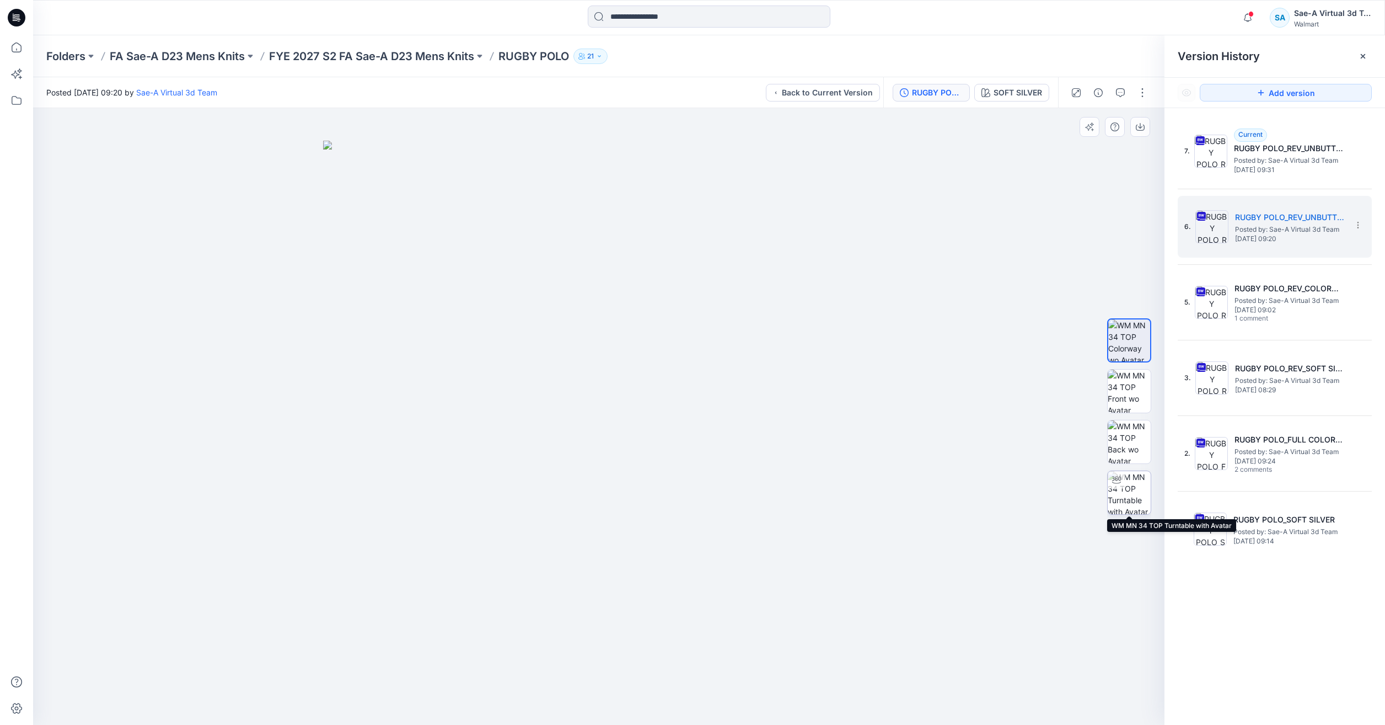
click at [1131, 481] on img at bounding box center [1129, 492] width 43 height 43
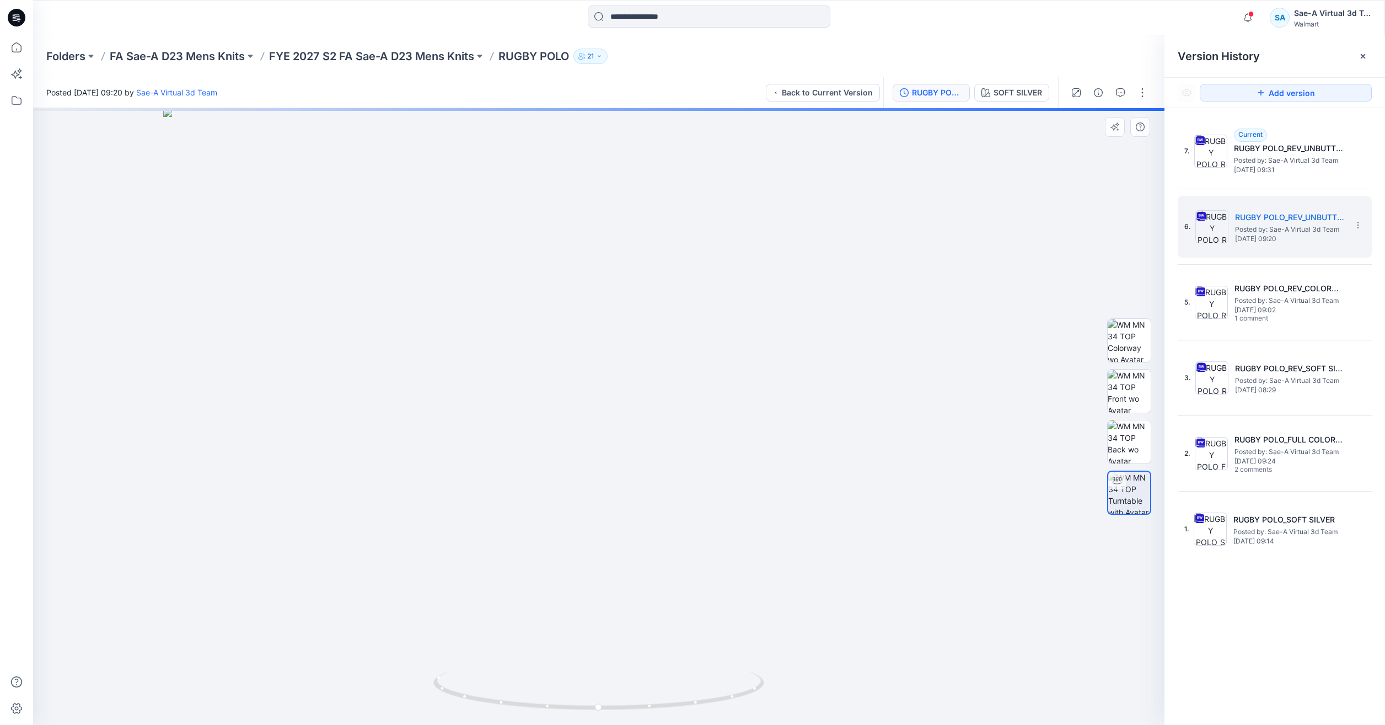
drag, startPoint x: 498, startPoint y: 155, endPoint x: 502, endPoint y: 425, distance: 269.7
click at [1272, 183] on div "7. Current RUGBY POLO_REV_UNBUTTONED Posted by: Sae-A Virtual 3d Team Thursday,…" at bounding box center [1275, 339] width 194 height 439
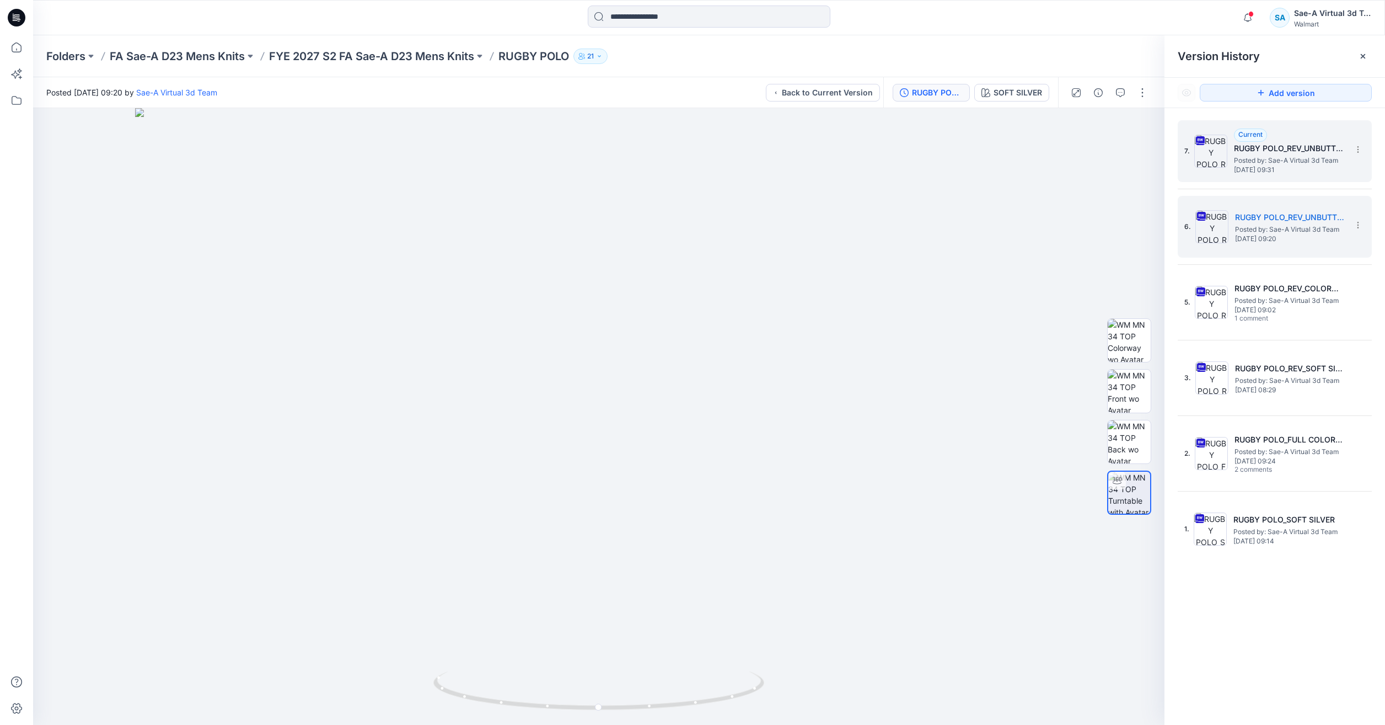
click at [1274, 179] on div "7. Current RUGBY POLO_REV_UNBUTTONED Posted by: Sae-A Virtual 3d Team Thursday,…" at bounding box center [1275, 151] width 194 height 62
click at [1265, 143] on h5 "RUGBY POLO_REV_UNBUTTONED" at bounding box center [1289, 148] width 110 height 13
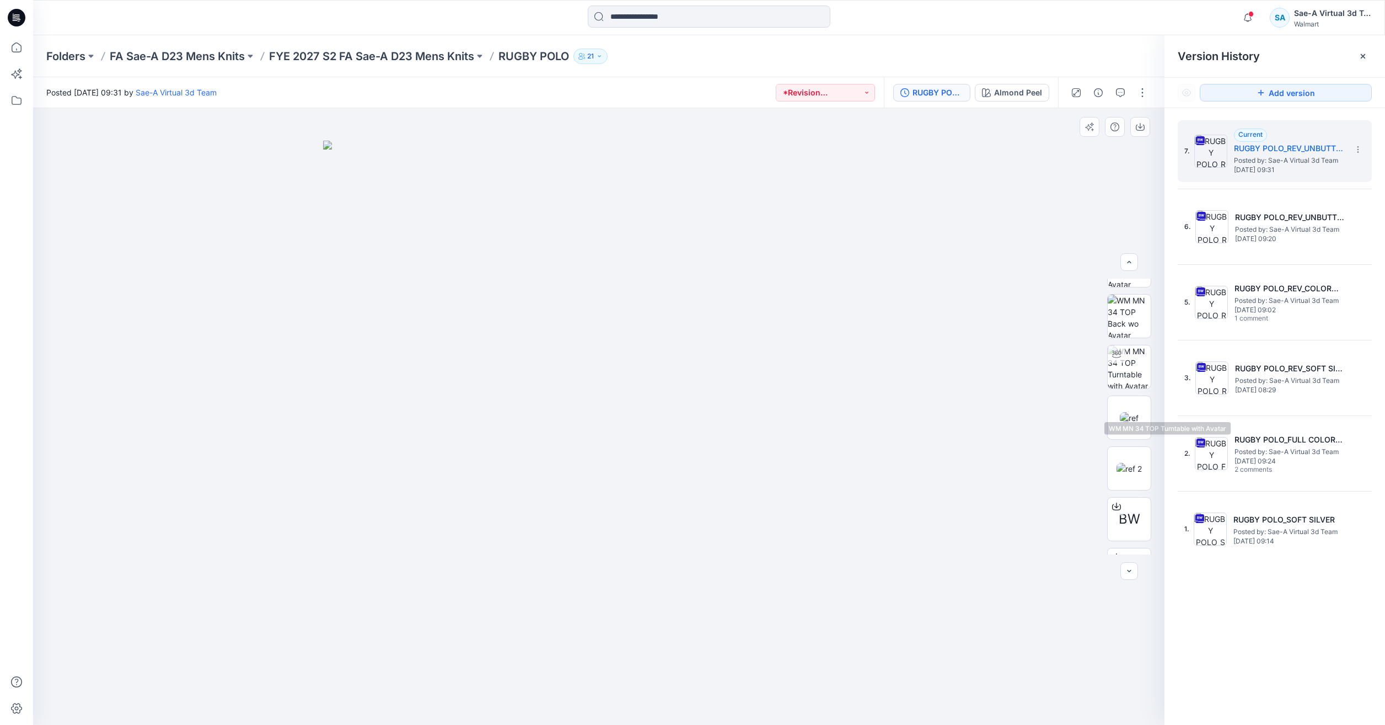
scroll to position [110, 0]
click at [1113, 489] on div at bounding box center [1117, 482] width 18 height 18
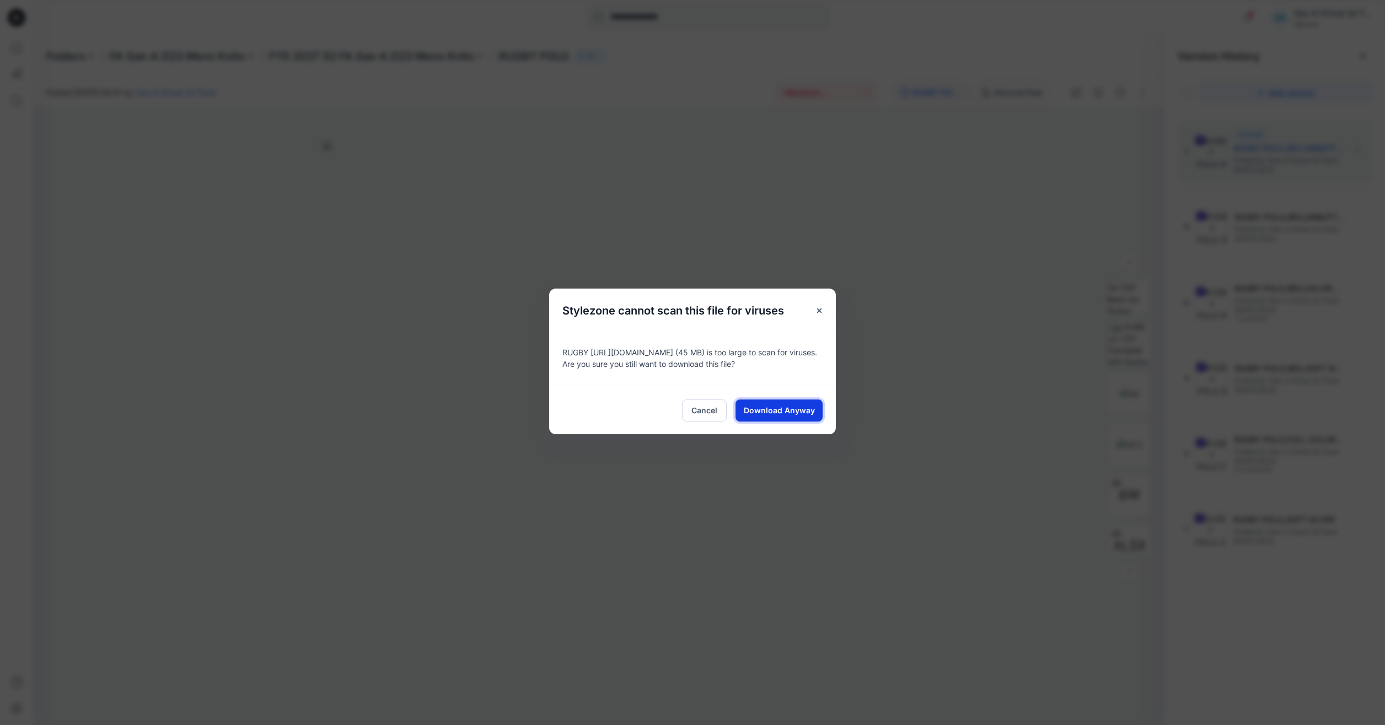
click at [800, 415] on span "Download Anyway" at bounding box center [779, 410] width 71 height 12
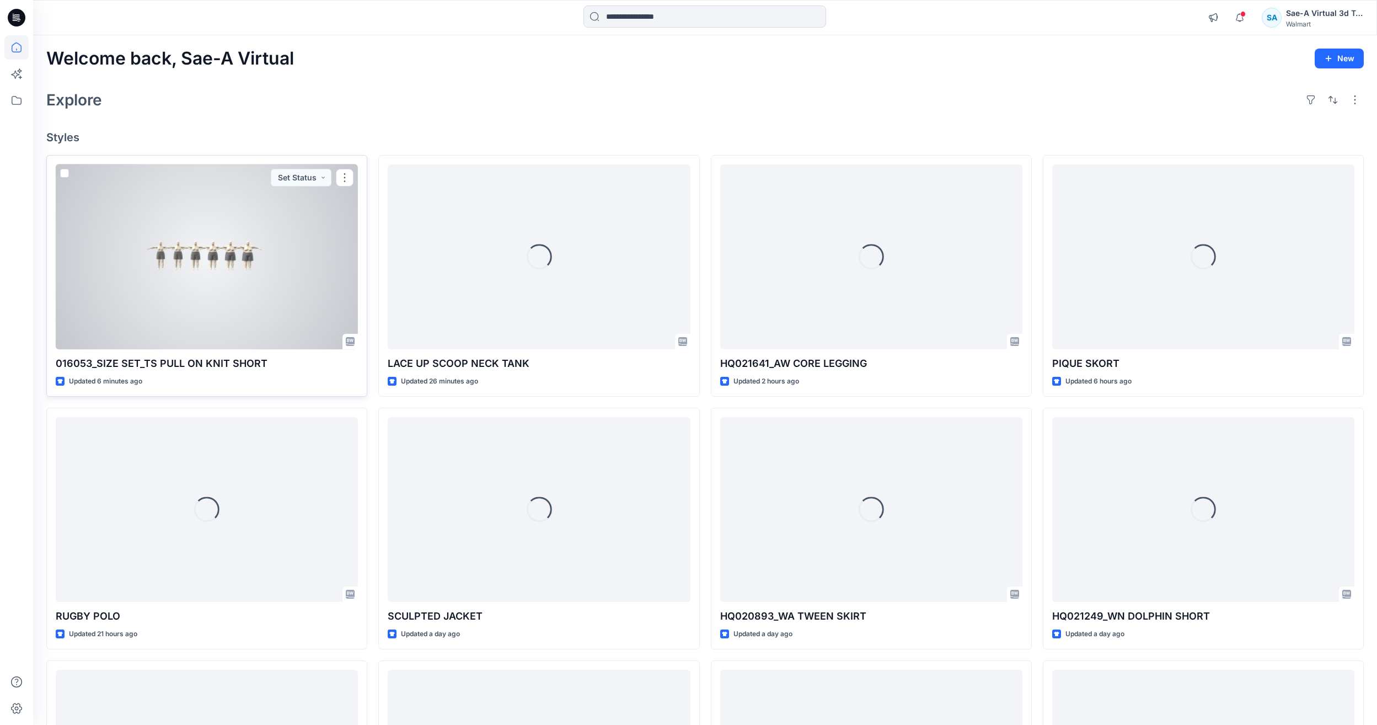
click at [262, 270] on div at bounding box center [207, 256] width 302 height 185
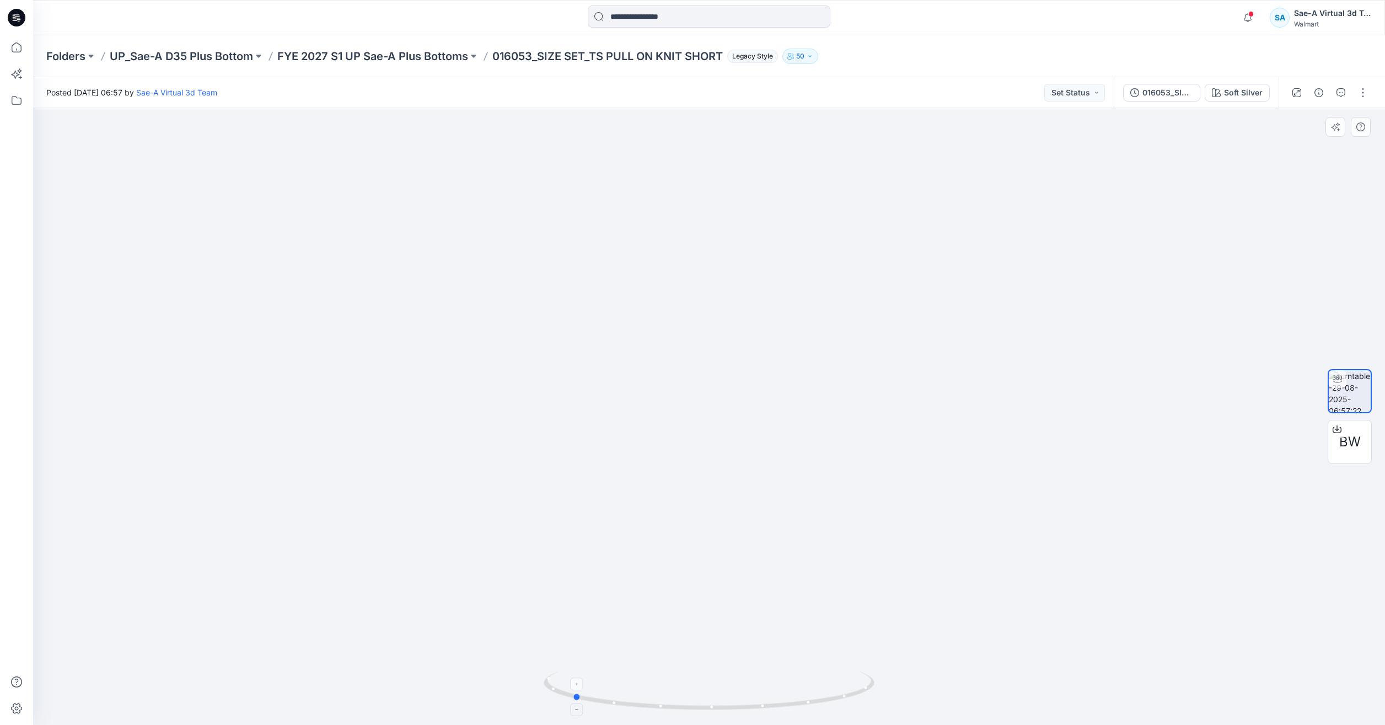
drag, startPoint x: 835, startPoint y: 702, endPoint x: 707, endPoint y: 698, distance: 128.0
click at [707, 698] on icon at bounding box center [711, 691] width 334 height 41
drag, startPoint x: 735, startPoint y: 714, endPoint x: 576, endPoint y: 729, distance: 160.0
click at [576, 724] on html "Notifications Your style 016053_SIZE SET_TS PULL ON KNIT SHORT is ready 1 new C…" at bounding box center [692, 362] width 1385 height 725
drag, startPoint x: 841, startPoint y: 698, endPoint x: 799, endPoint y: 699, distance: 42.5
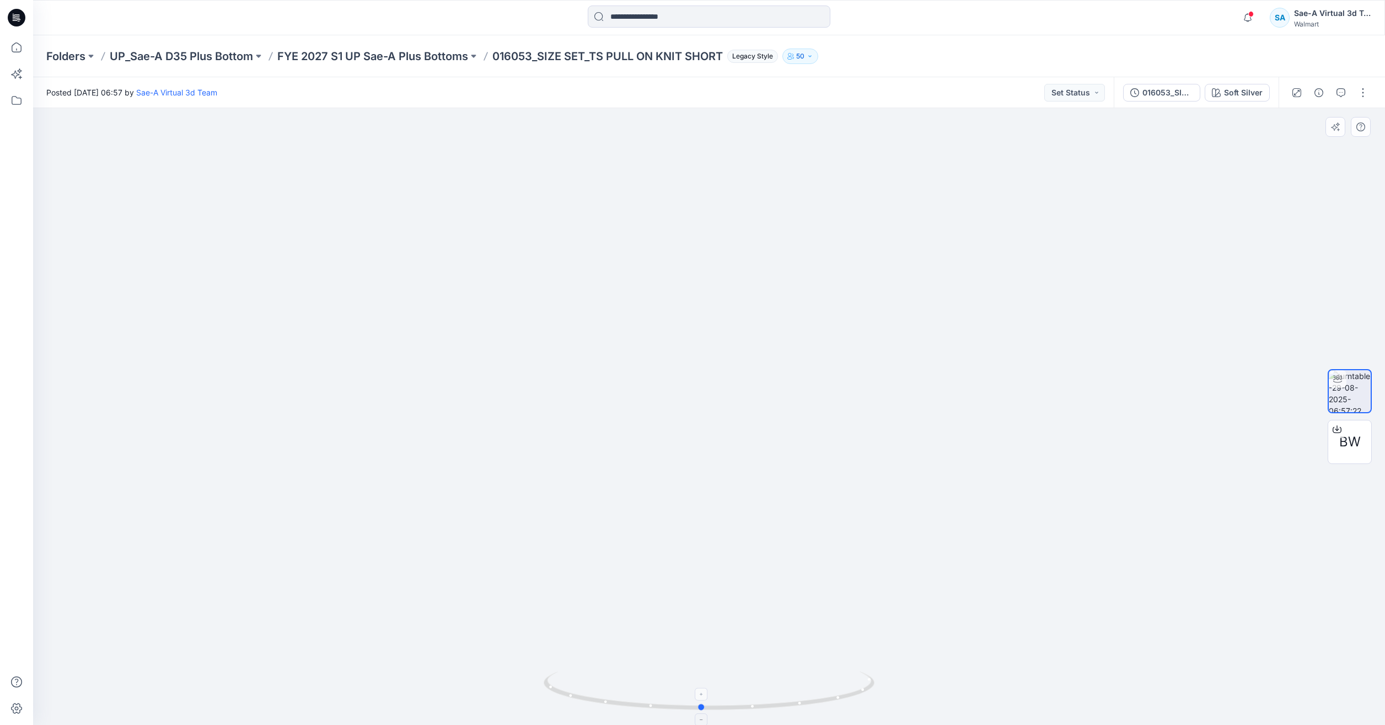
click at [799, 699] on icon at bounding box center [711, 691] width 334 height 41
click at [23, 48] on icon at bounding box center [16, 47] width 24 height 24
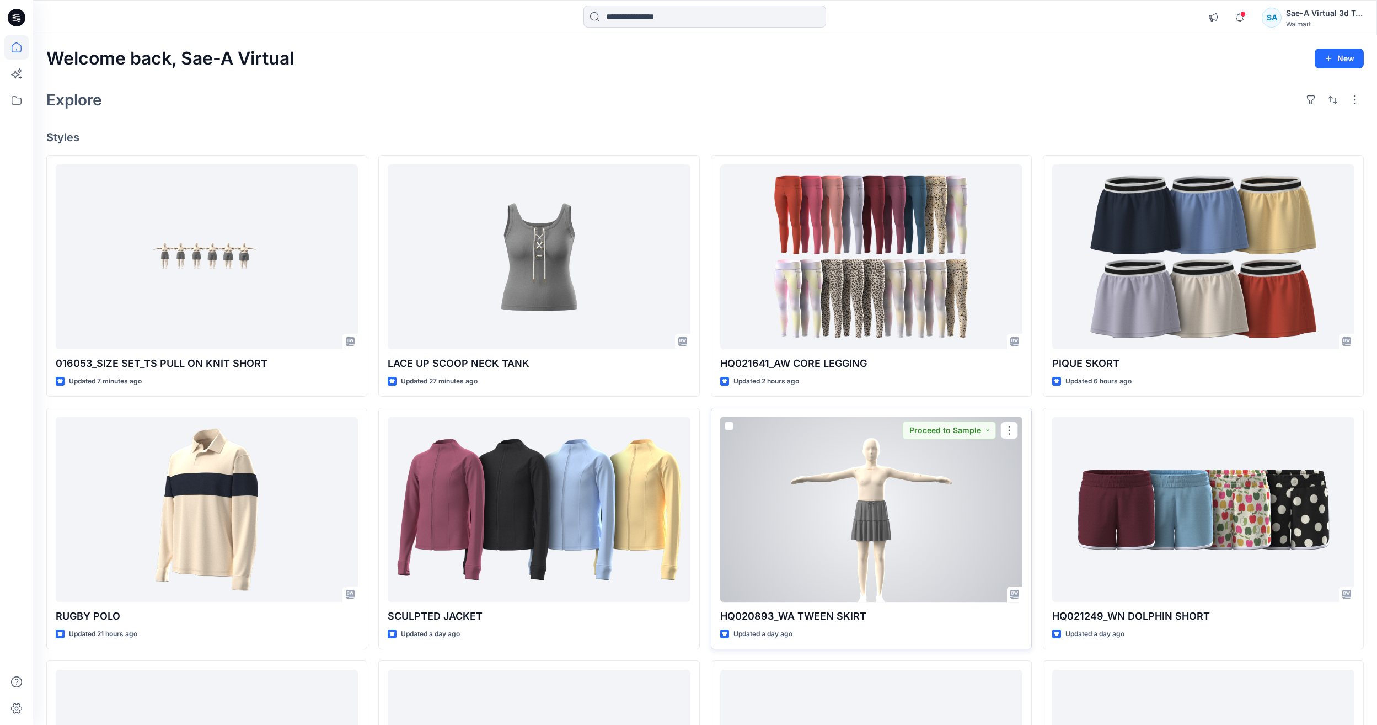
click at [720, 517] on div at bounding box center [871, 509] width 302 height 185
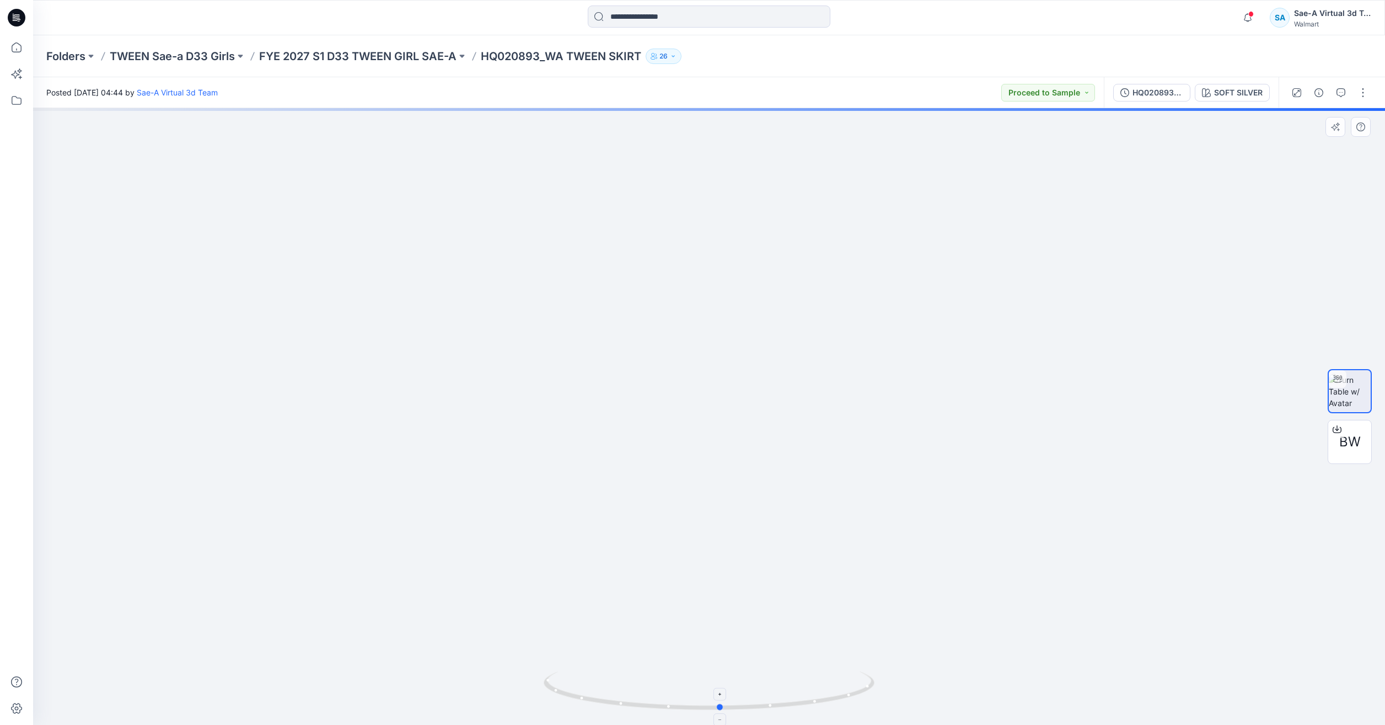
drag, startPoint x: 835, startPoint y: 710, endPoint x: 847, endPoint y: 710, distance: 11.6
click at [847, 710] on icon at bounding box center [711, 691] width 334 height 41
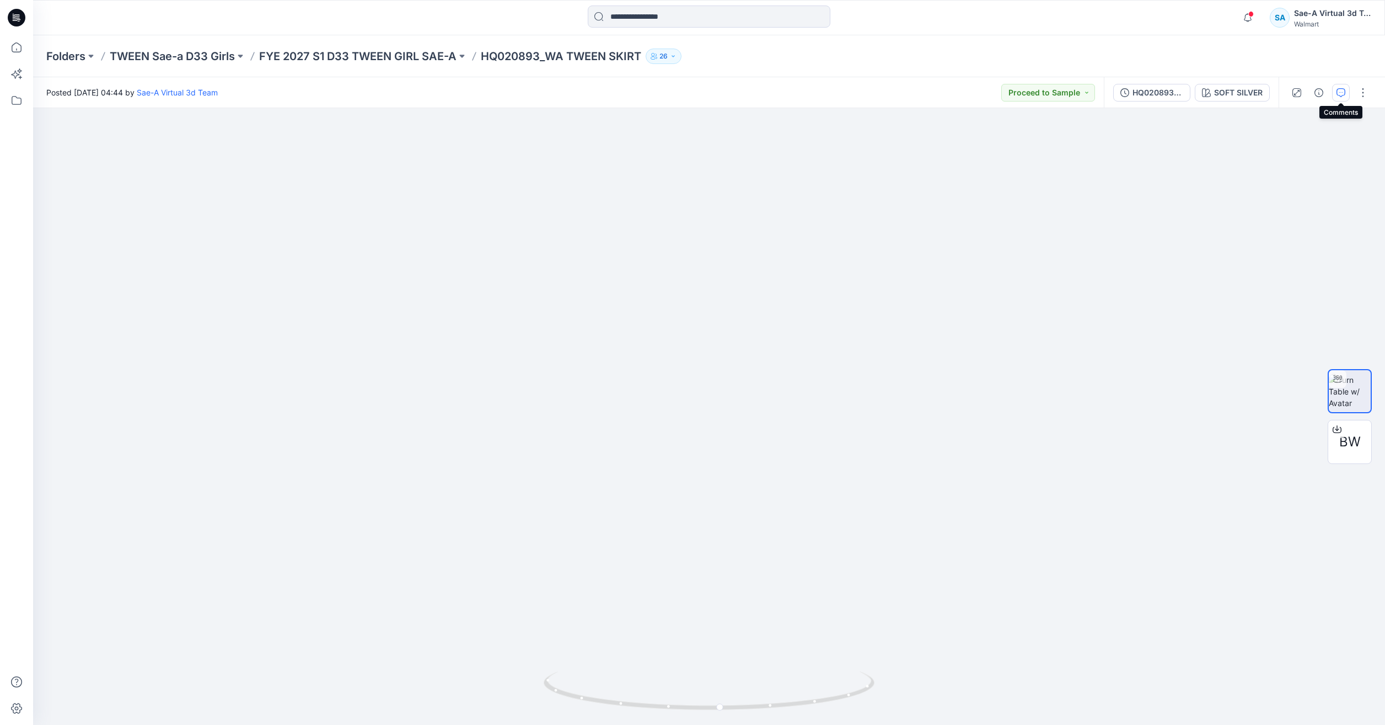
click at [1348, 90] on button "button" at bounding box center [1341, 93] width 18 height 18
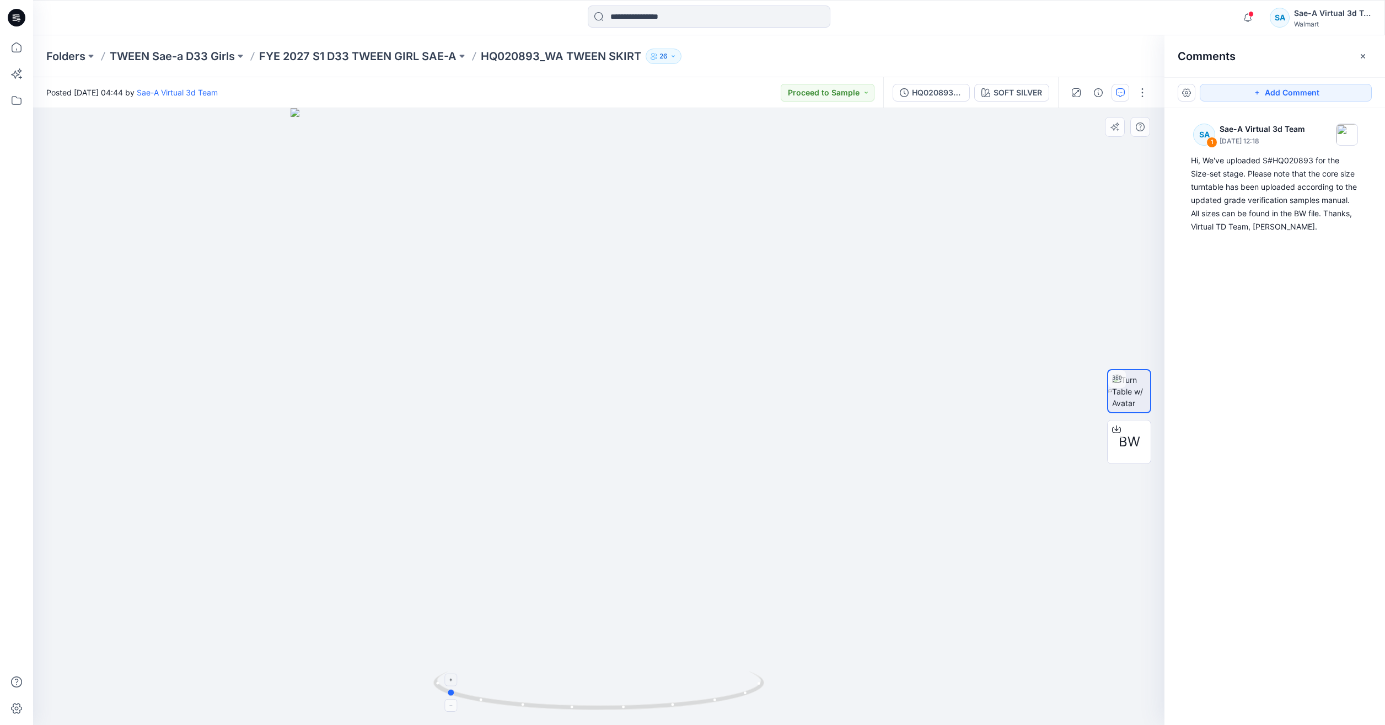
drag, startPoint x: 707, startPoint y: 720, endPoint x: 552, endPoint y: 700, distance: 156.7
click at [552, 700] on div at bounding box center [598, 416] width 1131 height 616
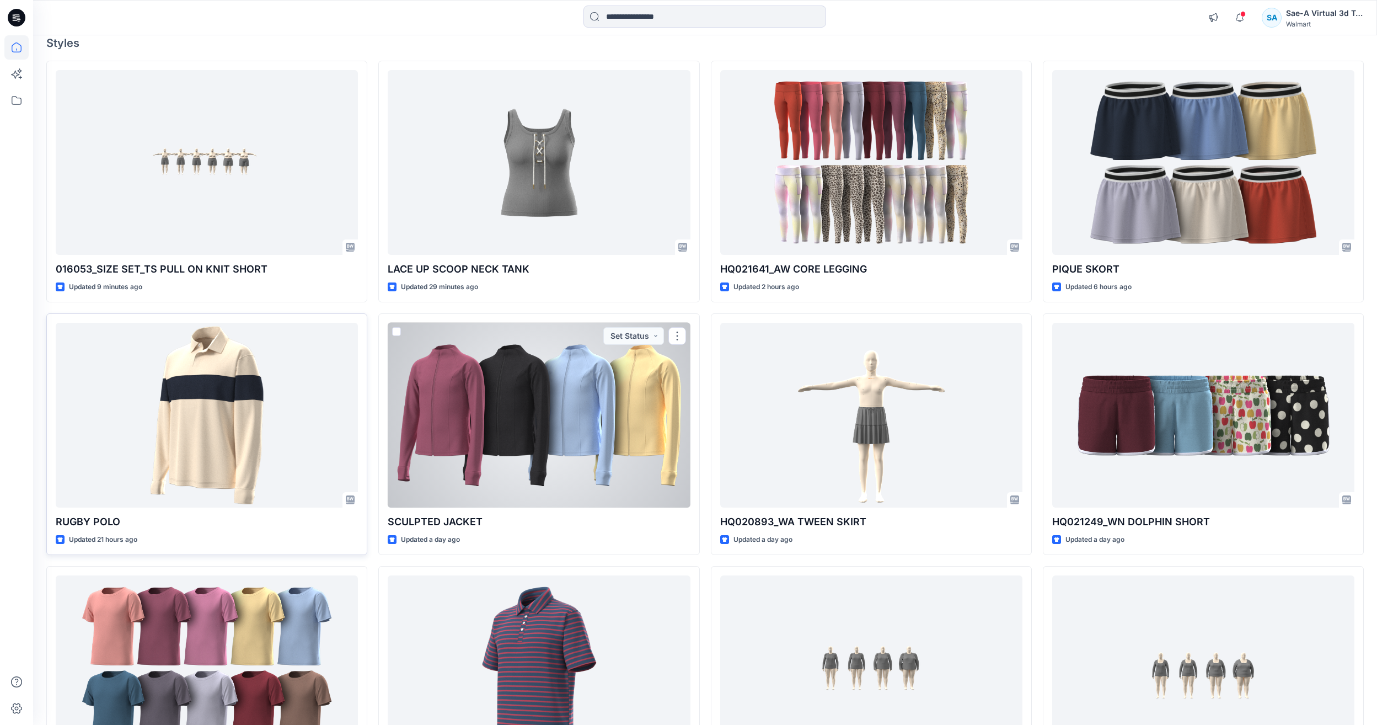
scroll to position [175, 0]
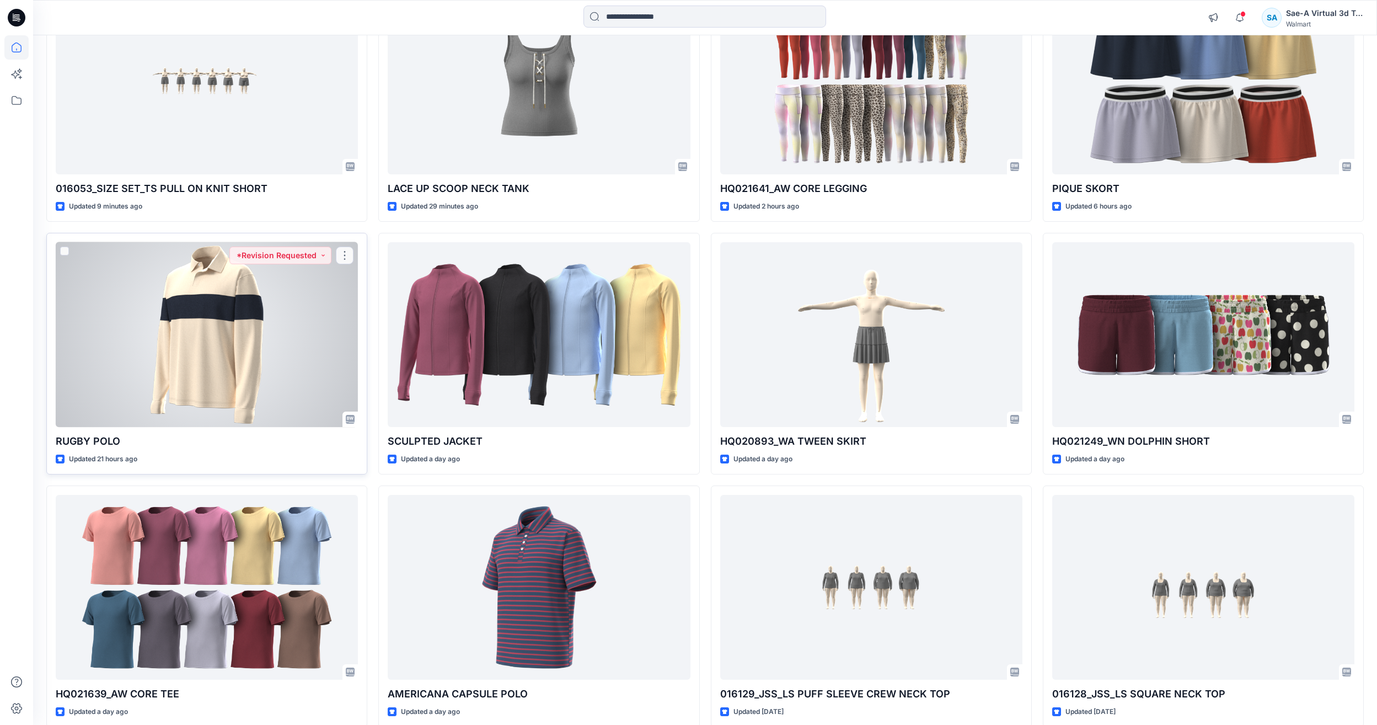
click at [188, 366] on div at bounding box center [207, 334] width 302 height 185
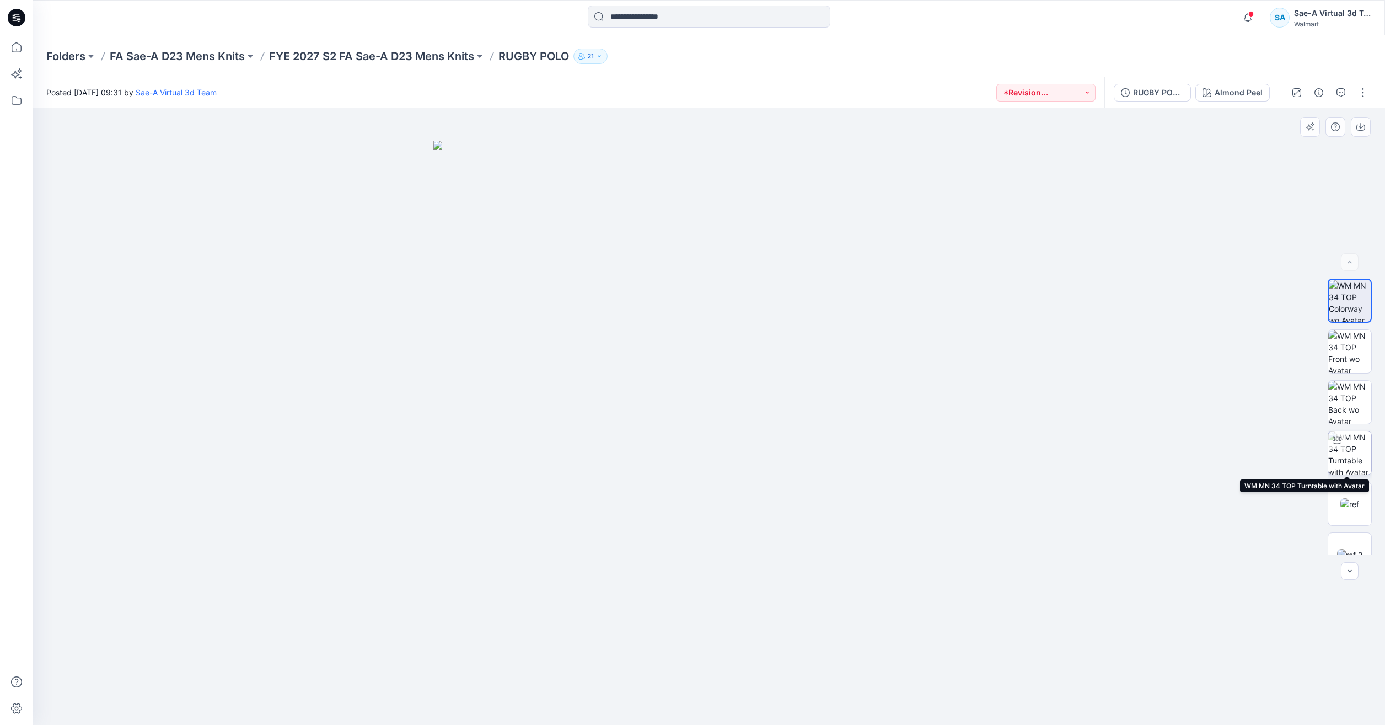
click at [1357, 458] on img at bounding box center [1349, 452] width 43 height 43
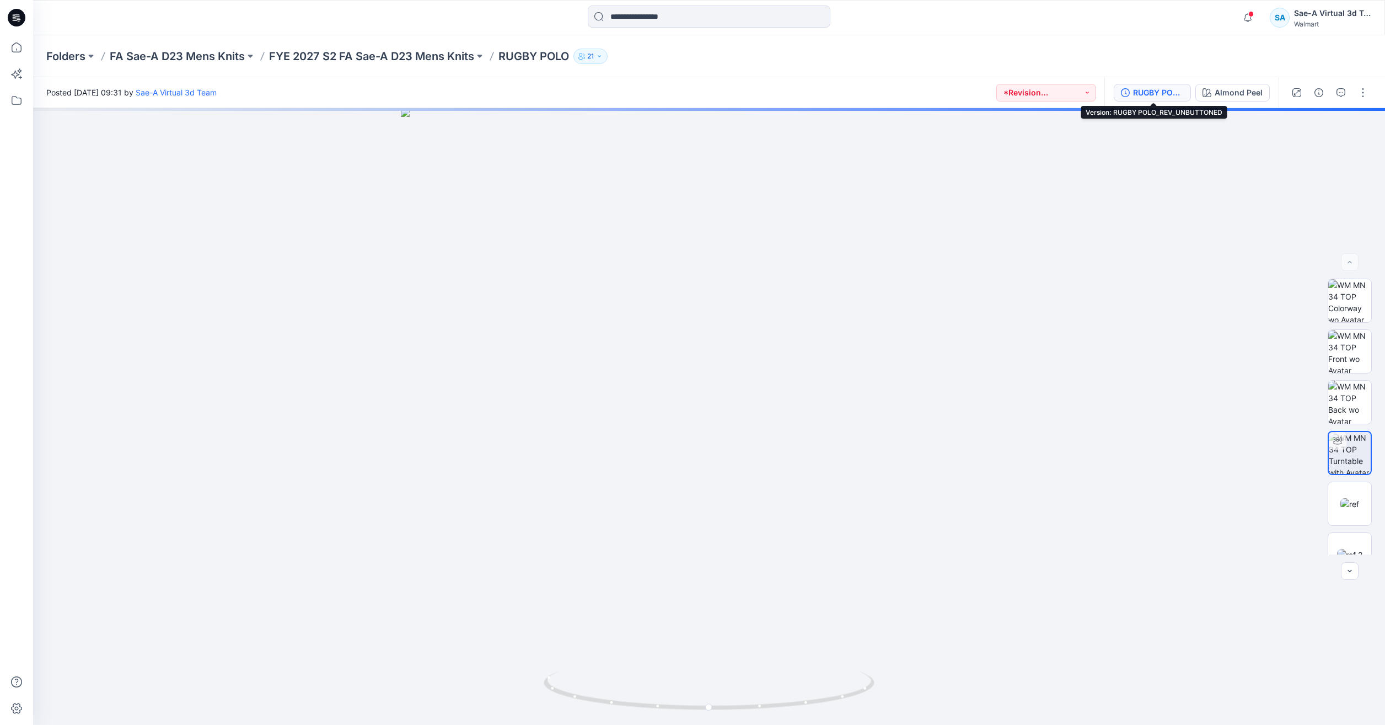
click at [1159, 98] on div "RUGBY POLO_REV_UNBUTTONED" at bounding box center [1158, 93] width 51 height 12
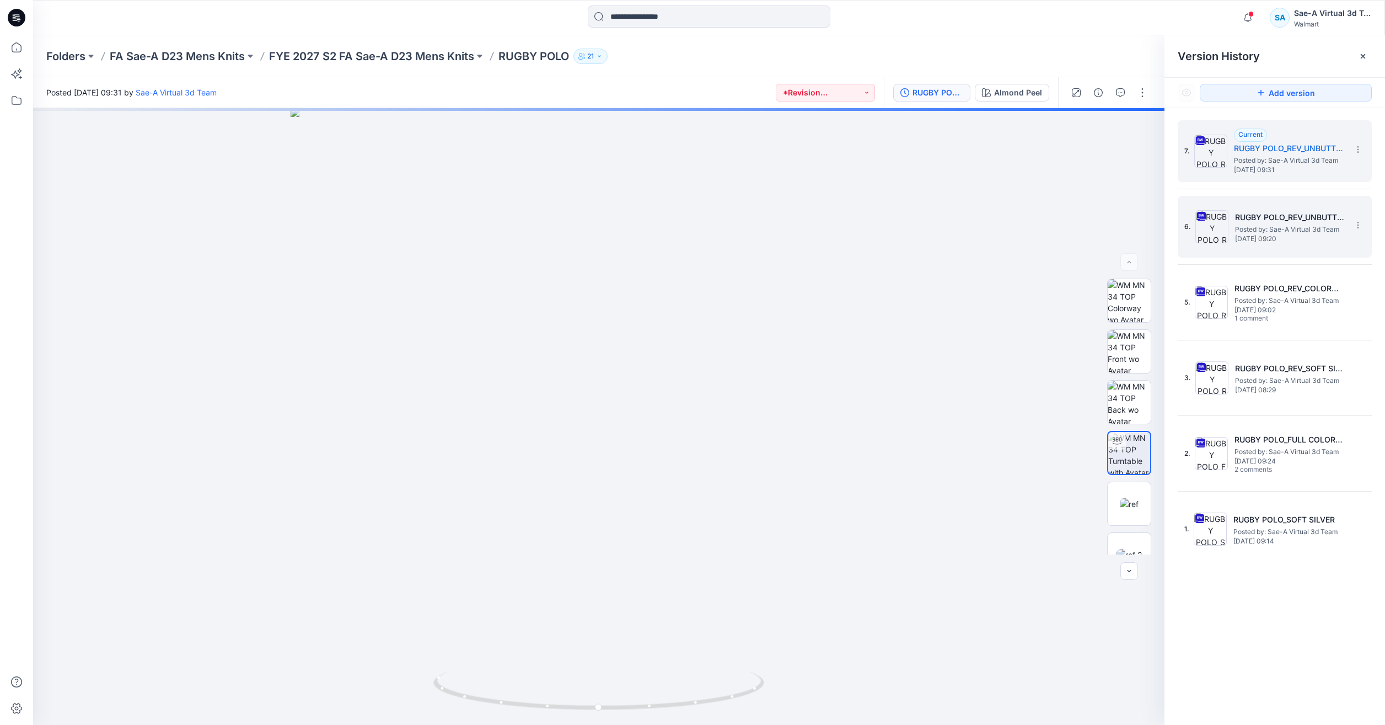
click at [1251, 242] on span "[DATE] 09:20" at bounding box center [1290, 239] width 110 height 8
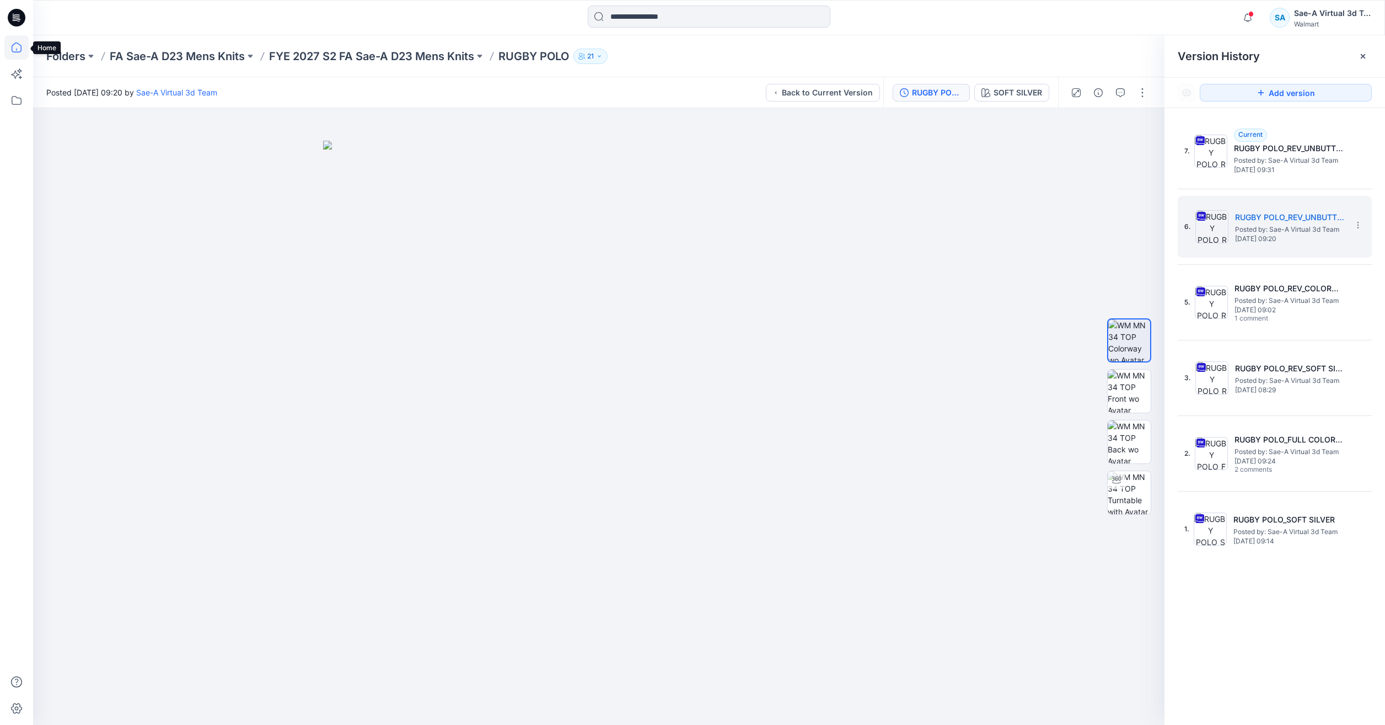
click at [7, 50] on icon at bounding box center [16, 47] width 24 height 24
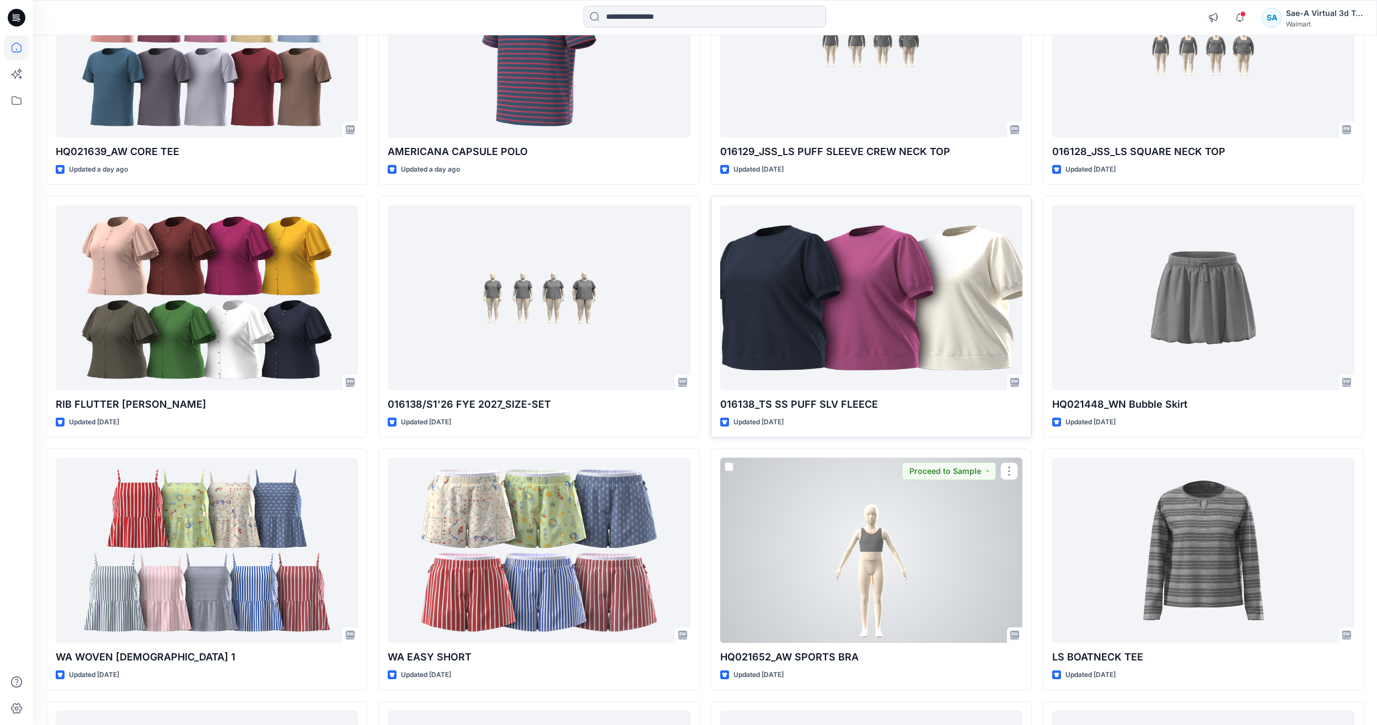
scroll to position [988, 0]
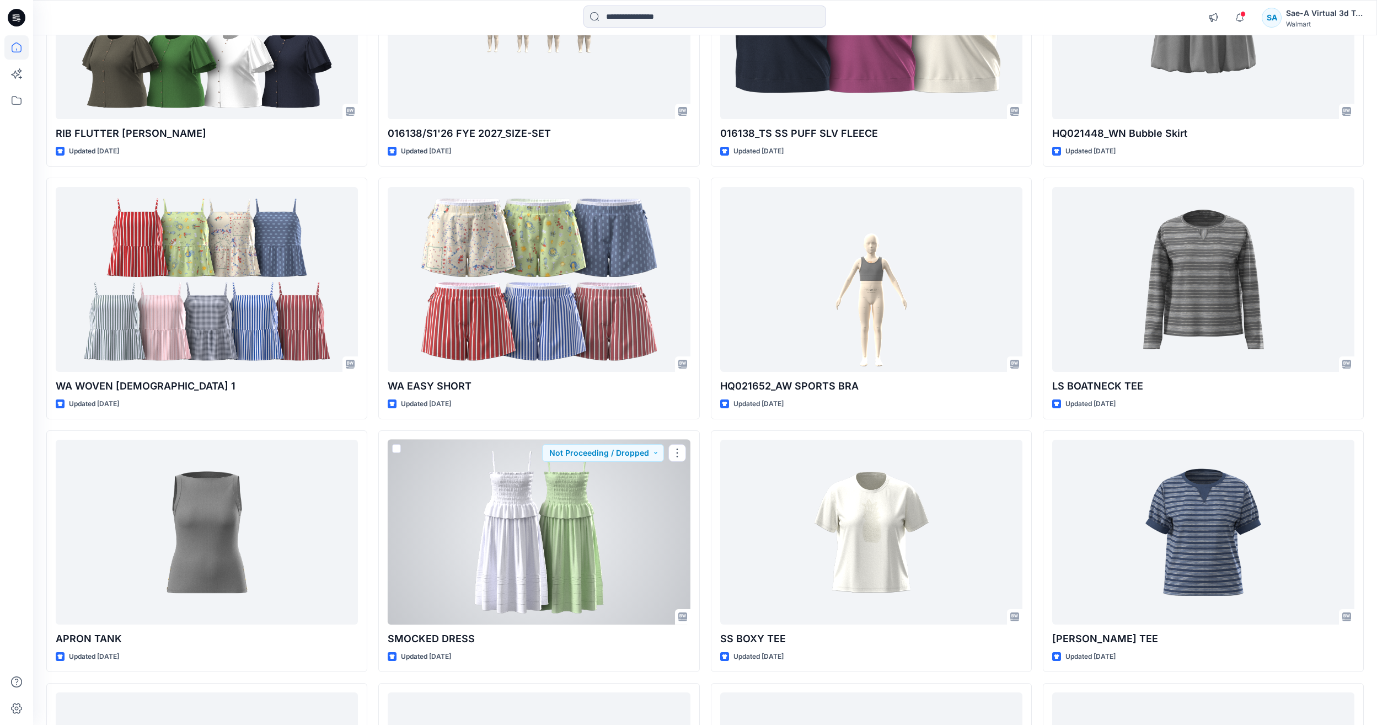
click at [518, 524] on div at bounding box center [539, 531] width 302 height 185
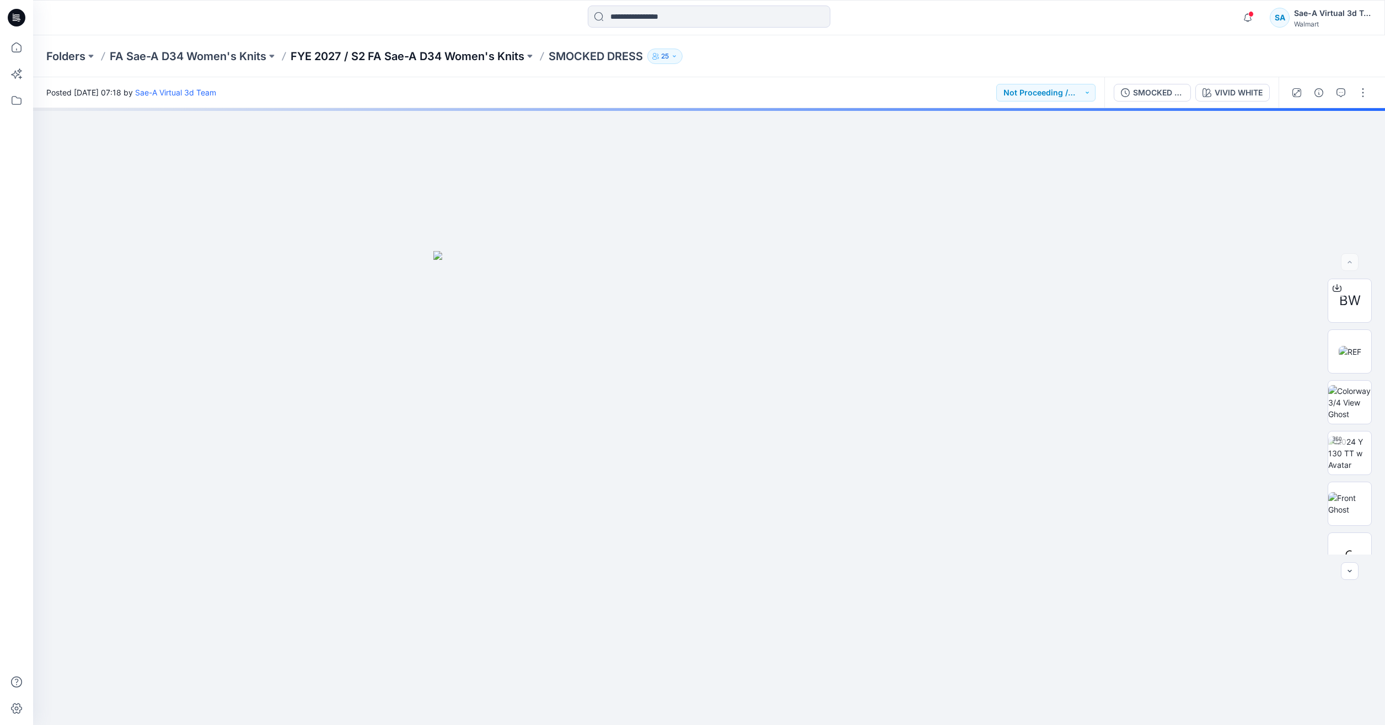
click at [485, 58] on p "FYE 2027 / S2 FA Sae-A D34 Women's Knits" at bounding box center [408, 56] width 234 height 15
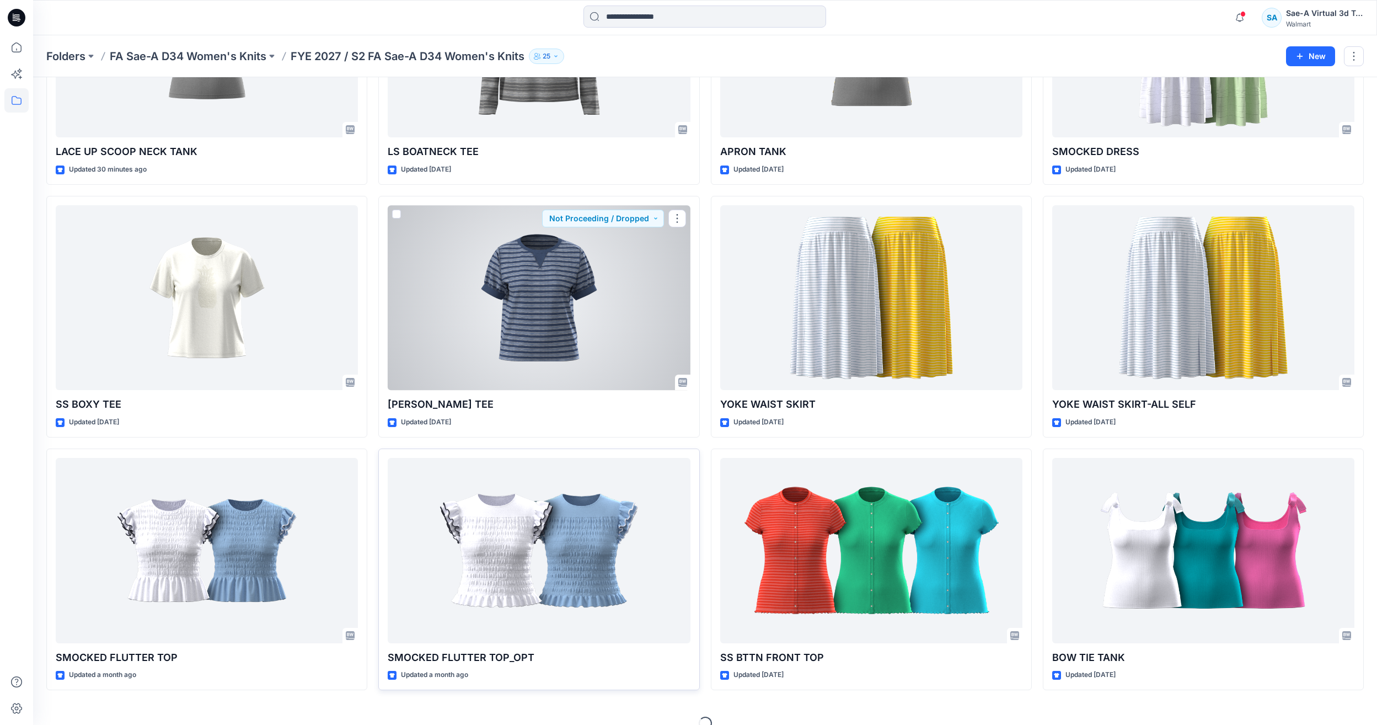
scroll to position [199, 0]
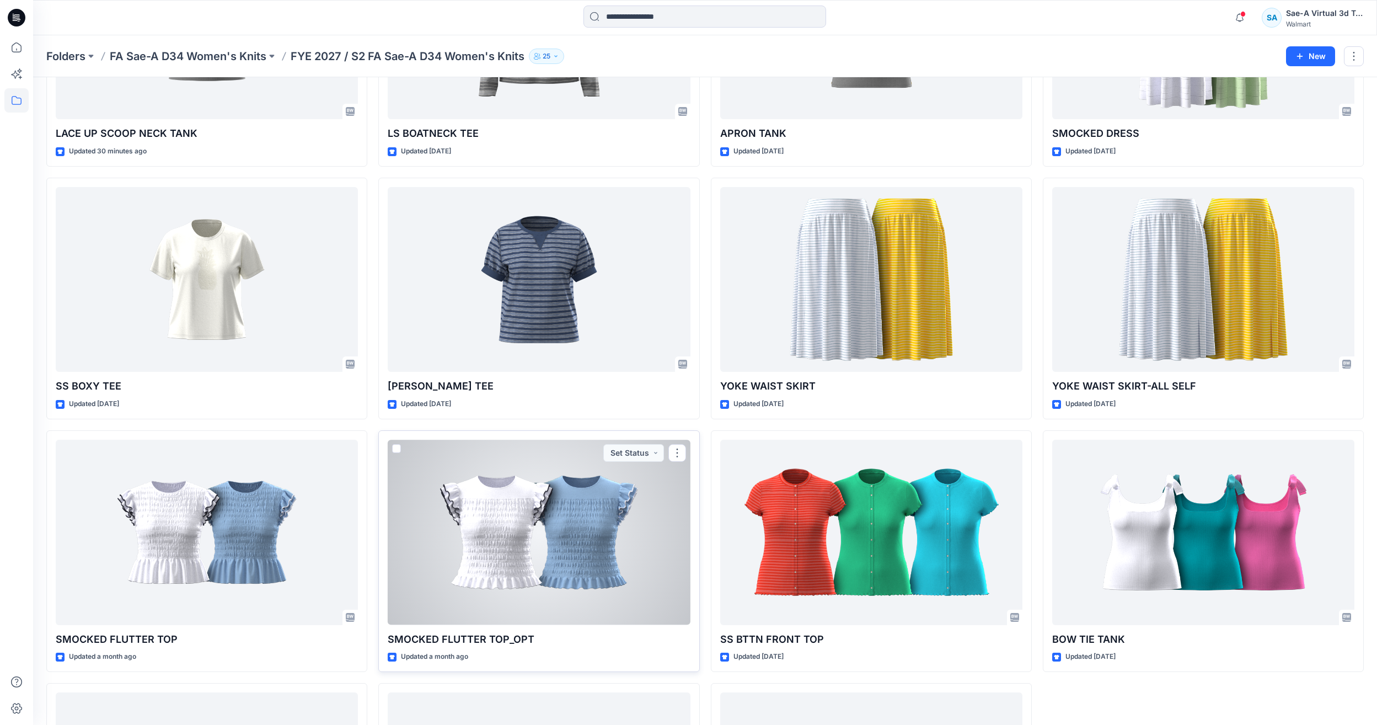
click at [606, 562] on div at bounding box center [539, 531] width 302 height 185
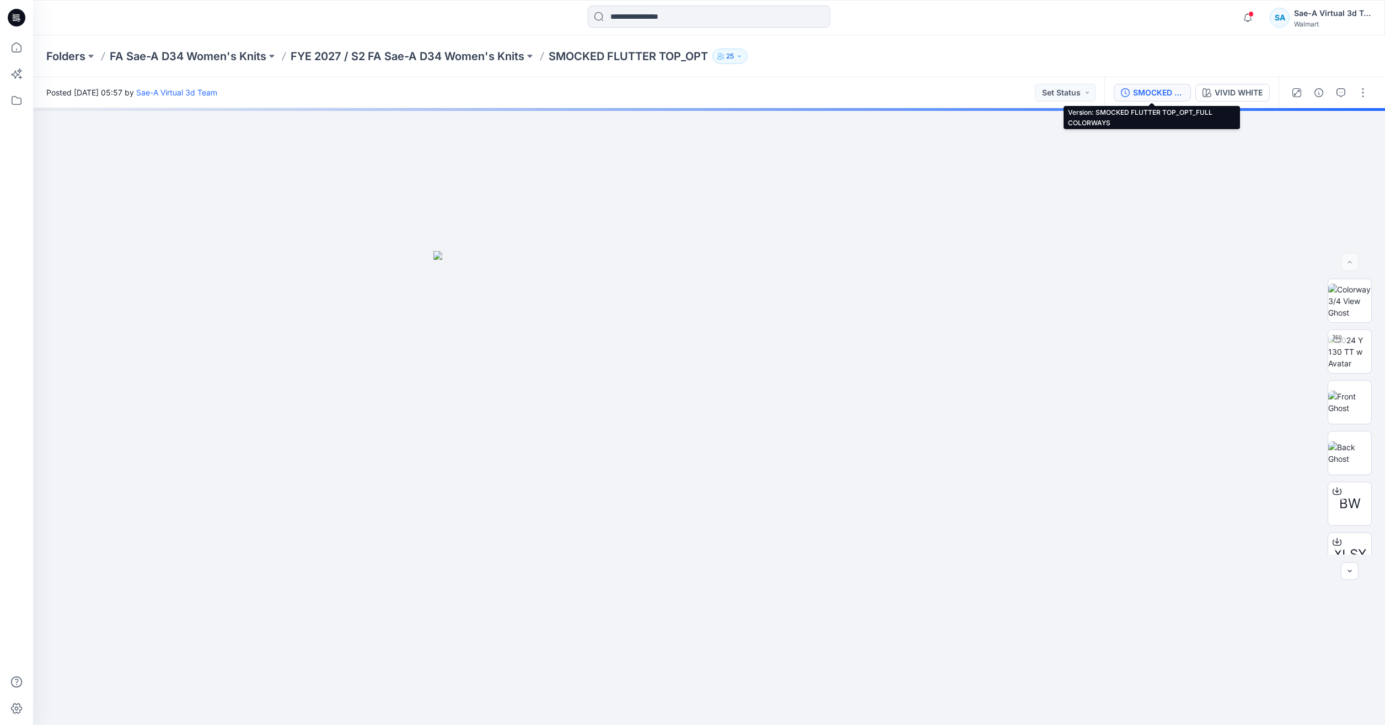
click at [1176, 90] on div "SMOCKED FLUTTER TOP_OPT_FULL COLORWAYS" at bounding box center [1158, 93] width 51 height 12
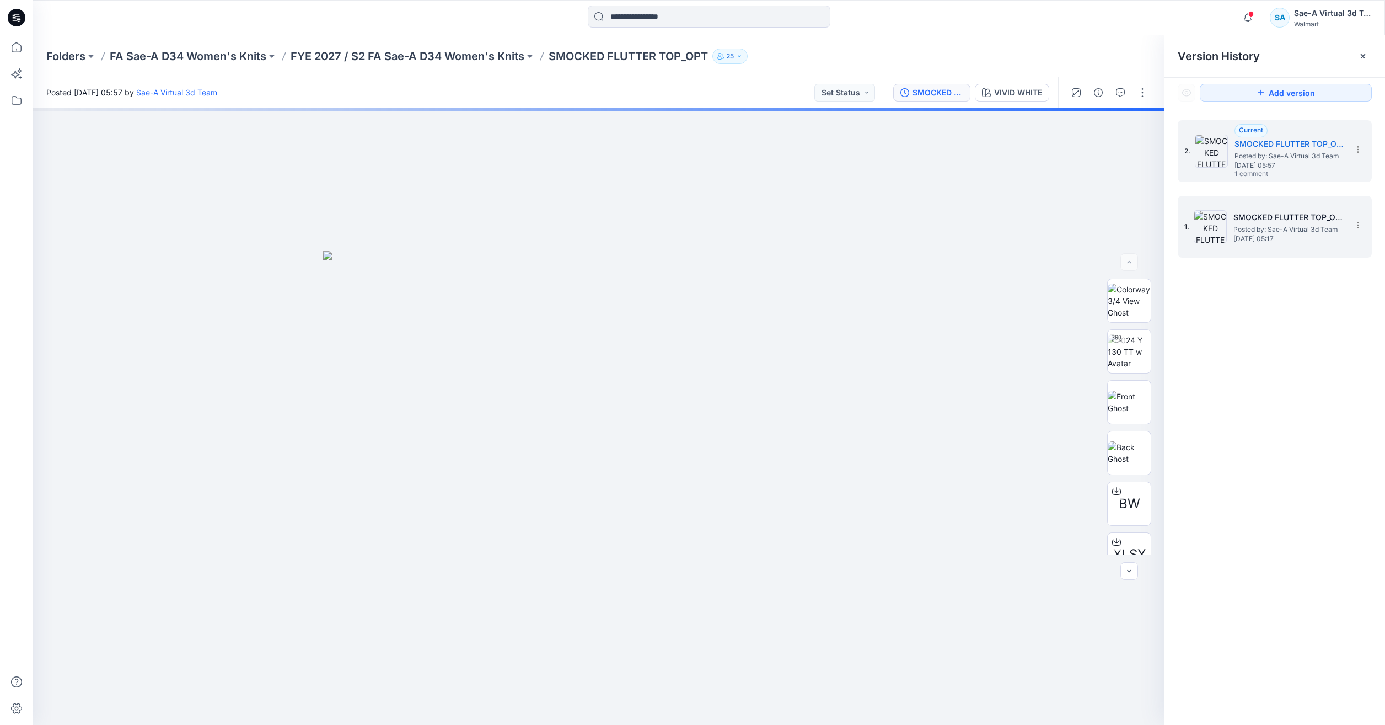
click at [1251, 239] on span "[DATE] 05:17" at bounding box center [1288, 239] width 110 height 8
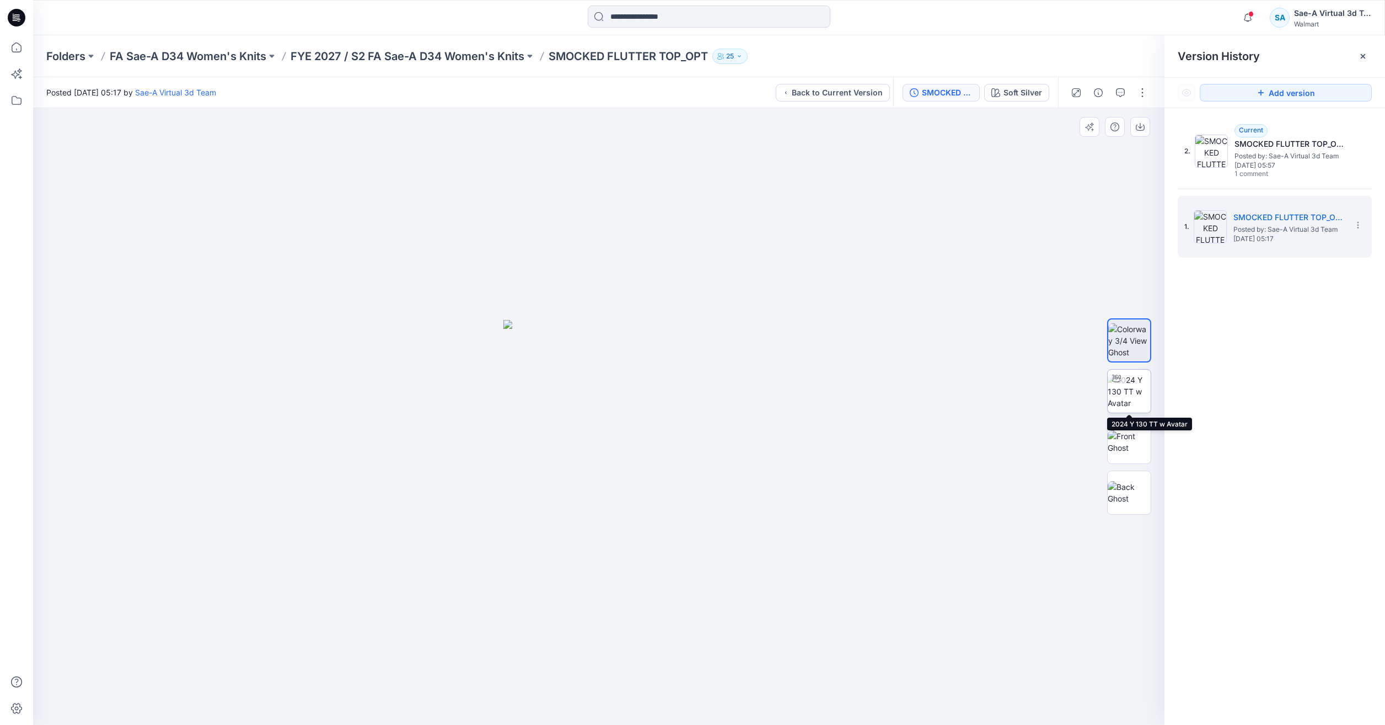
click at [1140, 400] on img at bounding box center [1129, 391] width 43 height 35
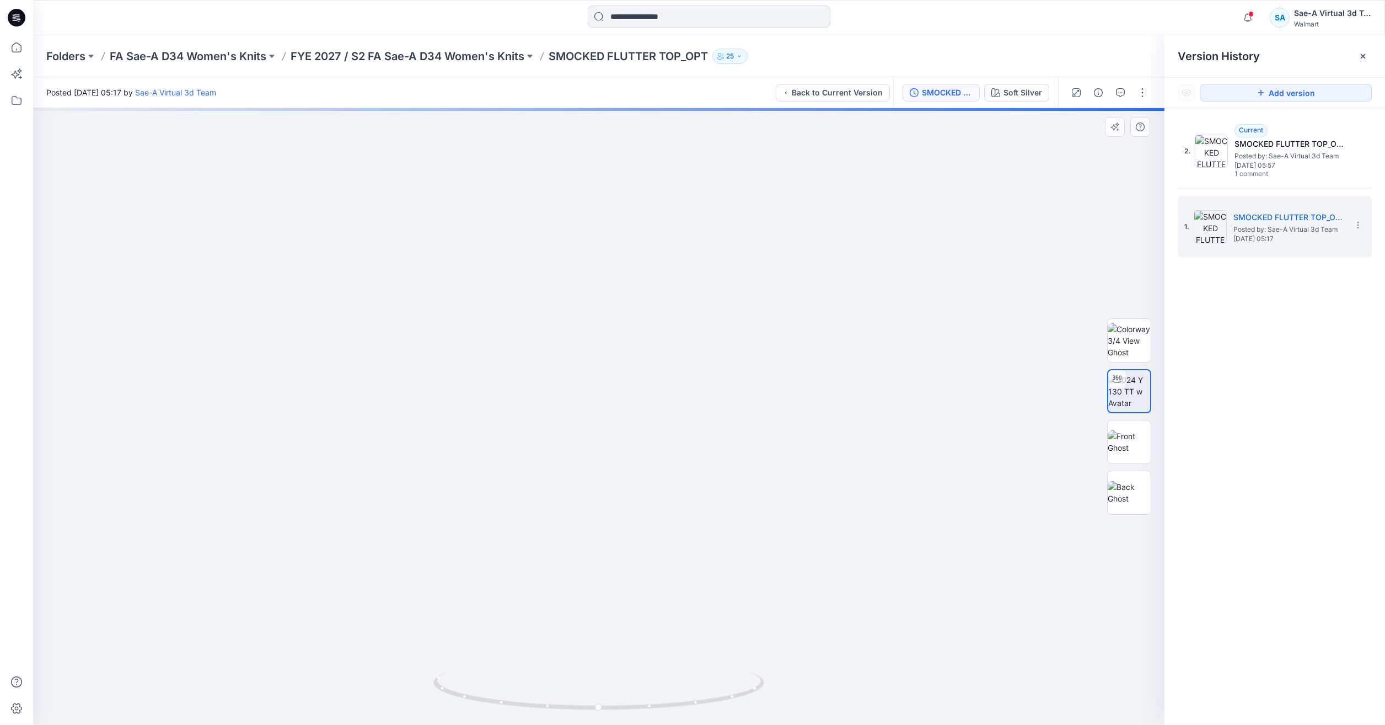
drag, startPoint x: 704, startPoint y: 283, endPoint x: 708, endPoint y: 360, distance: 76.2
